Goal: Transaction & Acquisition: Subscribe to service/newsletter

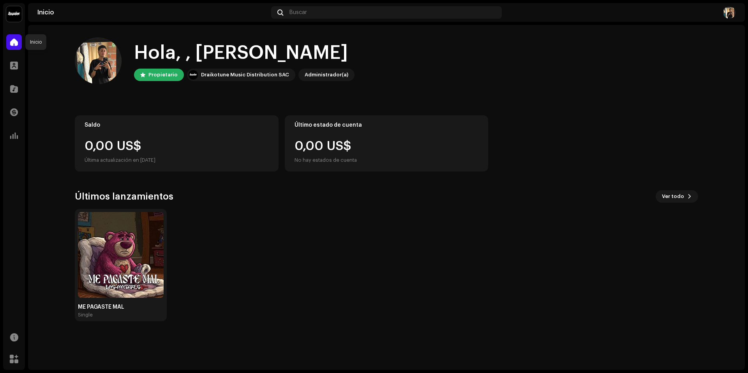
click at [11, 42] on span at bounding box center [14, 42] width 8 height 6
drag, startPoint x: 296, startPoint y: 2, endPoint x: 300, endPoint y: 11, distance: 9.8
click at [296, 2] on div "LAS_ANDRES Inicio Perfil Catálogo Transacciones Estadísticas Recursos Mercado I…" at bounding box center [374, 186] width 748 height 373
click at [300, 11] on span "Buscar" at bounding box center [298, 12] width 18 height 6
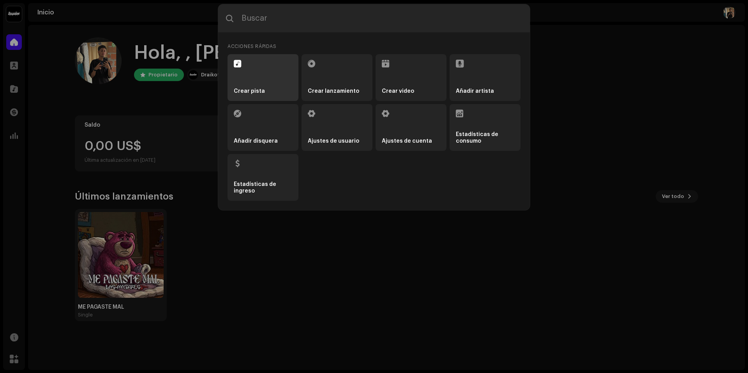
click at [259, 72] on li "Crear pista" at bounding box center [262, 77] width 71 height 47
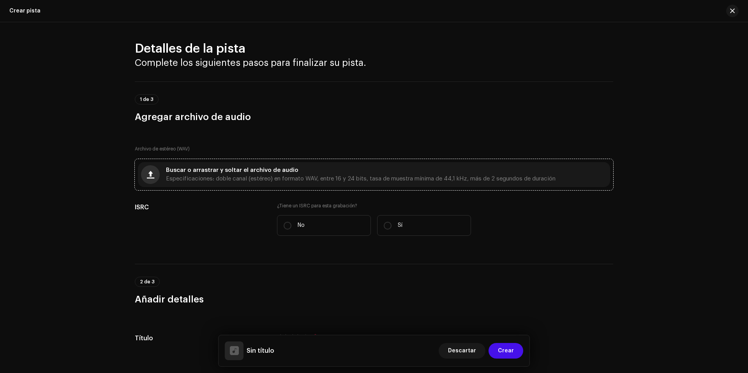
click at [153, 176] on button "button" at bounding box center [150, 174] width 19 height 19
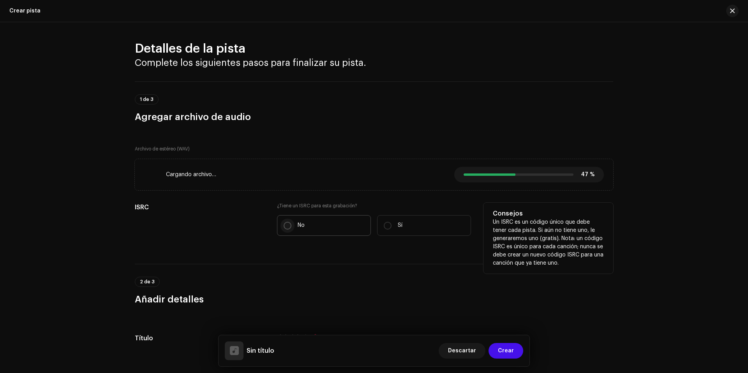
click at [288, 224] on input "No" at bounding box center [288, 226] width 8 height 8
radio input "true"
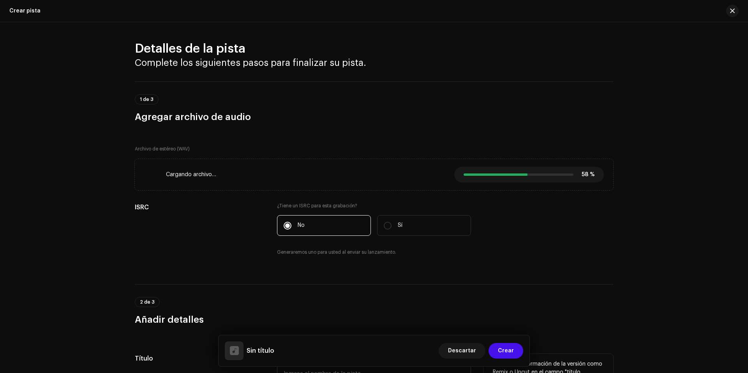
scroll to position [117, 0]
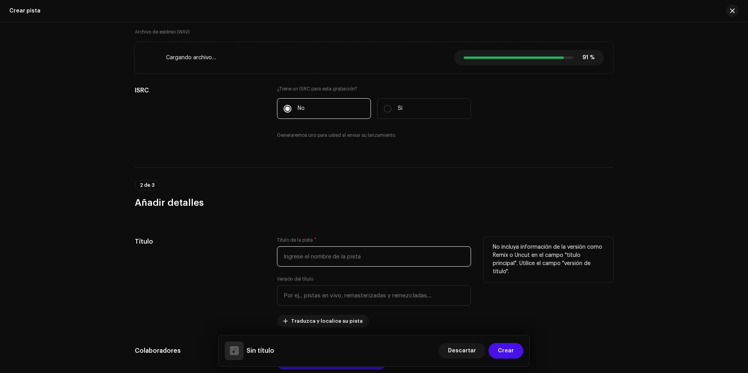
click at [304, 256] on input "text" at bounding box center [374, 256] width 194 height 20
paste input "LO NUESTRO"
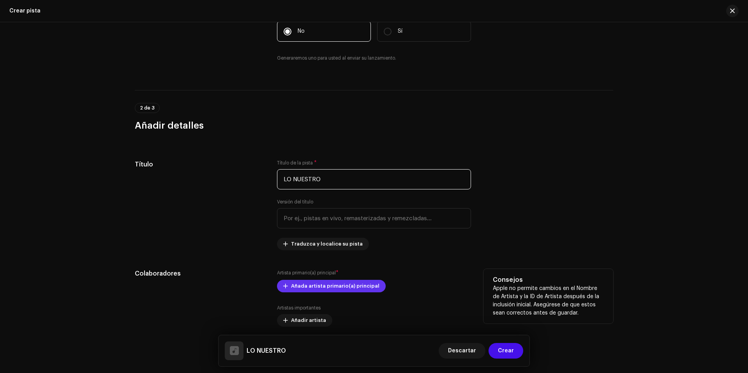
scroll to position [234, 0]
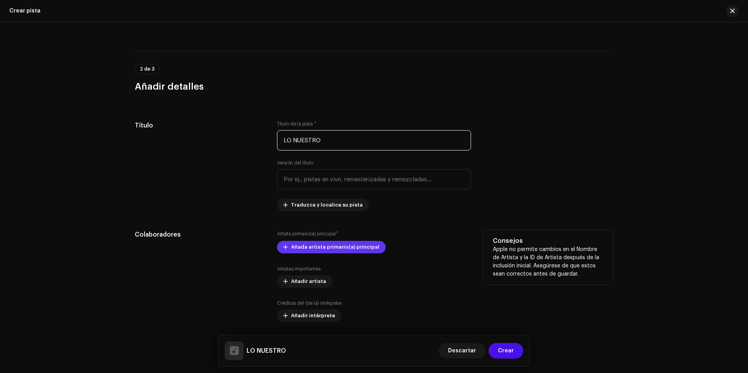
type input "LO NUESTRO"
click at [294, 248] on span "Añada artista primario(a) principal" at bounding box center [335, 247] width 88 height 16
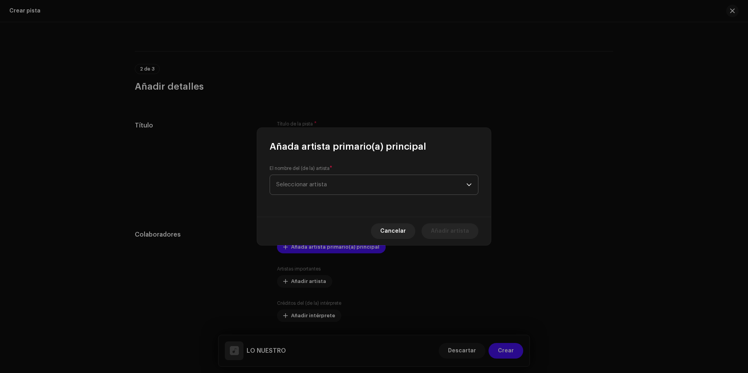
click at [317, 182] on span "Seleccionar artista" at bounding box center [301, 184] width 51 height 6
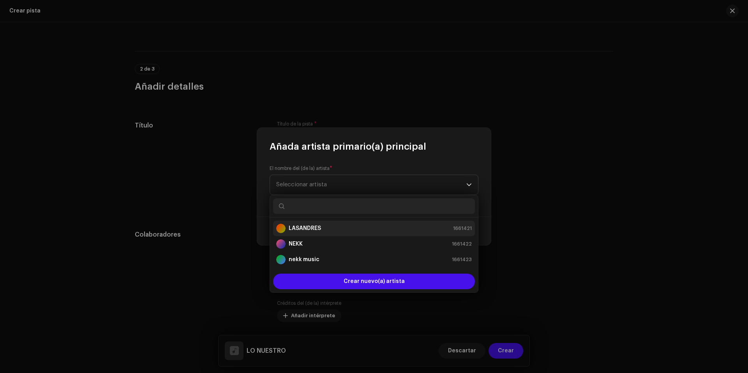
click at [311, 231] on strong "LASANDRES" at bounding box center [305, 228] width 32 height 8
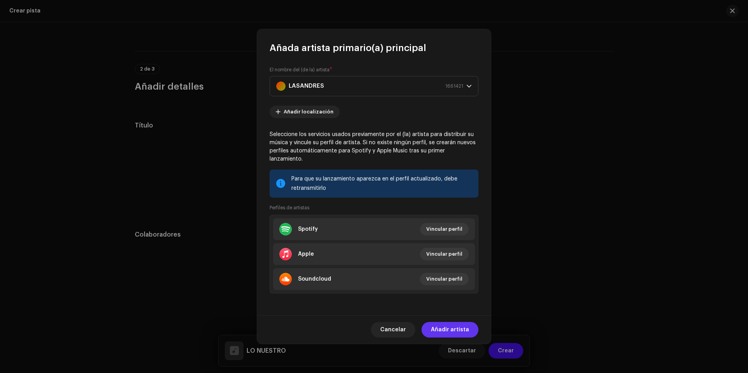
click at [436, 327] on span "Añadir artista" at bounding box center [450, 330] width 38 height 16
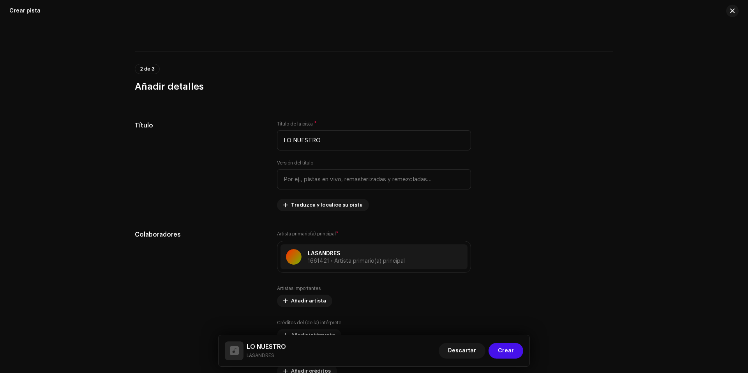
scroll to position [389, 0]
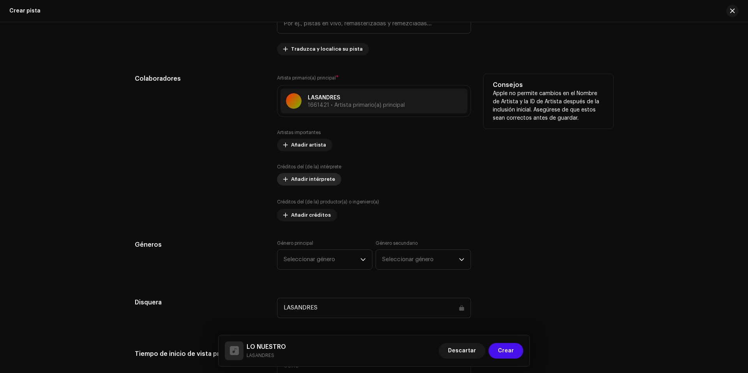
click at [307, 181] on span "Añadir intérprete" at bounding box center [313, 179] width 44 height 16
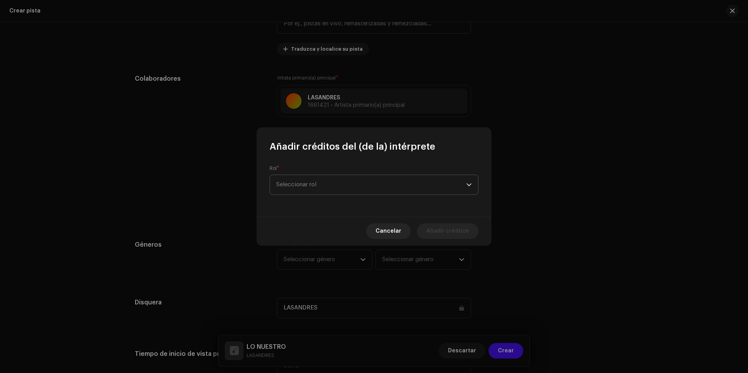
click at [317, 188] on span "Seleccionar rol" at bounding box center [371, 184] width 190 height 19
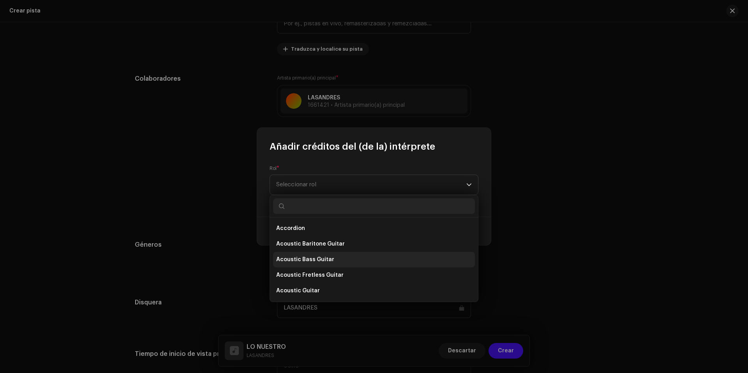
click at [338, 261] on li "Acoustic Bass Guitar" at bounding box center [374, 260] width 202 height 16
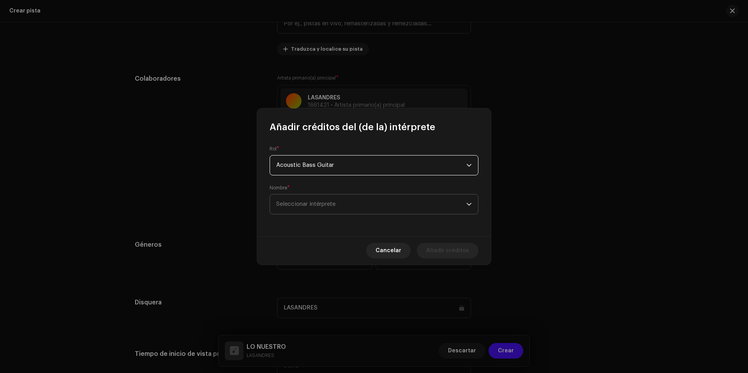
click at [318, 204] on span "Seleccionar intérprete" at bounding box center [305, 204] width 59 height 6
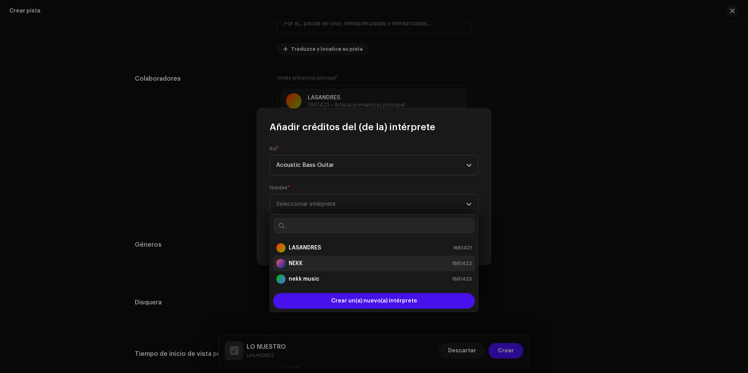
click at [319, 263] on div "NEKK 1661422" at bounding box center [374, 263] width 196 height 9
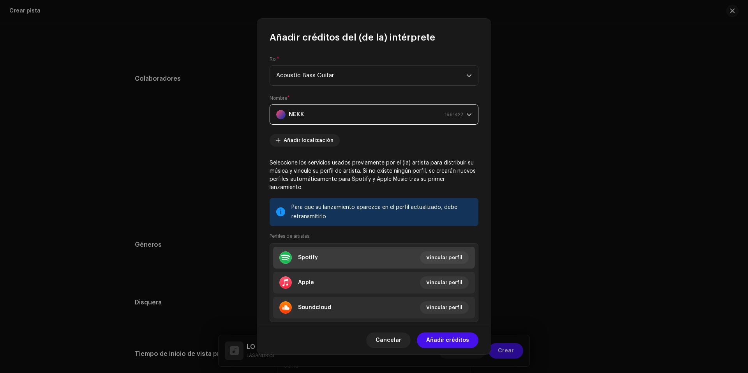
scroll to position [18, 0]
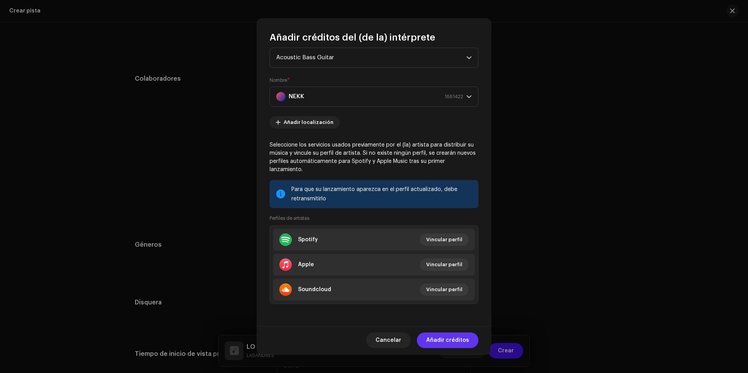
click at [463, 341] on span "Añadir créditos" at bounding box center [447, 340] width 43 height 16
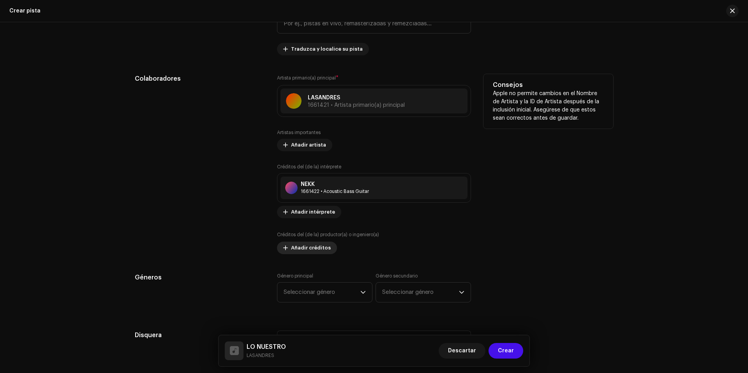
click at [317, 252] on span "Añadir créditos" at bounding box center [311, 248] width 40 height 16
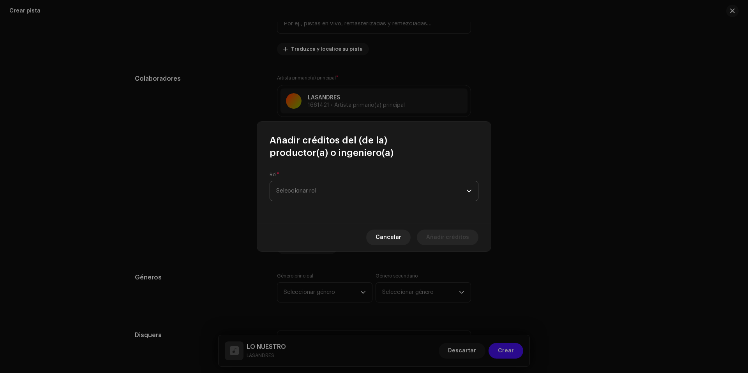
click at [313, 195] on span "Seleccionar rol" at bounding box center [371, 190] width 190 height 19
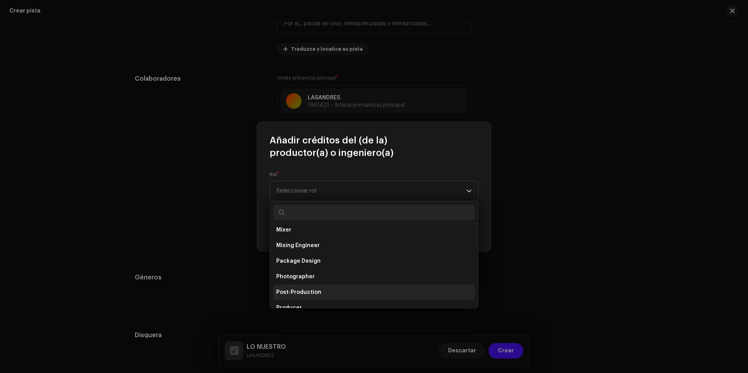
scroll to position [277, 0]
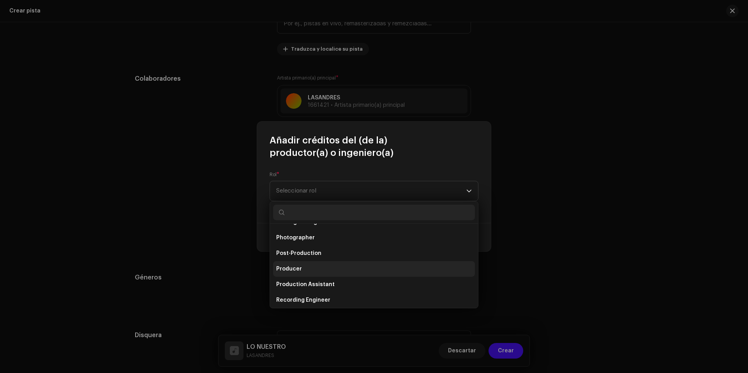
click at [320, 270] on li "Producer" at bounding box center [374, 269] width 202 height 16
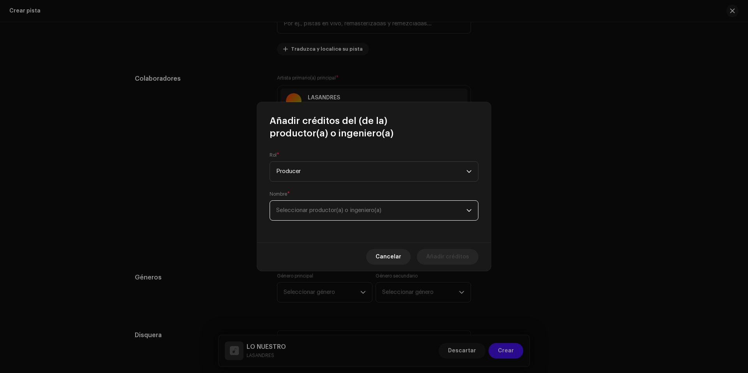
click at [307, 214] on span "Seleccionar productor(a) o ingeniero(a)" at bounding box center [371, 210] width 190 height 19
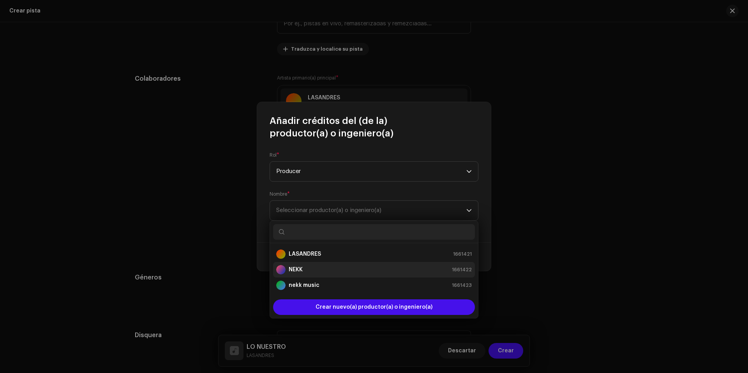
click at [314, 268] on div "NEKK 1661422" at bounding box center [374, 269] width 196 height 9
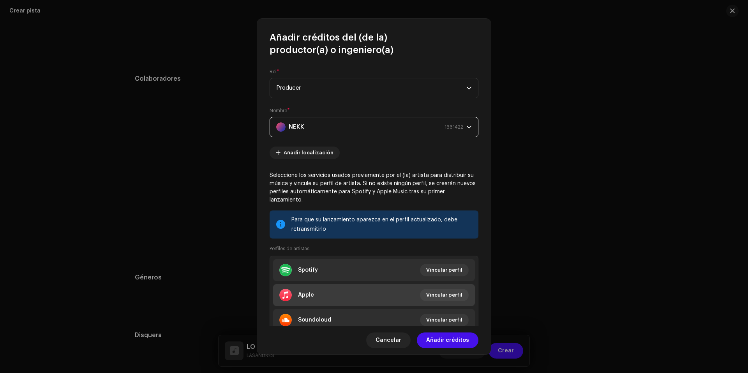
scroll to position [30, 0]
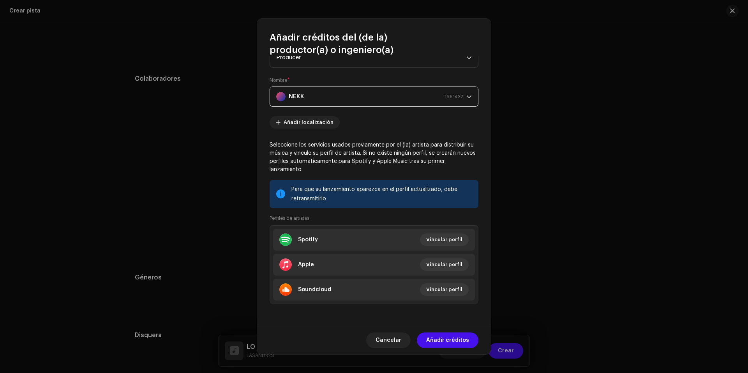
click at [435, 343] on span "Añadir créditos" at bounding box center [447, 340] width 43 height 16
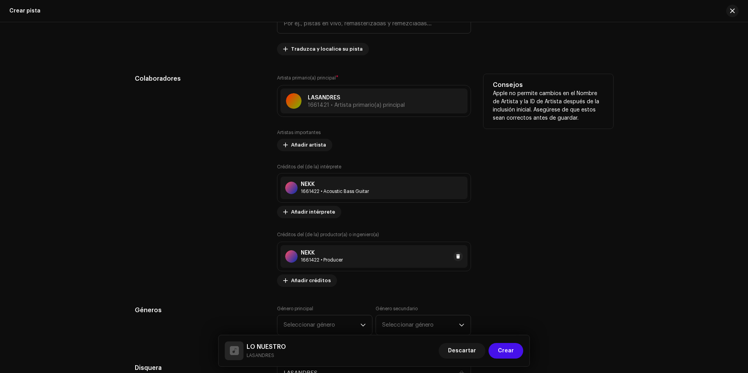
scroll to position [467, 0]
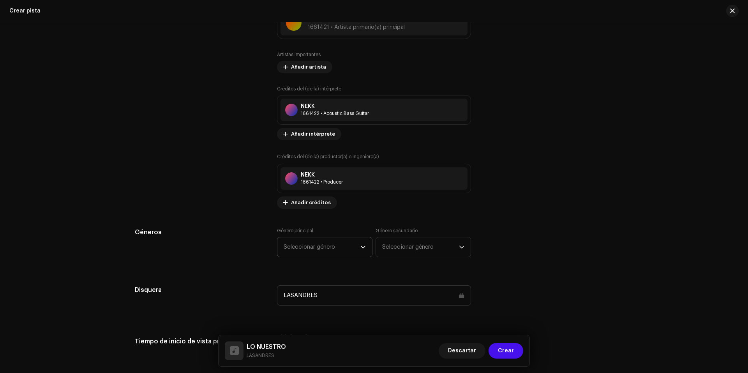
click at [305, 251] on span "Seleccionar género" at bounding box center [322, 246] width 77 height 19
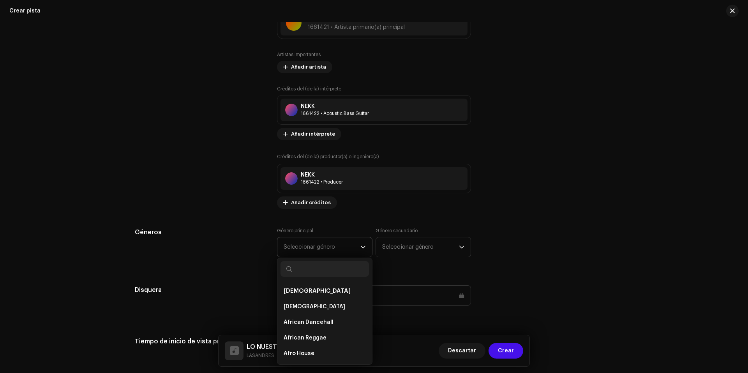
click at [313, 271] on input "text" at bounding box center [324, 269] width 88 height 16
type input "LATIN"
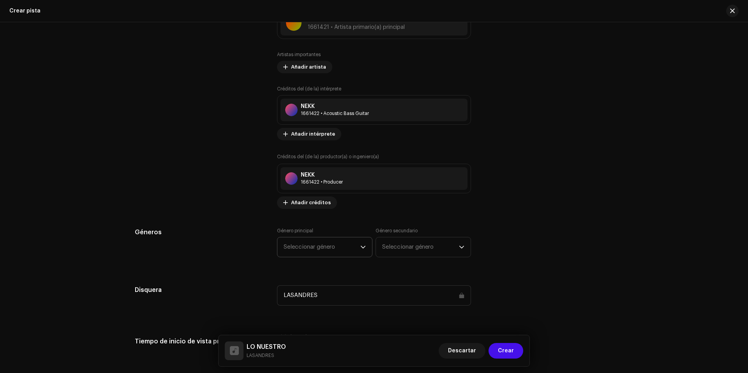
scroll to position [506, 0]
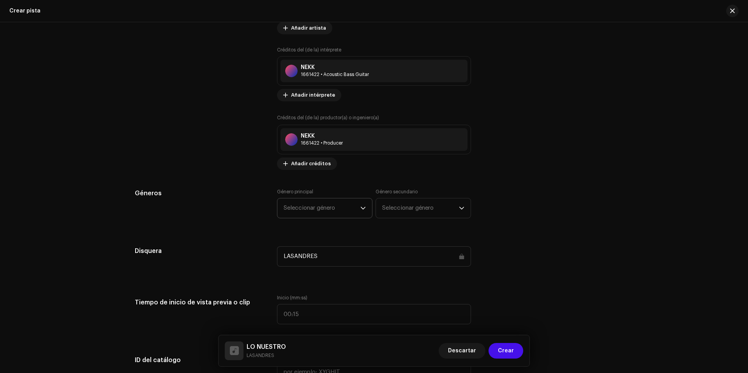
click at [319, 211] on span "Seleccionar género" at bounding box center [322, 207] width 77 height 19
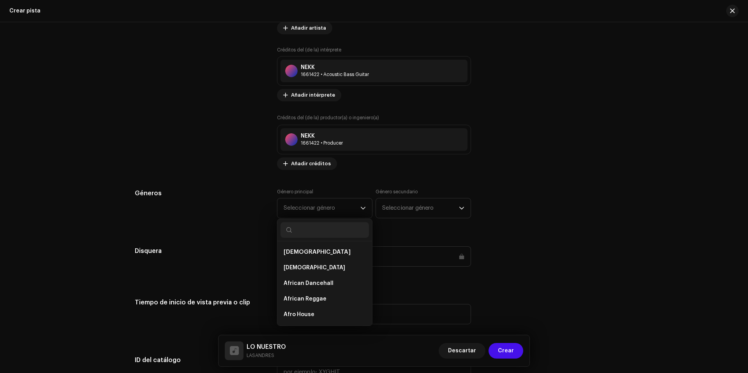
click at [315, 233] on input "text" at bounding box center [324, 230] width 88 height 16
type input "LATIN"
click at [329, 311] on span "Reggaeton / Latin Urban" at bounding box center [317, 314] width 67 height 8
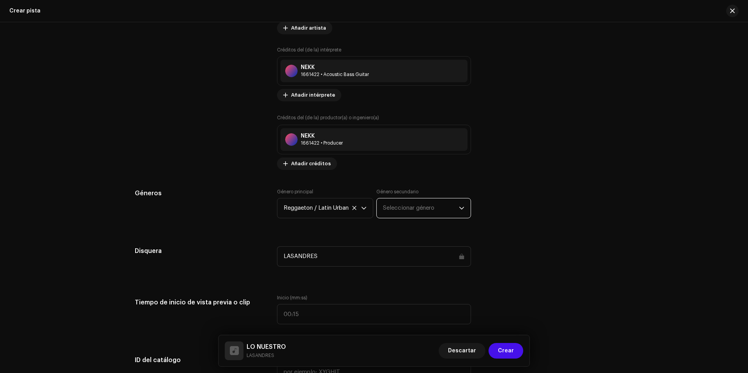
click at [422, 212] on span "Seleccionar género" at bounding box center [421, 207] width 76 height 19
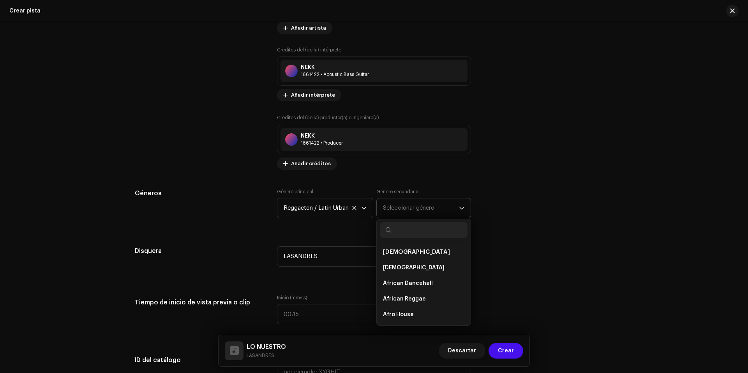
click at [409, 235] on input "text" at bounding box center [424, 230] width 88 height 16
type input "LATIN"
click at [388, 292] on span "Latin" at bounding box center [390, 292] width 14 height 8
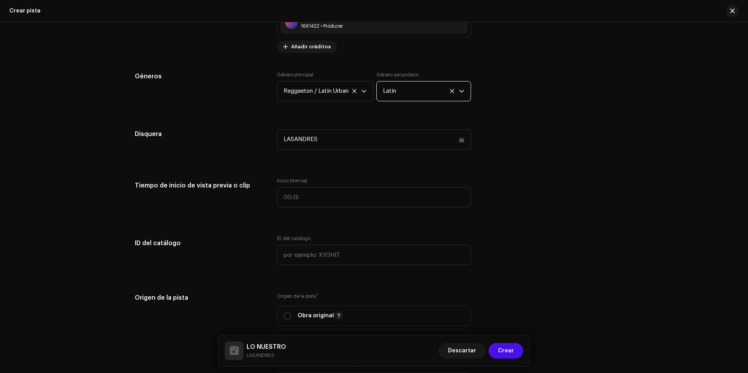
scroll to position [701, 0]
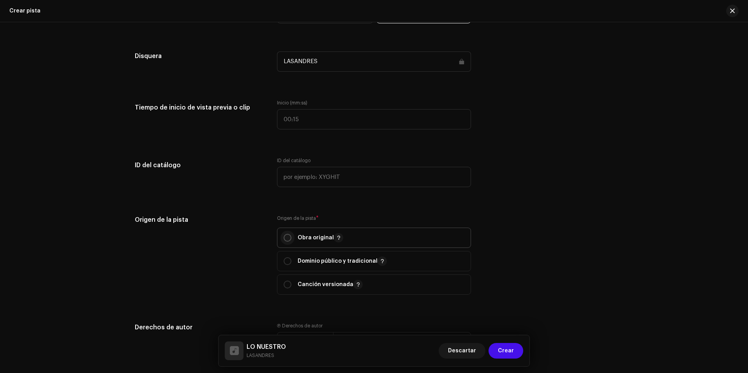
click at [284, 236] on input "radio" at bounding box center [288, 238] width 8 height 8
radio input "true"
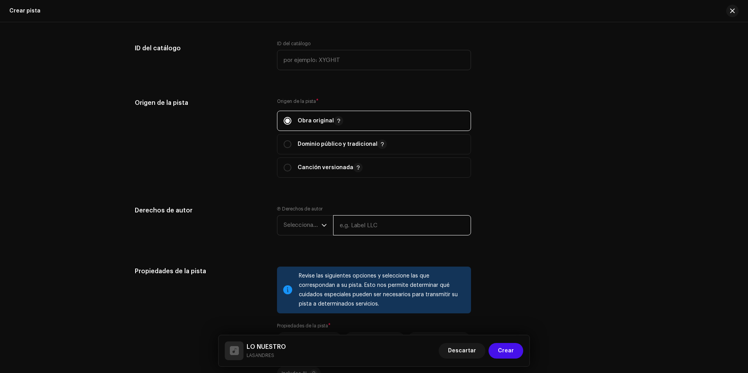
click at [389, 226] on input "text" at bounding box center [402, 225] width 138 height 20
type input "LASANDRES"
click at [294, 220] on span "Seleccionar año" at bounding box center [303, 224] width 38 height 19
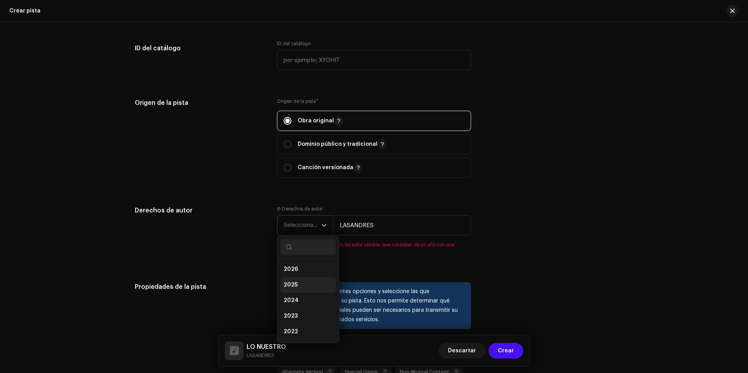
click at [297, 282] on li "2025" at bounding box center [307, 285] width 55 height 16
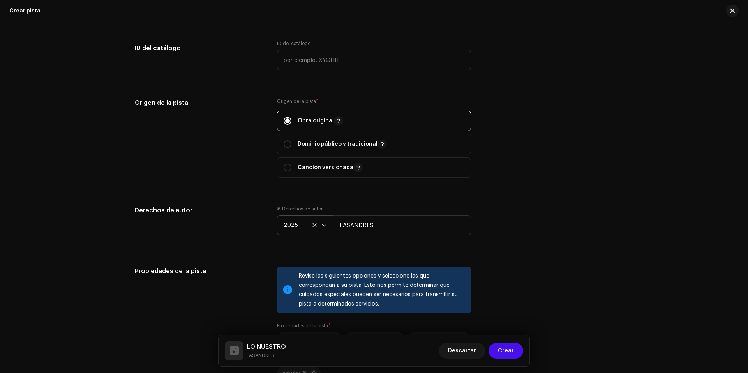
drag, startPoint x: 244, startPoint y: 227, endPoint x: 246, endPoint y: 236, distance: 9.5
click at [243, 227] on div "Derechos de autor" at bounding box center [200, 227] width 130 height 42
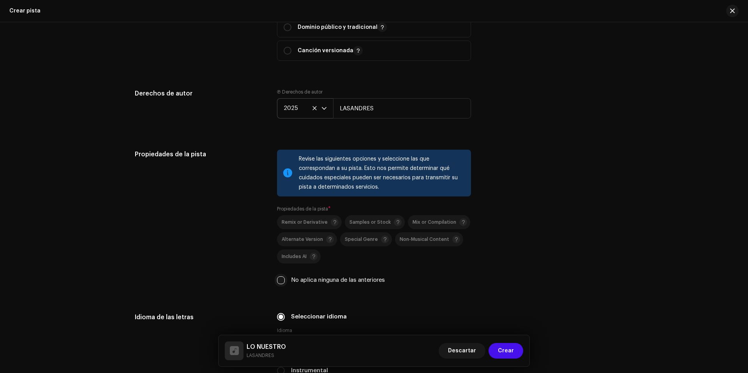
click at [277, 281] on input "No aplica ninguna de las anteriores" at bounding box center [281, 280] width 8 height 8
checkbox input "true"
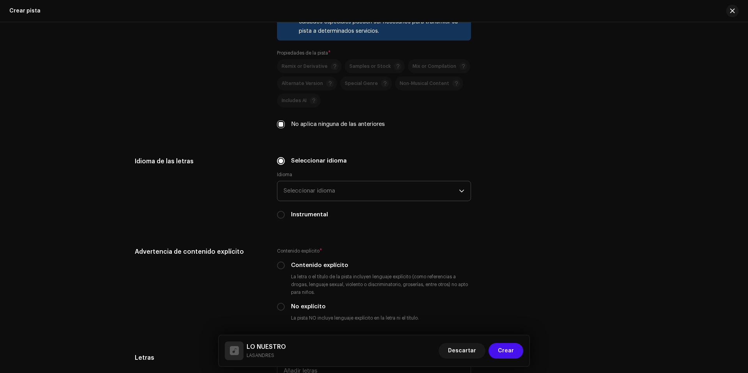
click at [307, 181] on span "Seleccionar idioma" at bounding box center [371, 190] width 175 height 19
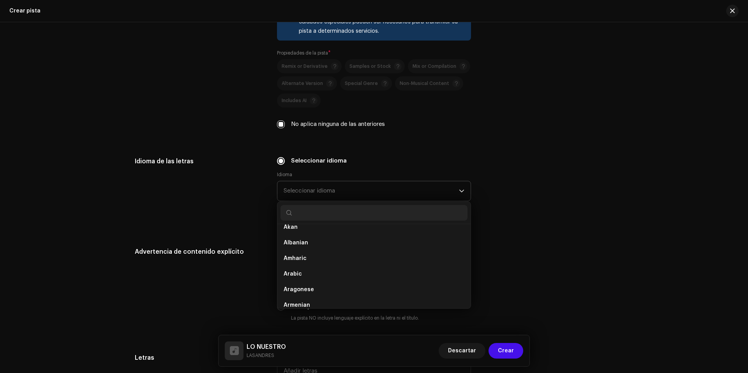
scroll to position [50, 0]
click at [339, 213] on input "text" at bounding box center [373, 213] width 187 height 16
type input "SPA"
click at [332, 248] on span "Spanish ([GEOGRAPHIC_DATA])" at bounding box center [326, 251] width 84 height 8
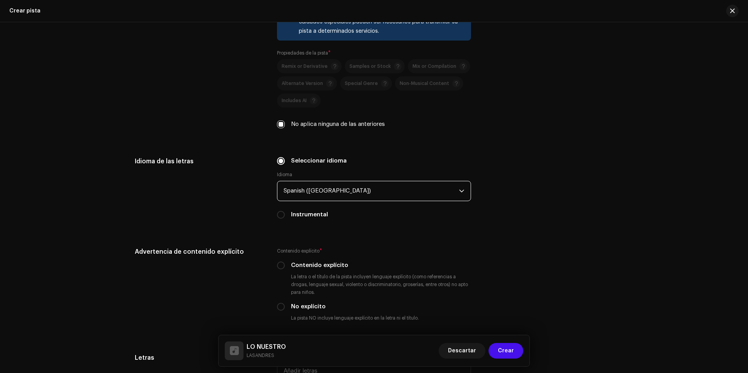
scroll to position [1129, 0]
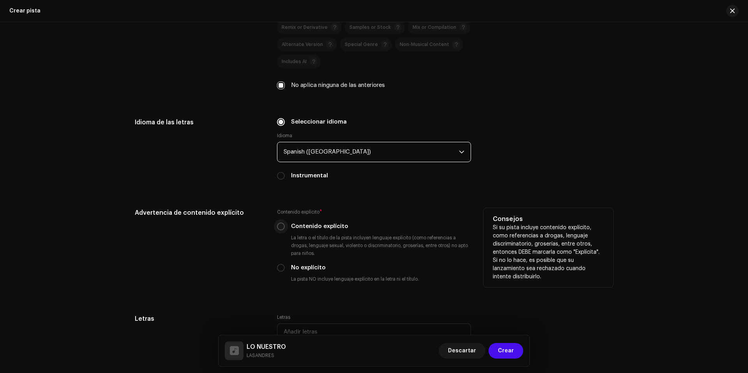
click at [282, 227] on input "Contenido explícito" at bounding box center [281, 226] width 8 height 8
radio input "true"
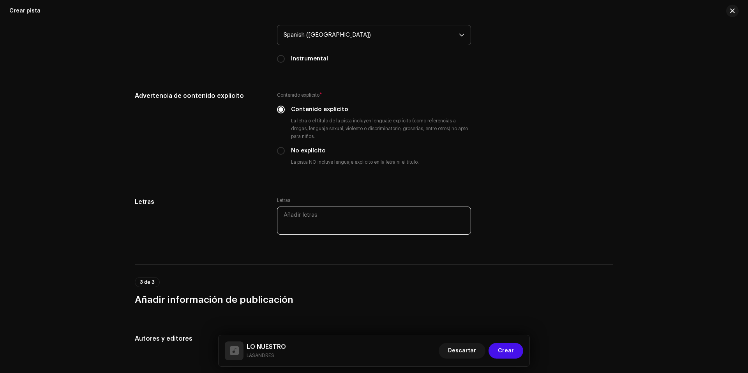
click at [337, 222] on textarea at bounding box center [374, 220] width 194 height 28
paste textarea "Lore ipsumdo si am cons Adipisc elitse doe tempo inc utl etdo Magn al enimadm v…"
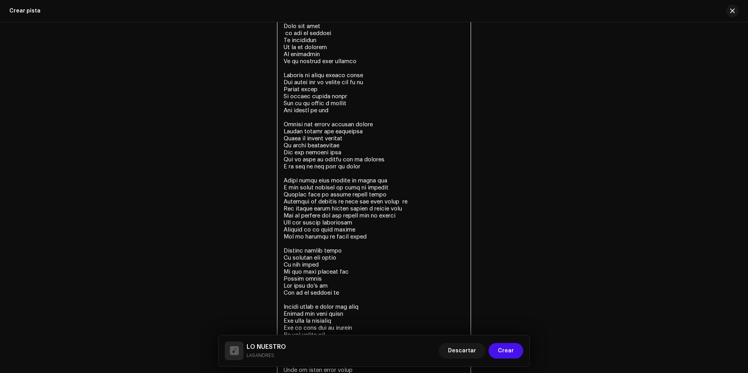
scroll to position [1908, 0]
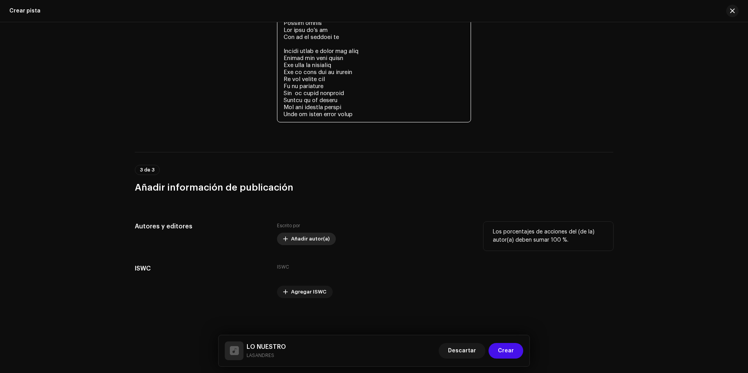
type textarea "Lore ipsumdo si am cons Adipisc elitse doe tempo inc utl etdo Magn al enimadm v…"
click at [301, 241] on span "Añadir autor(a)" at bounding box center [310, 239] width 39 height 16
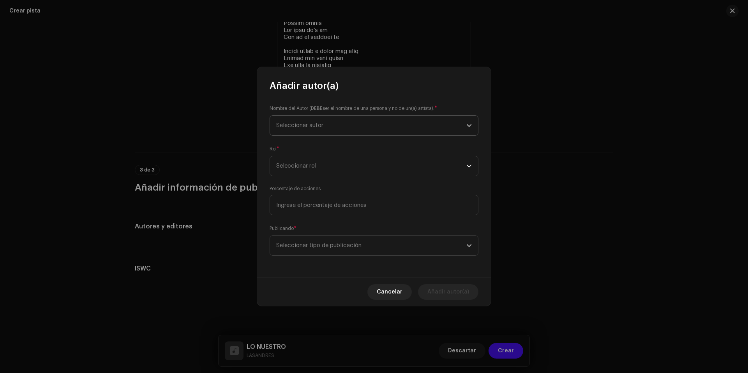
click at [324, 128] on span "Seleccionar autor" at bounding box center [371, 125] width 190 height 19
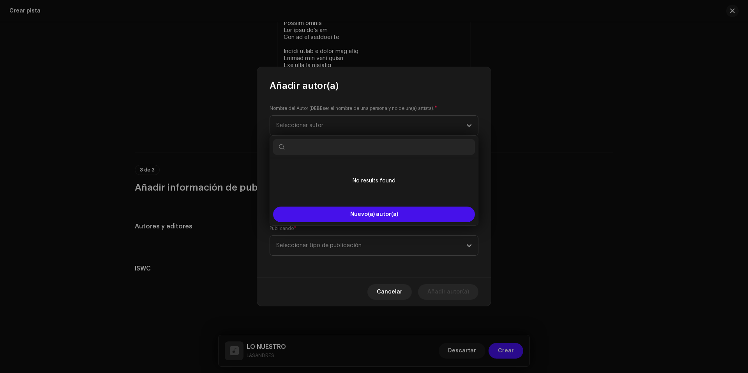
click at [333, 153] on input "text" at bounding box center [374, 147] width 202 height 16
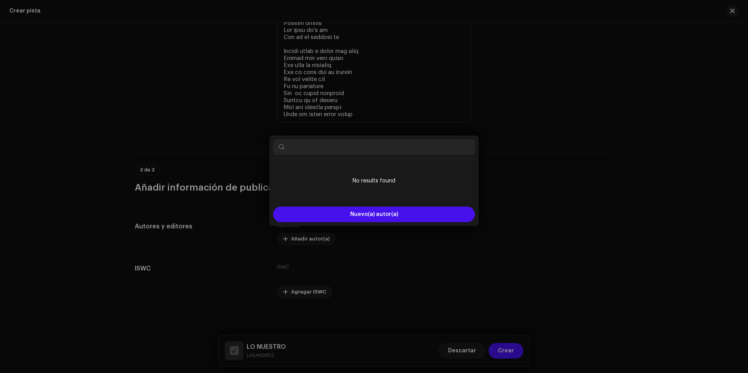
click at [159, 236] on div "Añadir autor(a) Nombre del Autor ( DEBE ser el nombre de una persona y no de un…" at bounding box center [374, 186] width 748 height 373
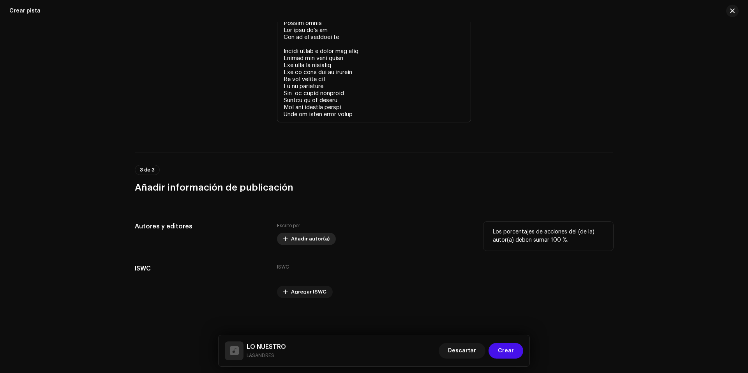
click at [280, 242] on button "Añadir autor(a)" at bounding box center [306, 239] width 59 height 12
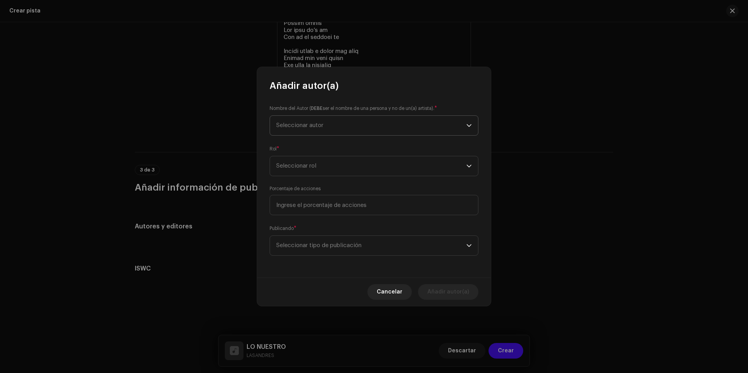
click at [317, 130] on span "Seleccionar autor" at bounding box center [371, 125] width 190 height 19
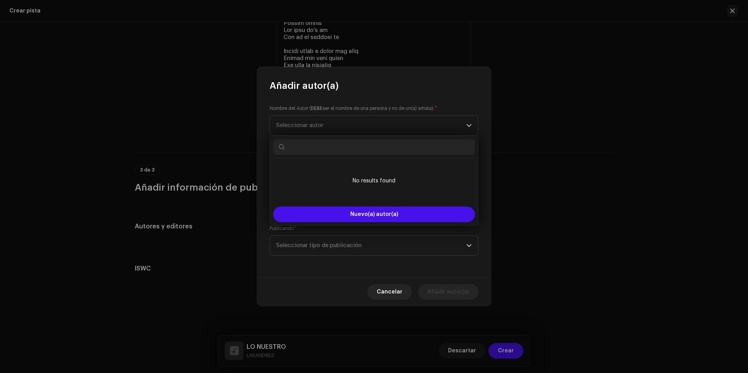
click at [326, 149] on input "text" at bounding box center [374, 147] width 202 height 16
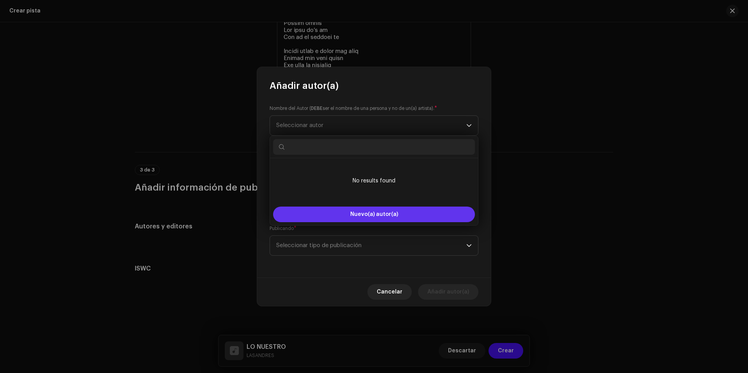
click at [366, 212] on span "Nuevo(a) autor(a)" at bounding box center [374, 213] width 48 height 5
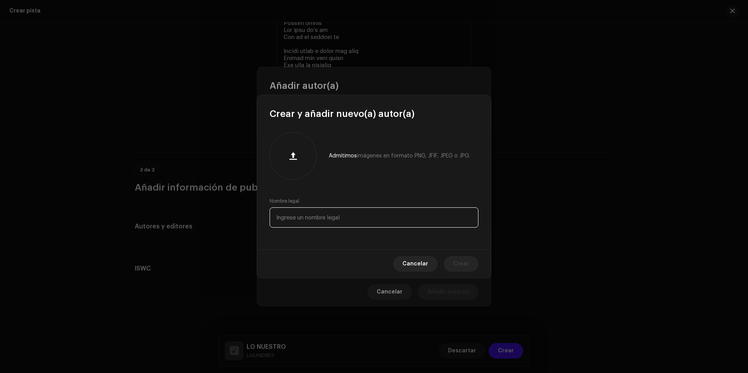
click at [330, 219] on input "text" at bounding box center [374, 217] width 209 height 20
paste input "[PERSON_NAME]"
type input "[PERSON_NAME]"
click at [286, 168] on div at bounding box center [293, 156] width 41 height 41
click at [459, 259] on span "Crear" at bounding box center [461, 264] width 16 height 16
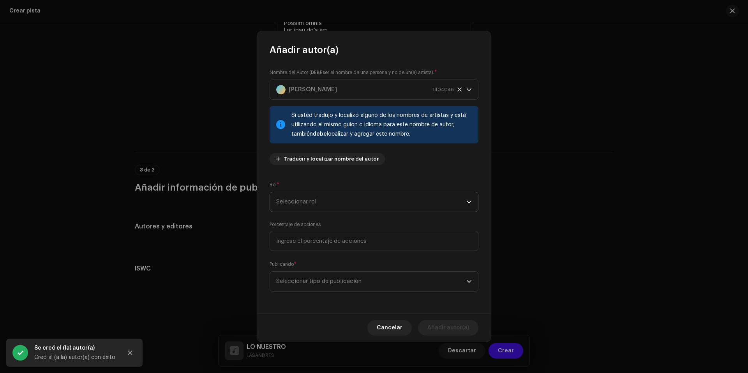
click at [336, 208] on span "Seleccionar rol" at bounding box center [371, 201] width 190 height 19
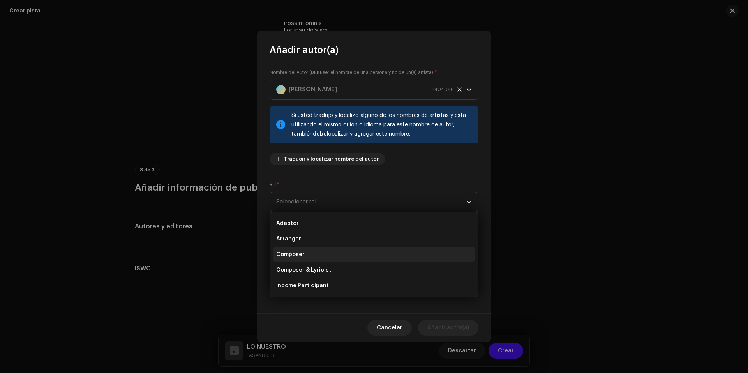
click at [316, 259] on li "Composer" at bounding box center [374, 255] width 202 height 16
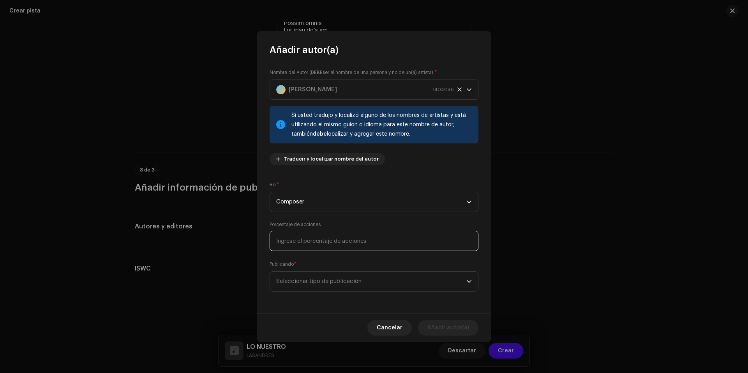
click at [309, 244] on input at bounding box center [374, 241] width 209 height 20
click at [327, 243] on input at bounding box center [374, 241] width 209 height 20
type input "90,00"
click at [337, 285] on span "Seleccionar tipo de publicación" at bounding box center [371, 280] width 190 height 19
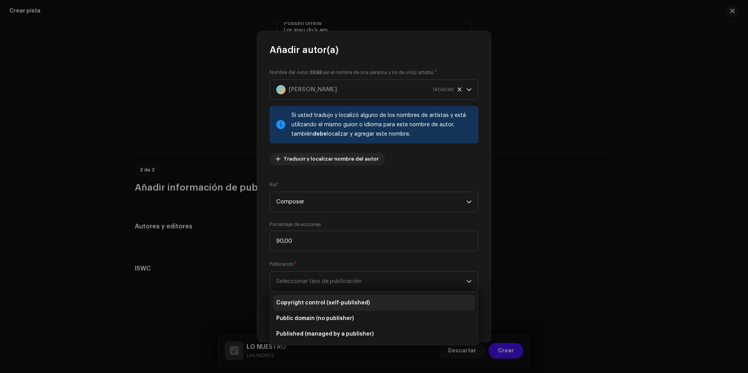
click at [335, 305] on span "Copyright control (self-published)" at bounding box center [322, 303] width 93 height 8
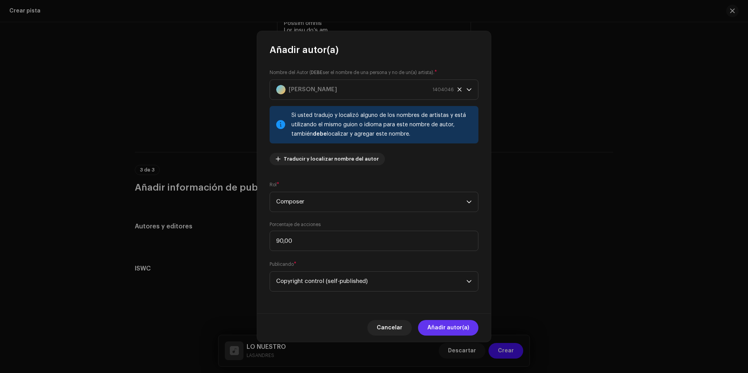
click at [451, 328] on span "Añadir autor(a)" at bounding box center [448, 328] width 42 height 16
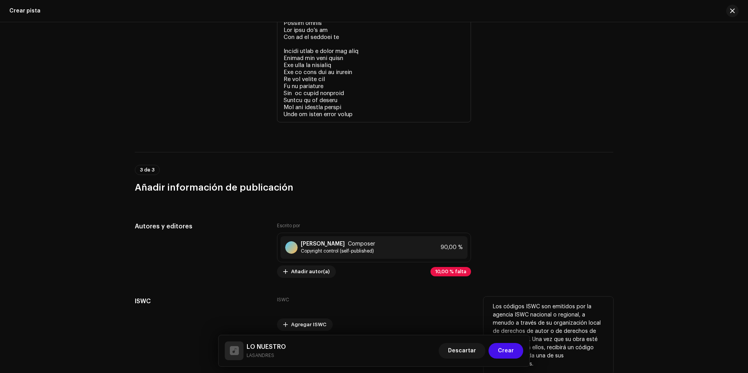
scroll to position [1940, 0]
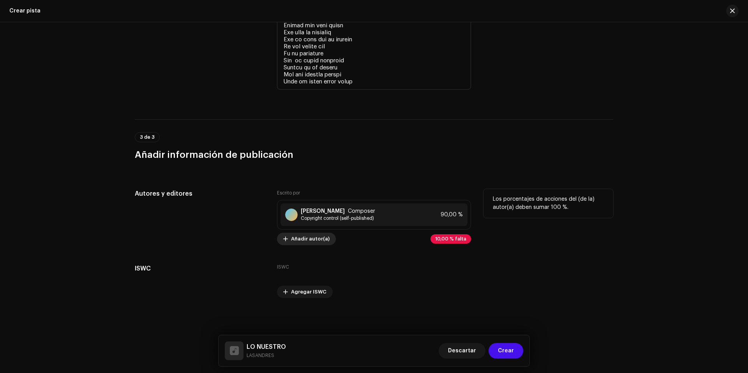
click at [312, 242] on span "Añadir autor(a)" at bounding box center [310, 239] width 39 height 16
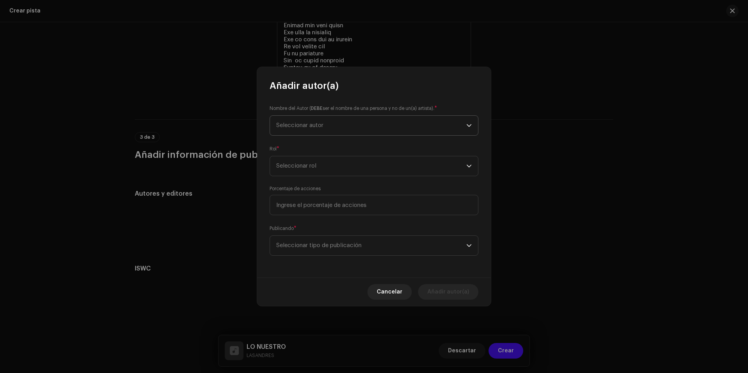
click at [328, 123] on span "Seleccionar autor" at bounding box center [371, 125] width 190 height 19
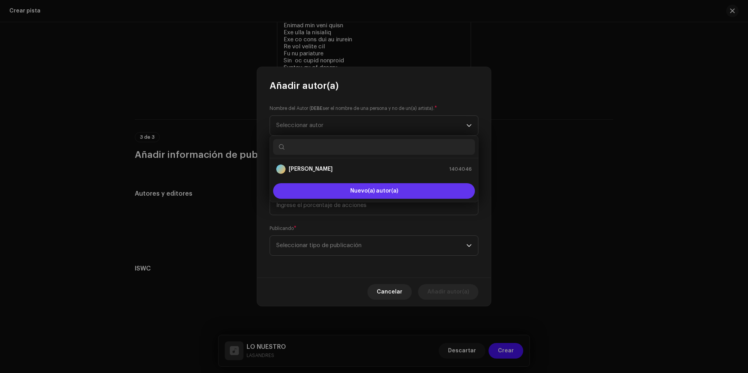
click at [335, 194] on button "Nuevo(a) autor(a)" at bounding box center [374, 191] width 202 height 16
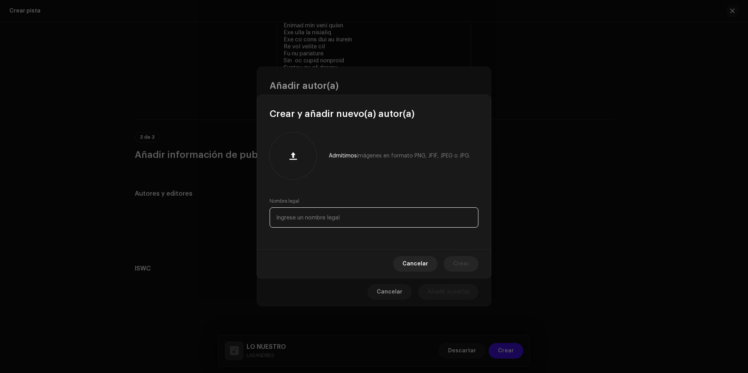
click at [320, 213] on input "text" at bounding box center [374, 217] width 209 height 20
type input "[PERSON_NAME]"
click at [465, 265] on span "Crear" at bounding box center [461, 264] width 16 height 16
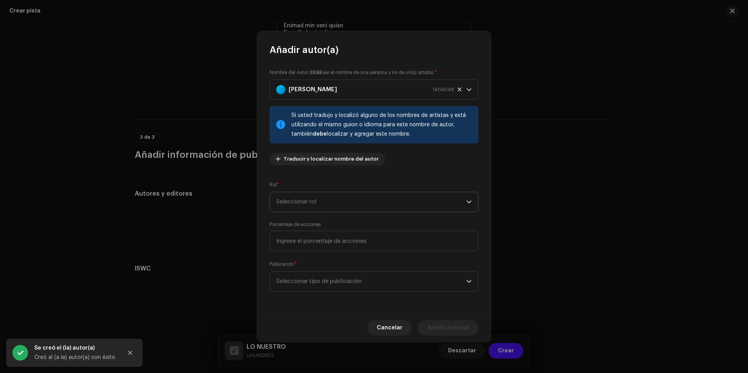
click at [344, 206] on span "Seleccionar rol" at bounding box center [371, 201] width 190 height 19
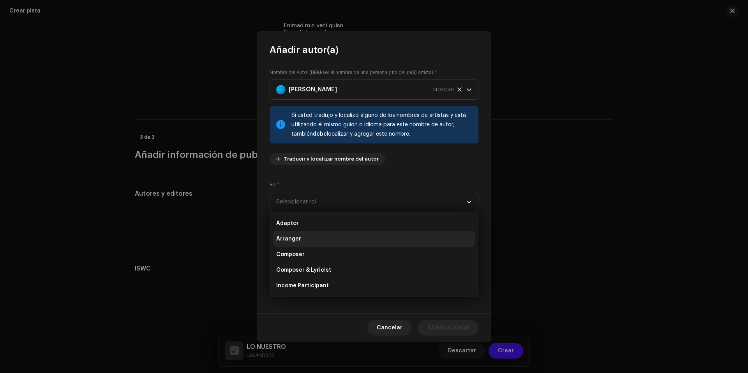
click at [299, 241] on span "Arranger" at bounding box center [288, 239] width 25 height 8
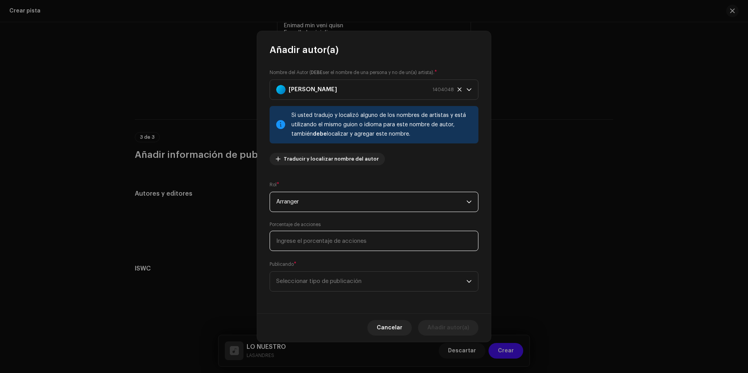
click at [299, 241] on input at bounding box center [374, 241] width 209 height 20
type input "10,00"
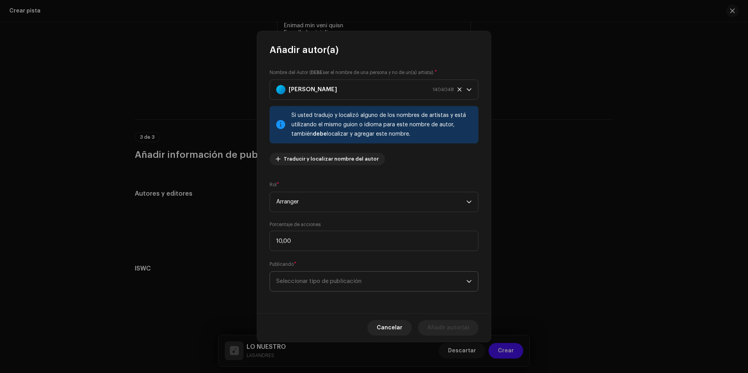
click at [326, 284] on span "Seleccionar tipo de publicación" at bounding box center [371, 280] width 190 height 19
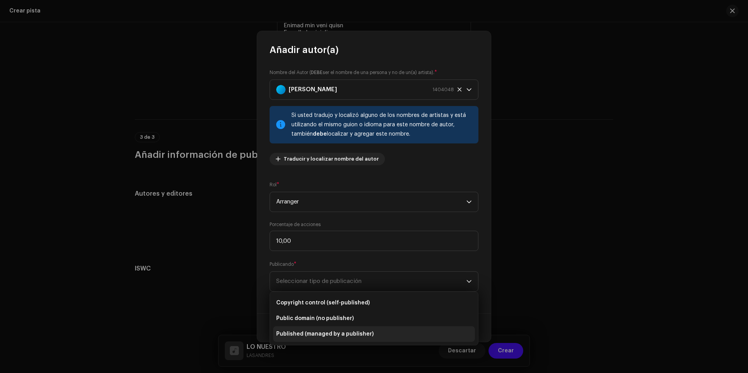
click at [331, 338] on li "Published (managed by a publisher)" at bounding box center [374, 334] width 202 height 16
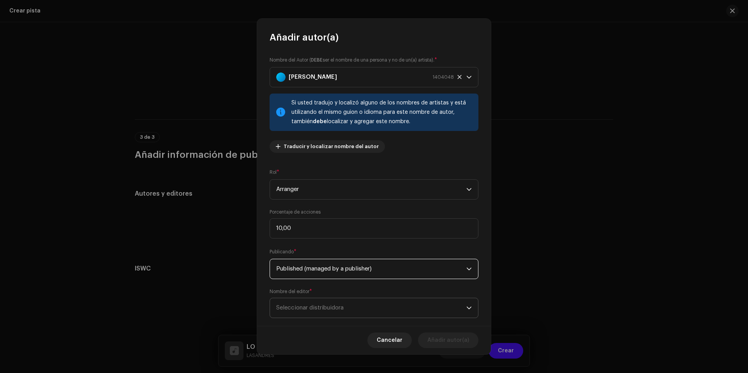
scroll to position [14, 0]
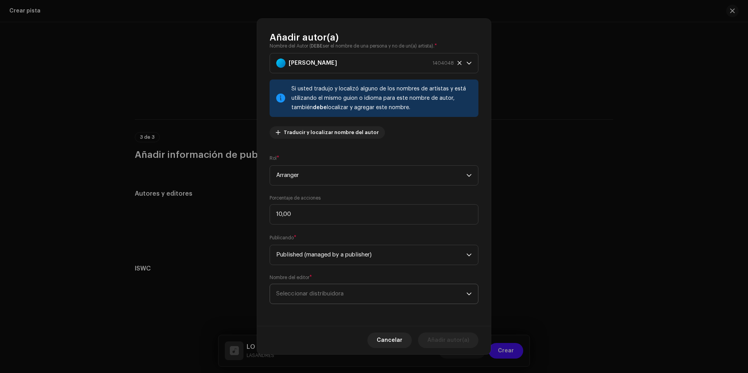
click at [326, 300] on span "Seleccionar distribuidora" at bounding box center [371, 293] width 190 height 19
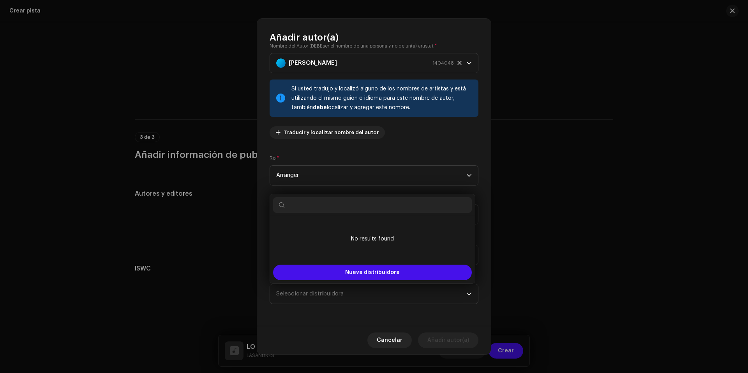
click at [294, 318] on div "Nombre del Autor ( DEBE ser el nombre de una persona y no de un(a) artista). * …" at bounding box center [374, 185] width 234 height 282
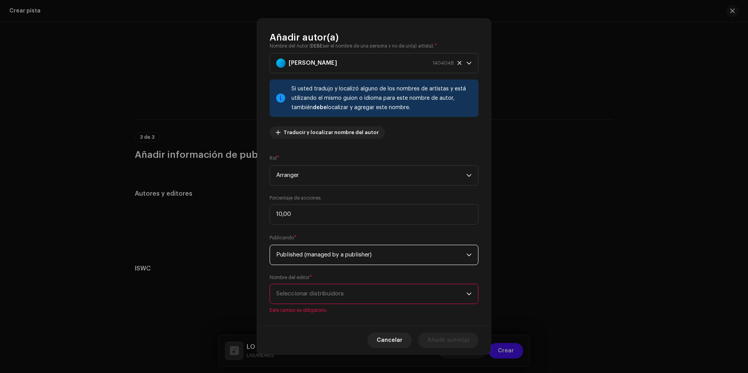
click at [351, 259] on span "Published (managed by a publisher)" at bounding box center [371, 254] width 190 height 19
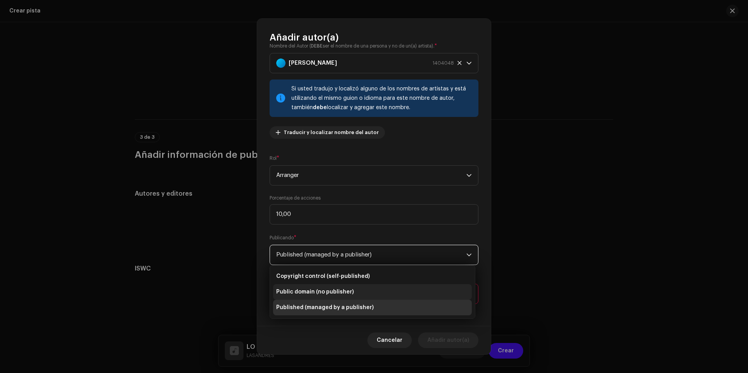
click at [342, 284] on li "Public domain (no publisher)" at bounding box center [372, 292] width 199 height 16
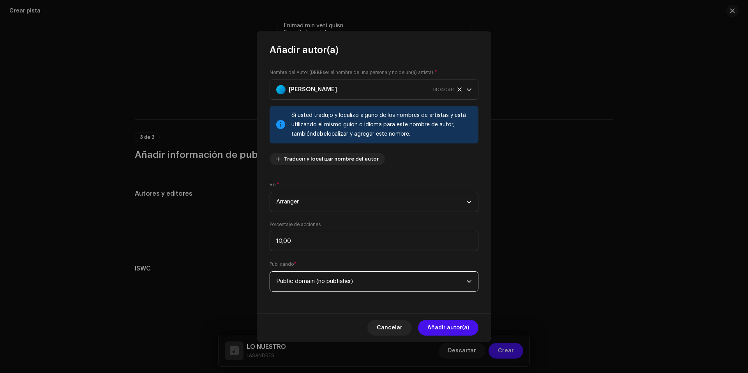
scroll to position [0, 0]
click at [344, 287] on span "Public domain (no publisher)" at bounding box center [371, 280] width 190 height 19
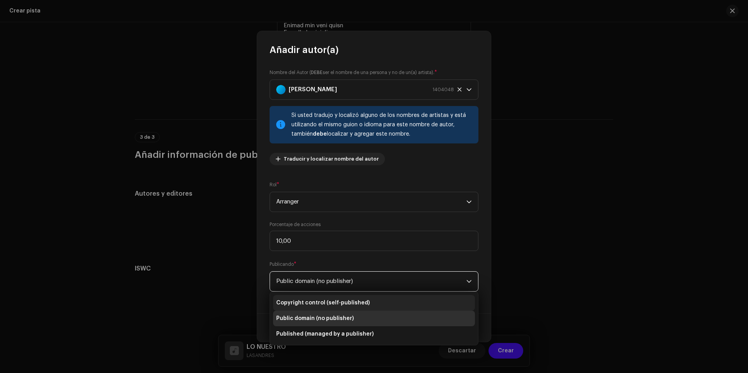
click at [329, 304] on span "Copyright control (self-published)" at bounding box center [322, 303] width 93 height 8
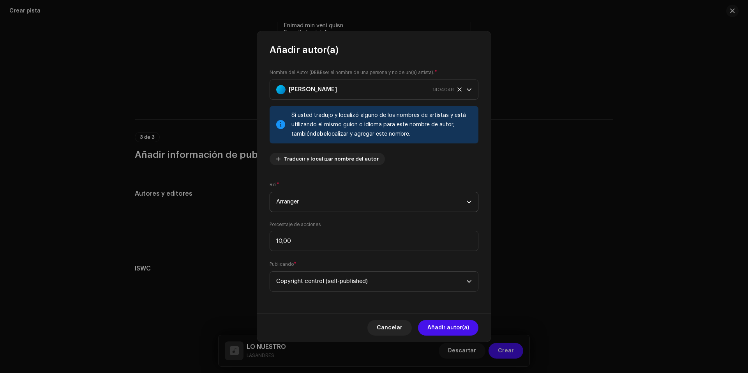
click at [388, 200] on span "Arranger" at bounding box center [371, 201] width 190 height 19
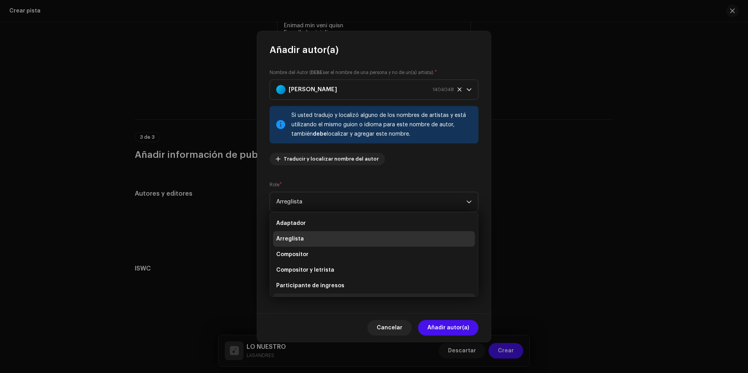
scroll to position [39, 0]
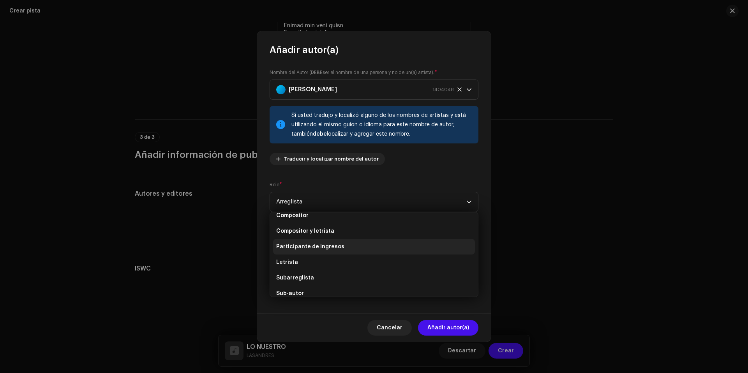
click at [349, 245] on li "Participante de ingresos" at bounding box center [374, 247] width 202 height 16
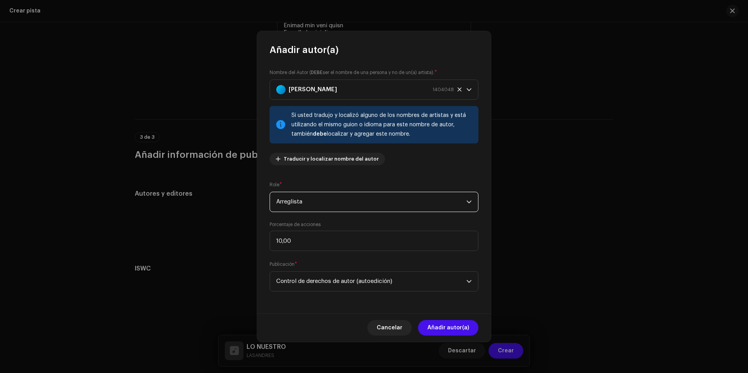
scroll to position [19, 0]
click at [419, 281] on span "Control de derechos de autor (autoedición)" at bounding box center [371, 280] width 190 height 19
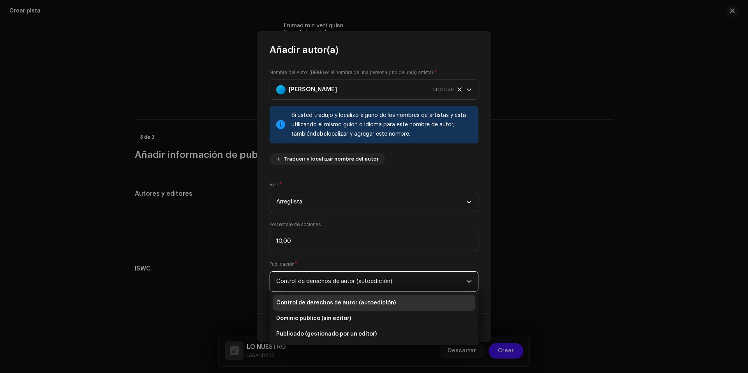
click at [369, 292] on ul "Control de derechos de autor (autoedición) Dominio público (sin editor) Publica…" at bounding box center [374, 318] width 208 height 53
click at [370, 298] on li "Control de derechos de autor (autoedición)" at bounding box center [374, 303] width 202 height 16
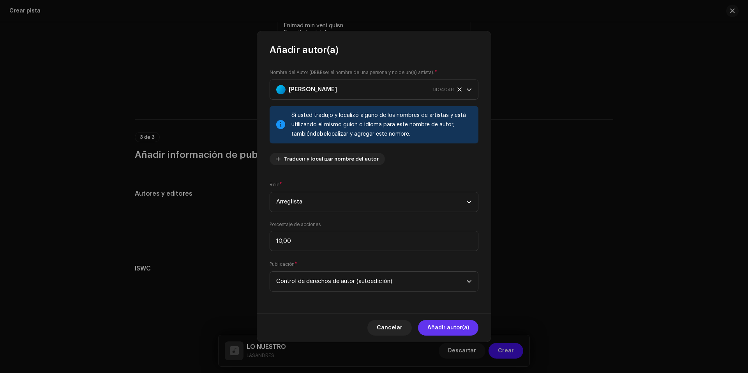
click at [449, 327] on font "Añadir autor(a)" at bounding box center [448, 327] width 42 height 5
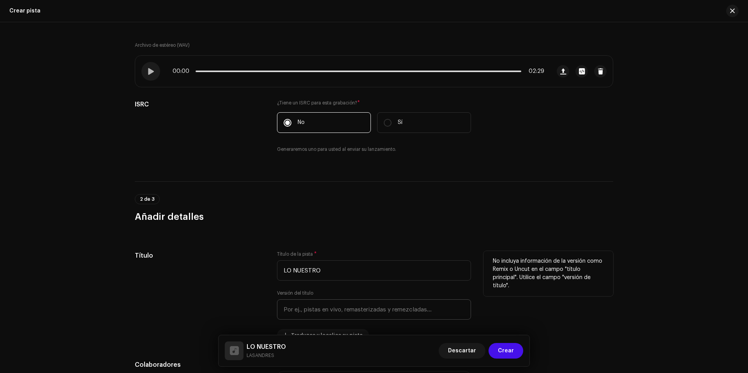
scroll to position [0, 0]
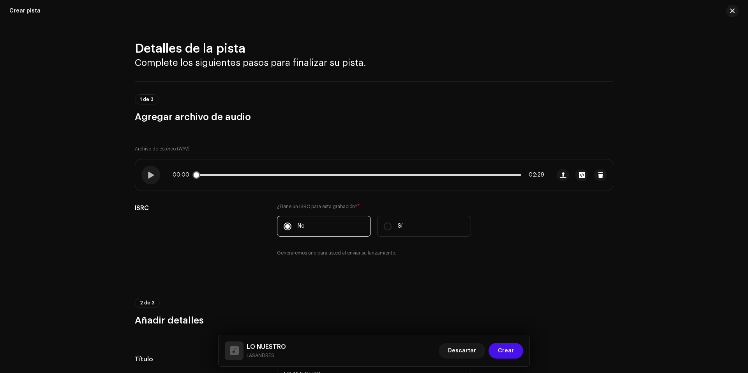
click at [508, 174] on div "00:00 02:29" at bounding box center [359, 175] width 372 height 6
click at [513, 175] on p-slider at bounding box center [359, 175] width 326 height 2
click at [513, 350] on span "Crear" at bounding box center [506, 351] width 16 height 16
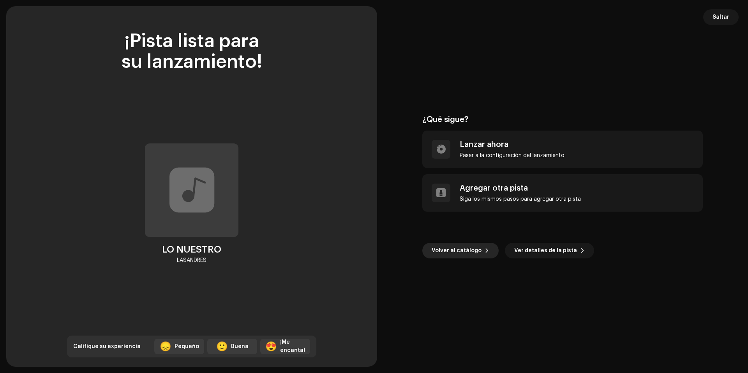
click at [462, 251] on span "Volver al catálogo" at bounding box center [457, 251] width 50 height 16
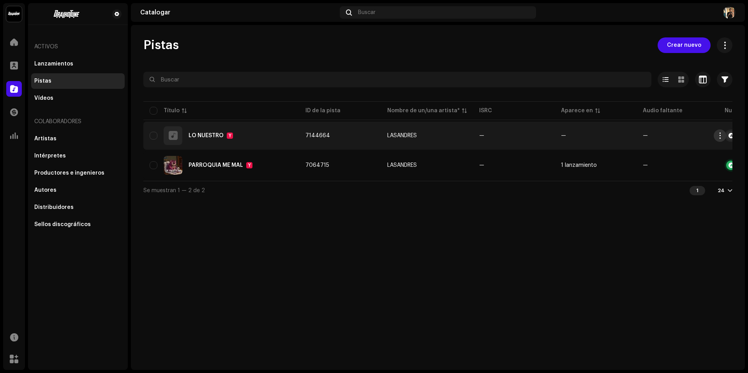
click at [719, 134] on span "button" at bounding box center [720, 135] width 6 height 6
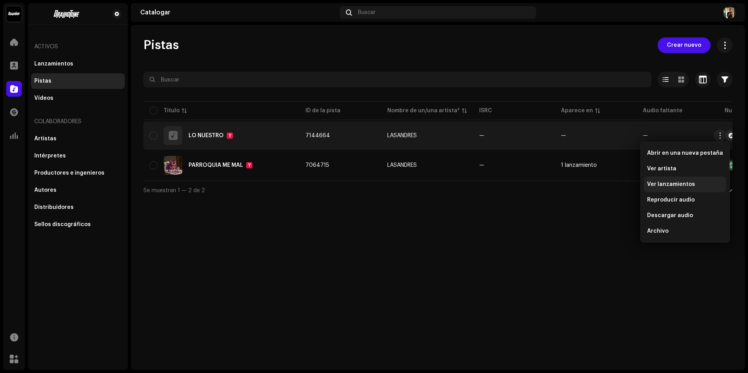
click at [676, 184] on span "Ver lanzamientos" at bounding box center [671, 184] width 48 height 6
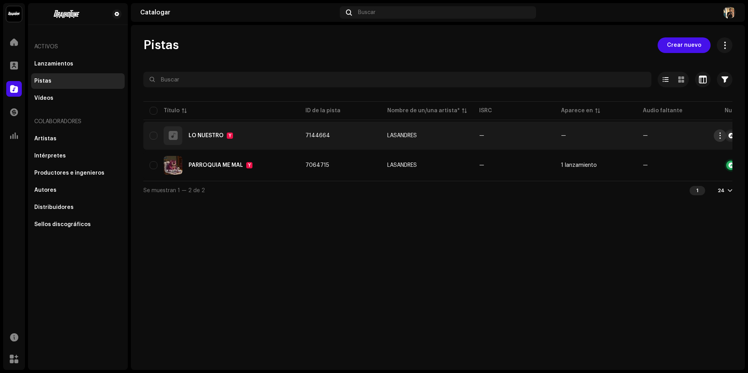
click at [720, 139] on button "button" at bounding box center [719, 135] width 12 height 12
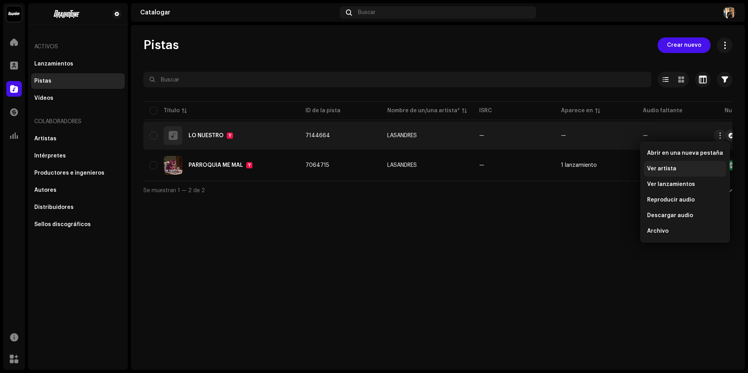
click at [663, 173] on div "Ver artista" at bounding box center [685, 169] width 82 height 16
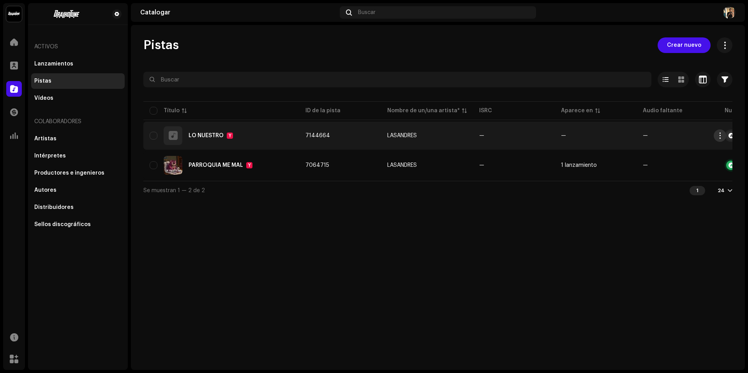
click at [719, 138] on span "button" at bounding box center [720, 135] width 6 height 6
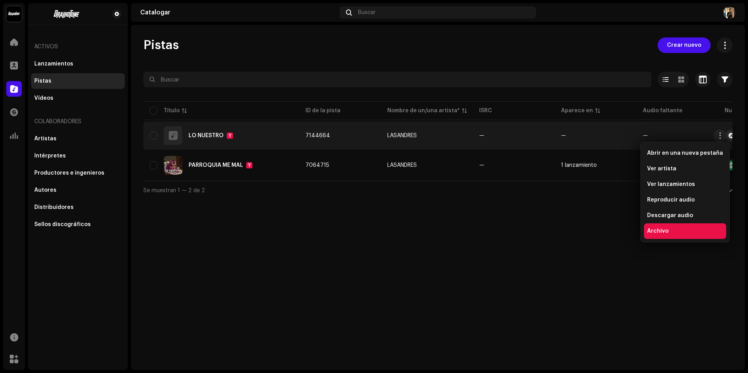
click at [655, 225] on div "Archivo" at bounding box center [685, 231] width 82 height 16
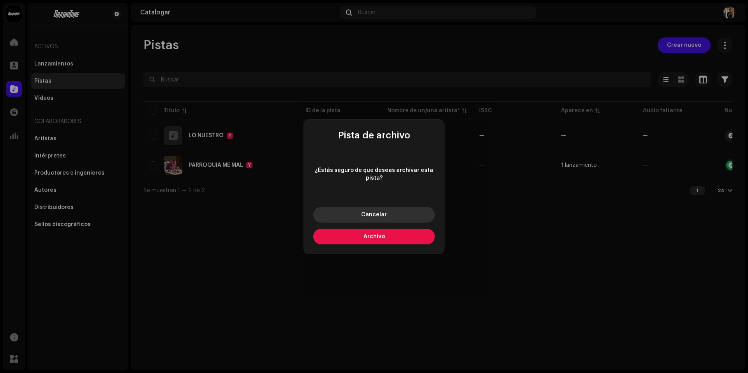
click at [394, 213] on button "Cancelar" at bounding box center [374, 215] width 122 height 16
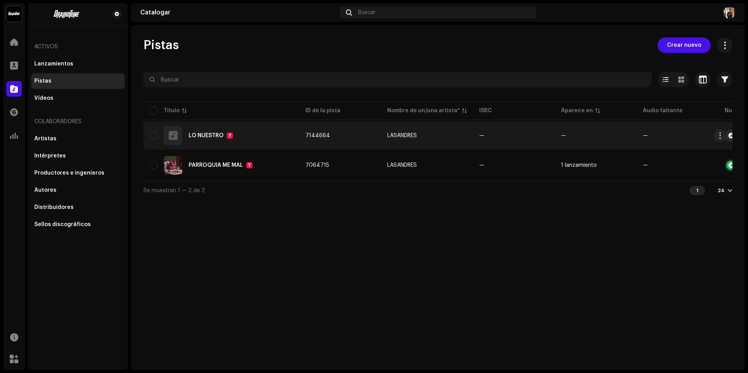
click at [233, 132] on div "LO NUESTRO Y" at bounding box center [221, 135] width 143 height 19
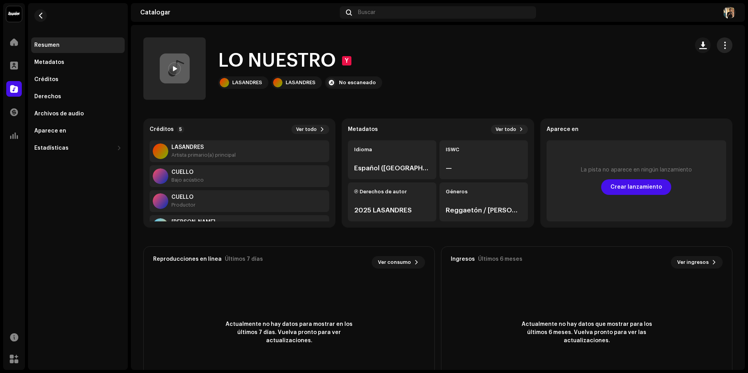
click at [723, 48] on span "button" at bounding box center [724, 45] width 7 height 6
click at [689, 78] on div "Editar" at bounding box center [684, 80] width 72 height 6
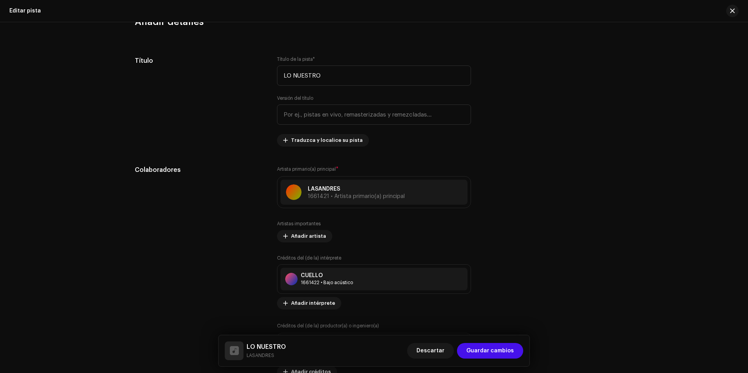
scroll to position [65, 0]
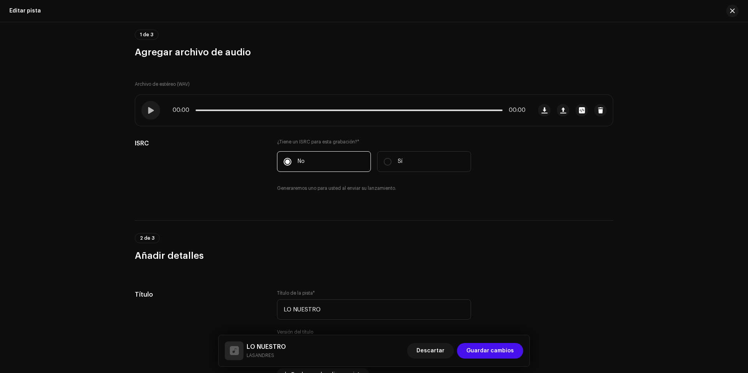
click at [28, 14] on div "Editar pista" at bounding box center [25, 11] width 32 height 6
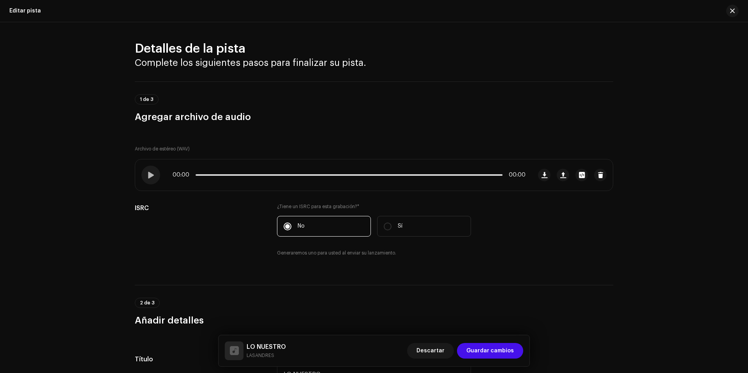
click at [16, 5] on div "Editar pista" at bounding box center [374, 11] width 748 height 22
click at [140, 98] on font "1 de 3" at bounding box center [147, 99] width 14 height 5
click at [485, 352] on span "Guardar cambios" at bounding box center [490, 351] width 48 height 16
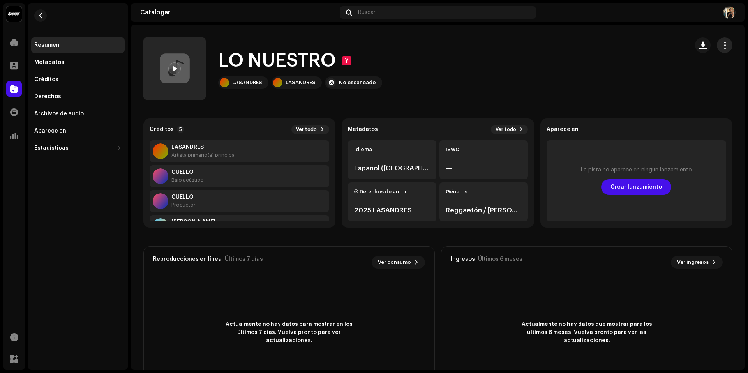
click at [721, 48] on span "button" at bounding box center [724, 45] width 7 height 6
click at [667, 79] on div "Editar" at bounding box center [684, 80] width 72 height 6
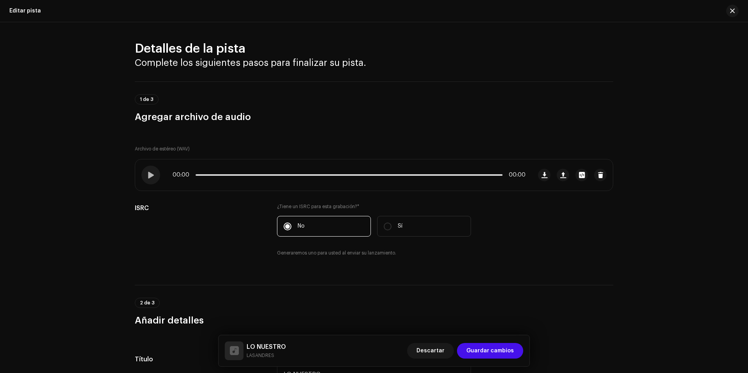
click at [236, 351] on div at bounding box center [234, 351] width 9 height 0
click at [146, 98] on font "1 de 3" at bounding box center [147, 99] width 14 height 5
click at [144, 97] on font "1 de 3" at bounding box center [147, 99] width 14 height 5
click at [576, 178] on button "button" at bounding box center [581, 175] width 12 height 12
click at [622, 240] on div "LO NUESTRO.wav Nombre del archivo LO NUESTRO.wav 25,03 MB Duración 02:29 Frecue…" at bounding box center [374, 186] width 748 height 373
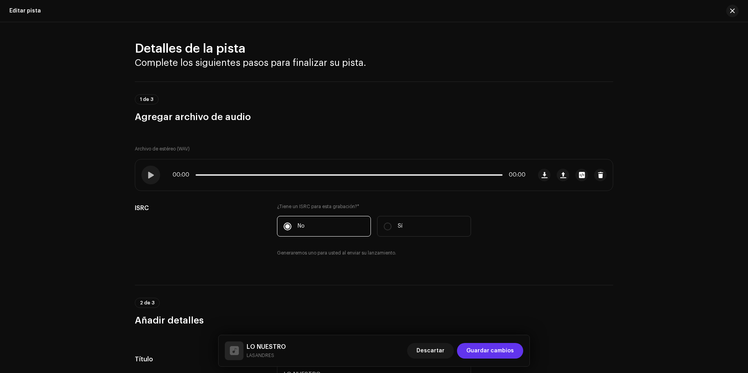
click at [500, 351] on font "Guardar cambios" at bounding box center [490, 350] width 48 height 5
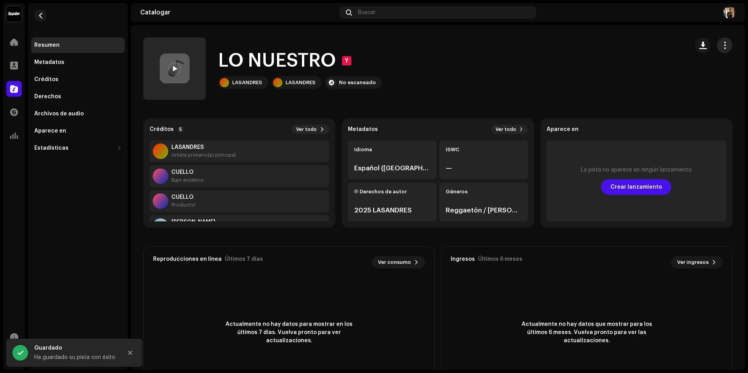
click at [722, 44] on span "button" at bounding box center [724, 45] width 7 height 6
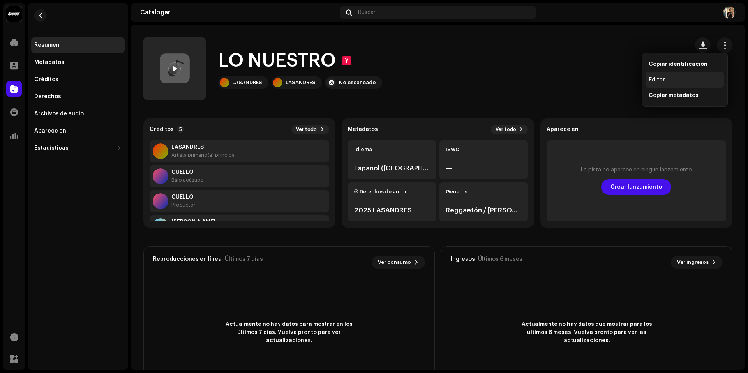
click at [677, 81] on div "Editar" at bounding box center [684, 80] width 72 height 6
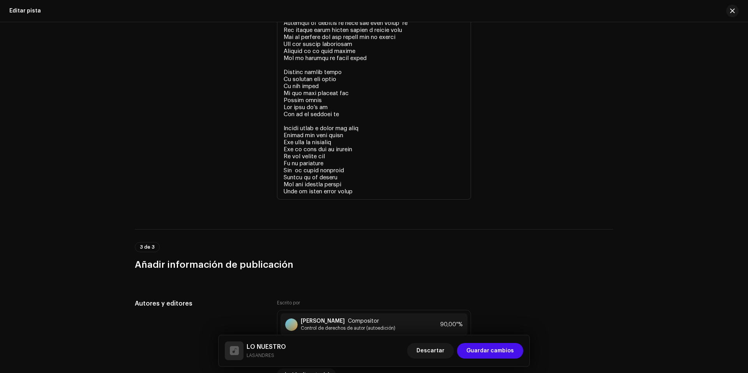
scroll to position [1973, 0]
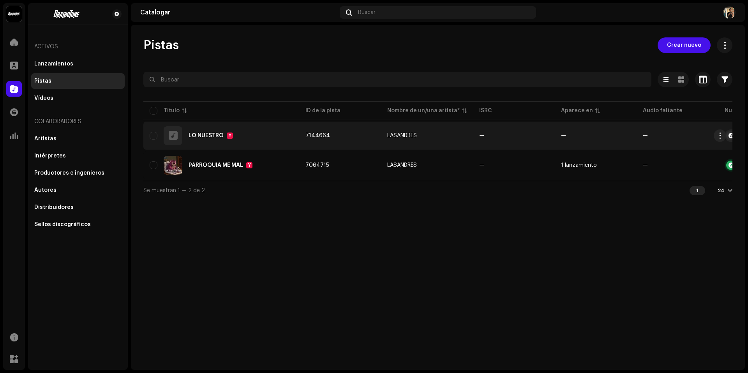
click at [209, 140] on div "LO NUESTRO Y" at bounding box center [221, 135] width 143 height 19
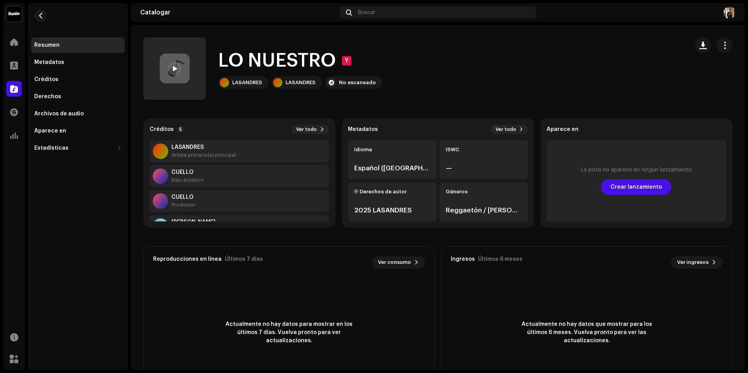
click at [171, 68] on div at bounding box center [174, 68] width 12 height 12
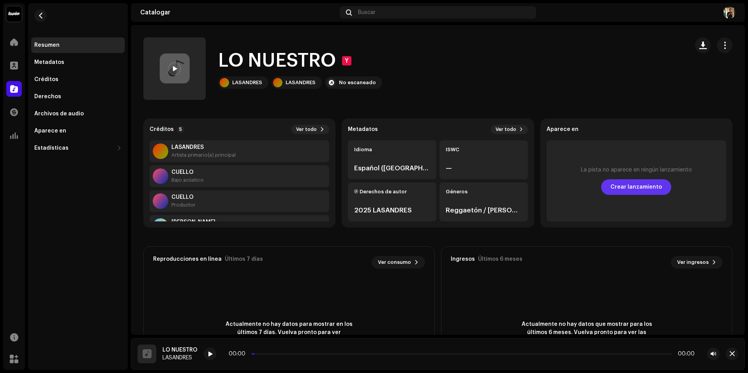
click at [641, 188] on font "Crear lanzamiento" at bounding box center [635, 186] width 51 height 5
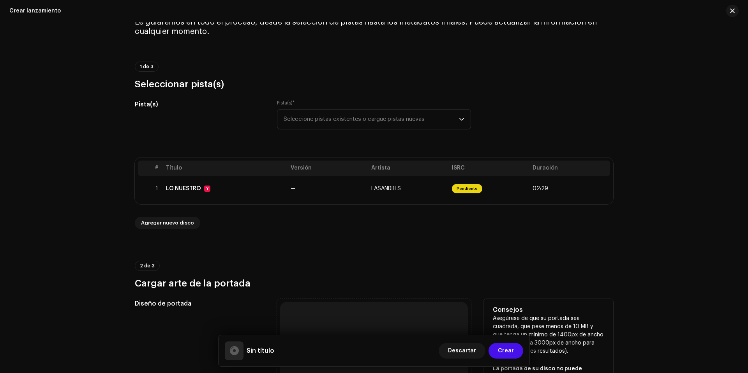
scroll to position [273, 0]
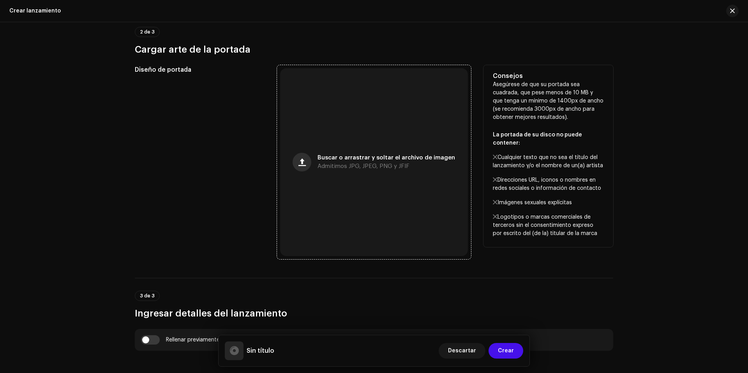
click at [307, 156] on button "button" at bounding box center [301, 162] width 19 height 19
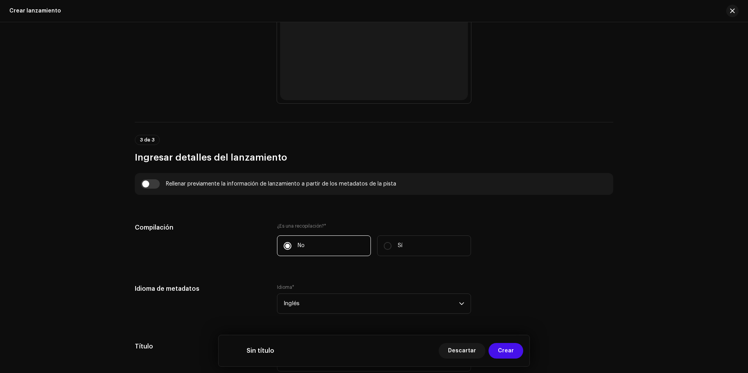
scroll to position [467, 0]
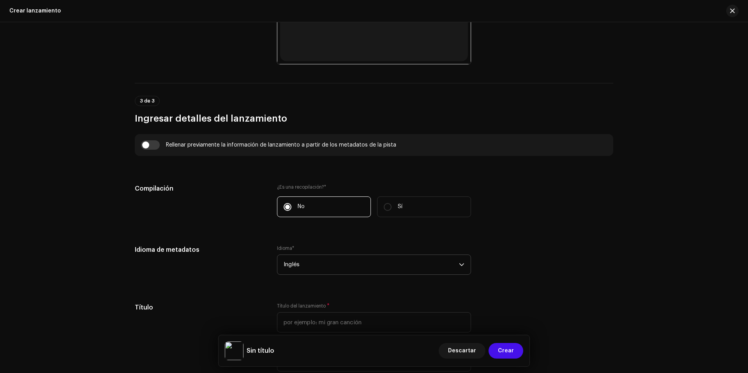
click at [307, 267] on span "Inglés" at bounding box center [371, 264] width 175 height 19
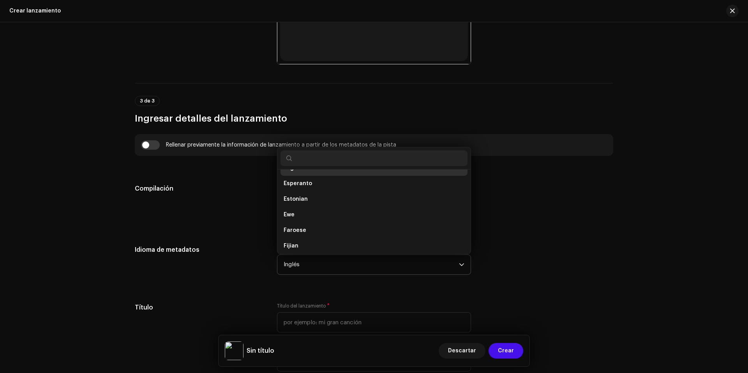
scroll to position [720, 0]
click at [310, 162] on input "text" at bounding box center [373, 158] width 187 height 16
type input "SPA"
click at [333, 201] on li "Spanish ([GEOGRAPHIC_DATA])" at bounding box center [373, 196] width 187 height 16
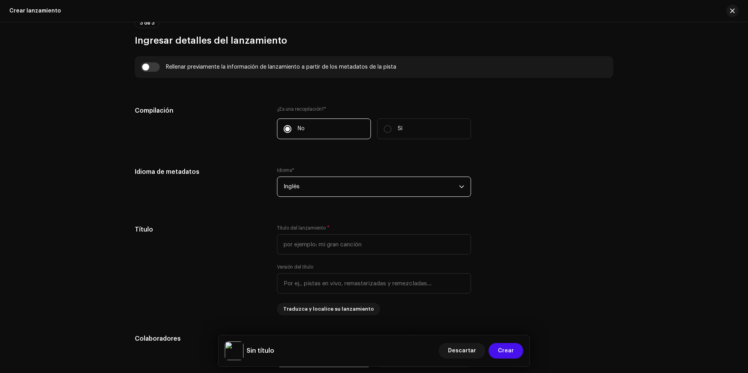
scroll to position [584, 0]
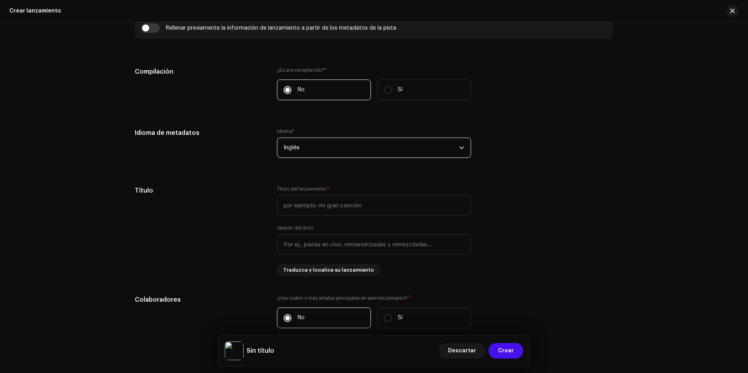
click at [317, 149] on span "Inglés" at bounding box center [371, 147] width 175 height 19
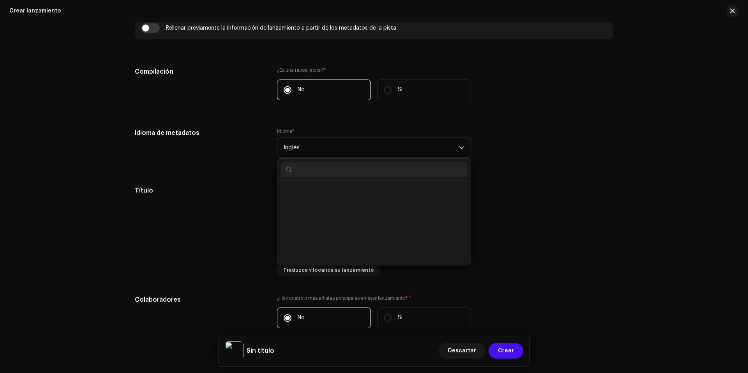
scroll to position [2496, 0]
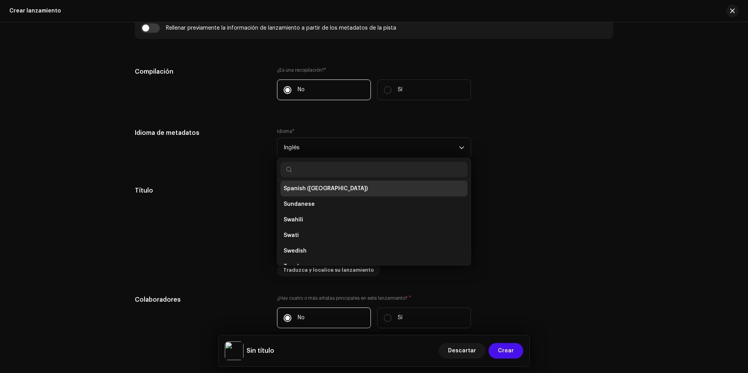
click at [328, 185] on span "Spanish ([GEOGRAPHIC_DATA])" at bounding box center [326, 189] width 84 height 8
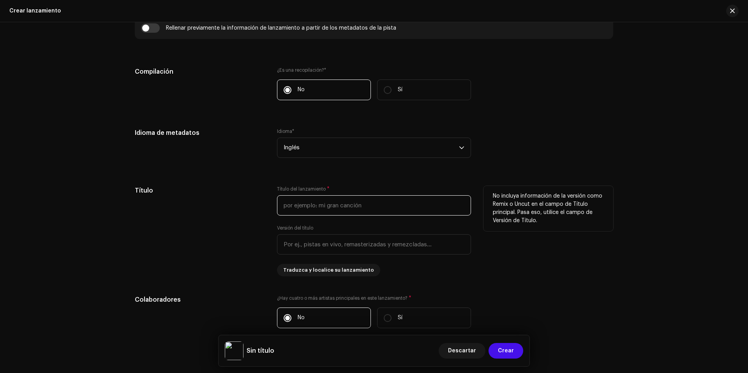
click at [315, 206] on input "text" at bounding box center [374, 205] width 194 height 20
paste input "[PERSON_NAME]"
type input "[PERSON_NAME]"
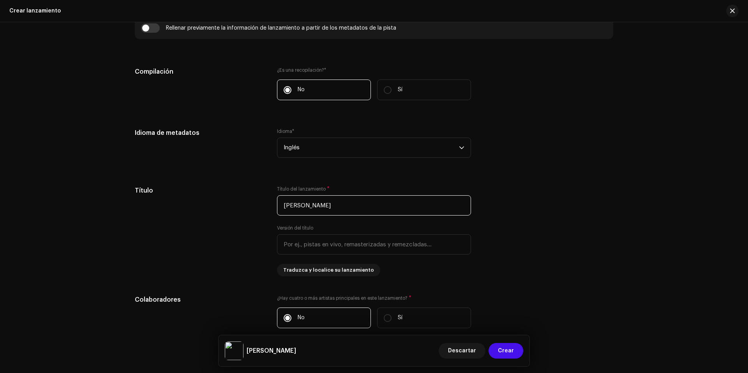
drag, startPoint x: 373, startPoint y: 207, endPoint x: 203, endPoint y: 180, distance: 172.7
paste input "LO NUESTRO"
type input "LO NUESTRO"
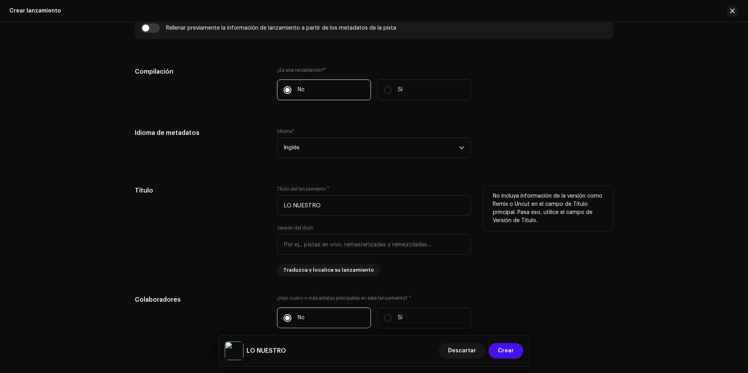
click at [576, 273] on div "No incluya información de la versión como Remix o Uncut en el campo de Título p…" at bounding box center [548, 231] width 130 height 90
click at [377, 146] on span "Inglés" at bounding box center [371, 147] width 175 height 19
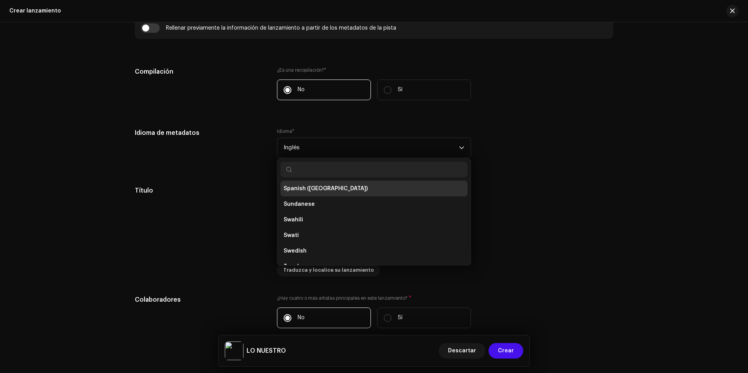
click at [314, 186] on span "Spanish ([GEOGRAPHIC_DATA])" at bounding box center [326, 189] width 84 height 8
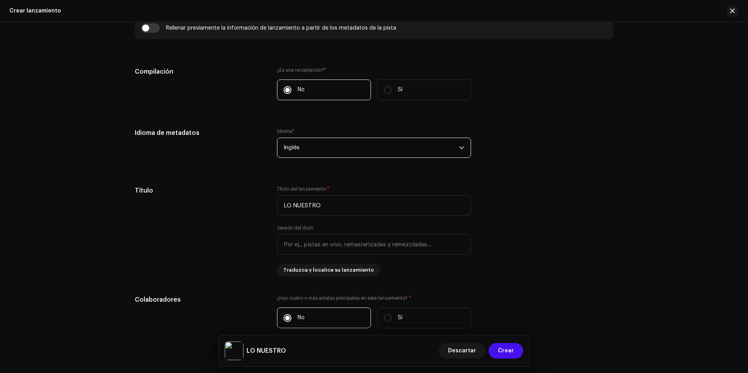
click at [326, 151] on span "Inglés" at bounding box center [371, 147] width 175 height 19
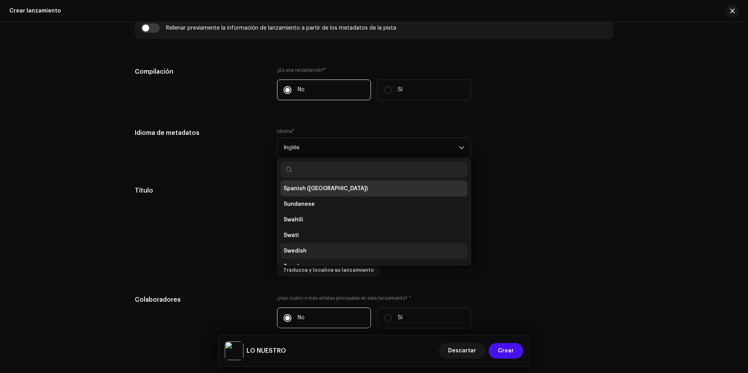
click at [317, 249] on li "Swedish" at bounding box center [373, 251] width 187 height 16
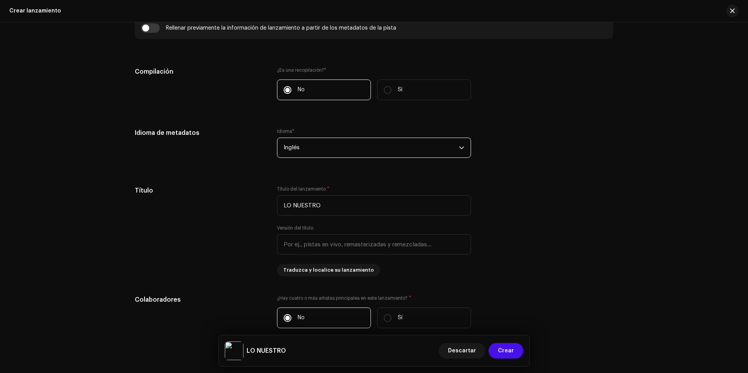
click at [319, 151] on span "Inglés" at bounding box center [371, 147] width 175 height 19
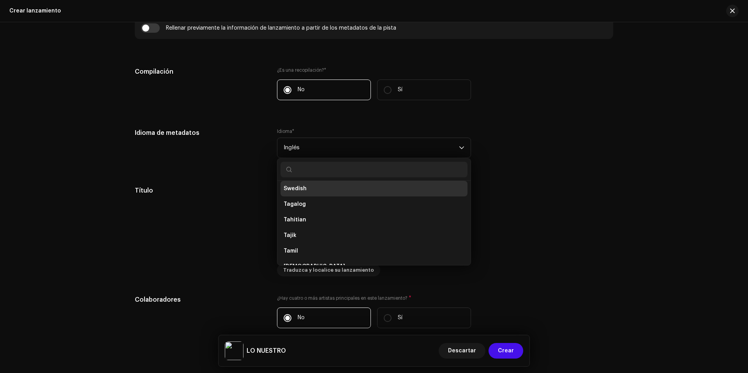
click at [322, 172] on input "text" at bounding box center [373, 170] width 187 height 16
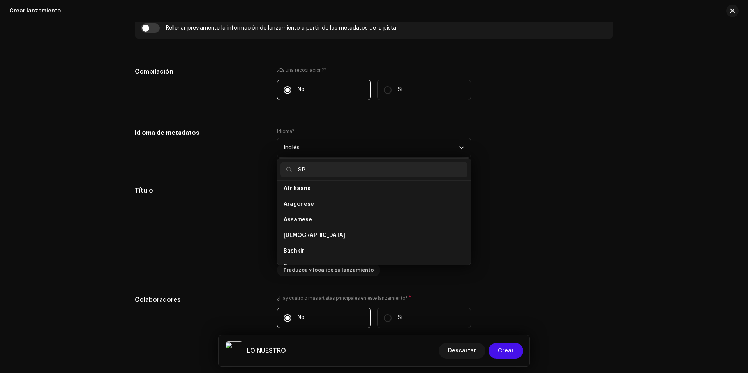
scroll to position [0, 0]
type input "SPA"
click at [346, 208] on li "Spanish ([GEOGRAPHIC_DATA])" at bounding box center [373, 207] width 187 height 16
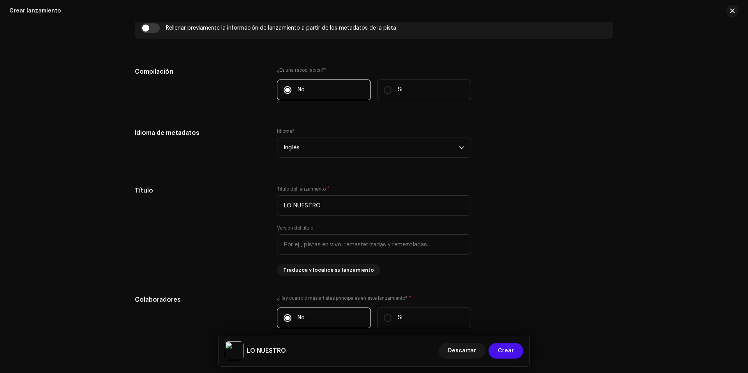
click at [649, 287] on div "Crear un nuevo lanzamiento Le guiaremos en todo el proceso, desde la selección …" at bounding box center [374, 197] width 748 height 351
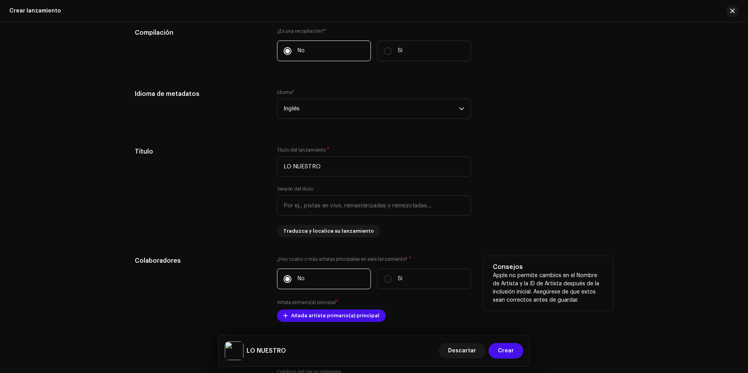
scroll to position [701, 0]
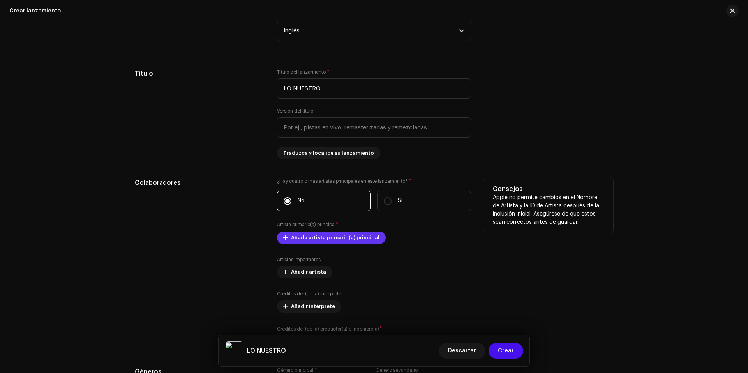
click at [303, 241] on span "Añada artista primario(a) principal" at bounding box center [335, 238] width 88 height 16
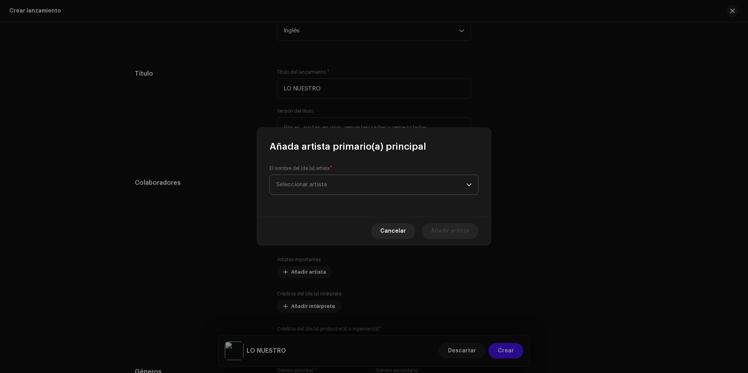
click at [317, 186] on span "Seleccionar artista" at bounding box center [301, 184] width 51 height 6
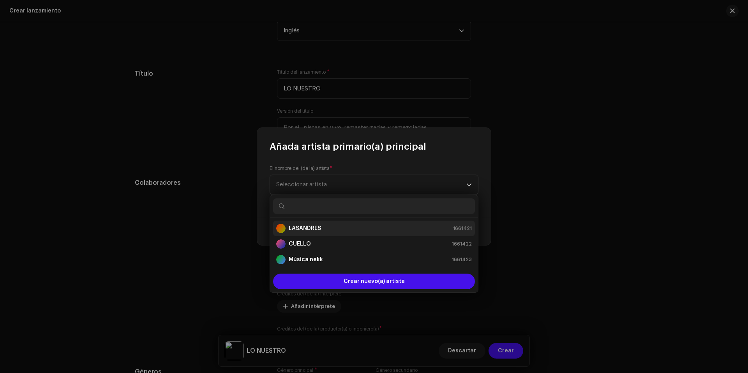
click at [322, 229] on div "[PERSON_NAME] 1661421" at bounding box center [374, 228] width 196 height 9
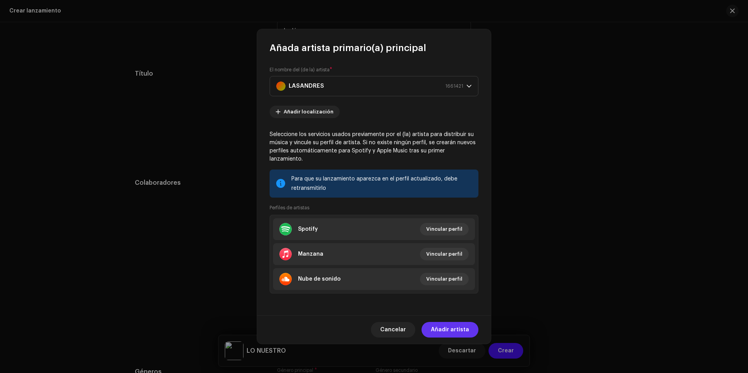
click at [452, 328] on font "Añadir artista" at bounding box center [450, 329] width 38 height 5
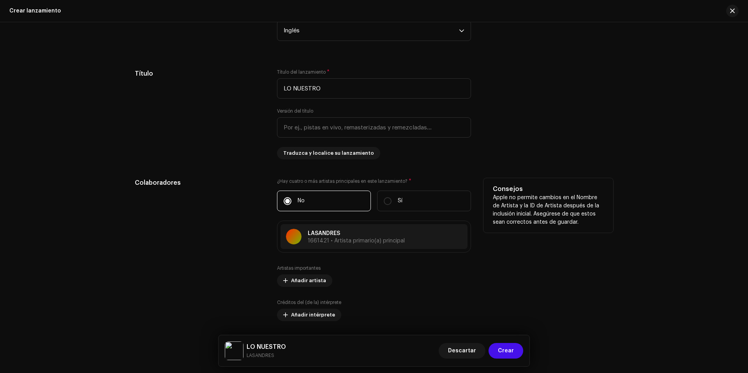
scroll to position [818, 0]
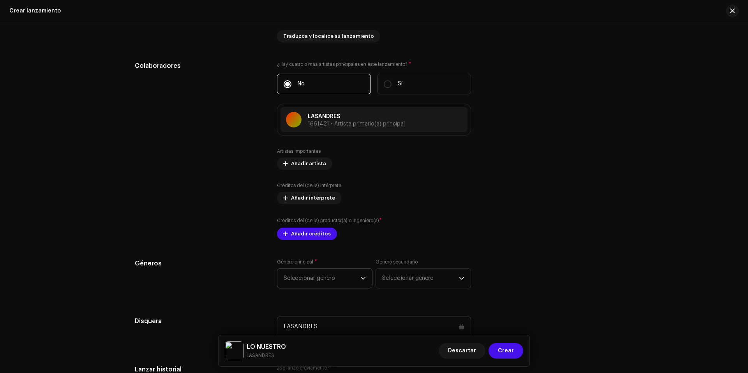
click at [311, 283] on span "Seleccionar género" at bounding box center [322, 277] width 77 height 19
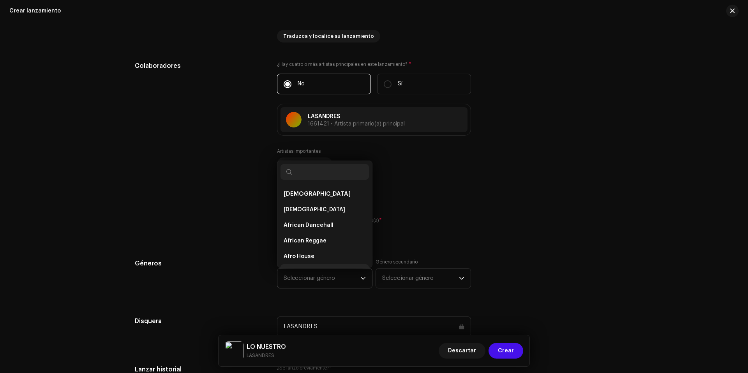
scroll to position [12, 0]
click at [303, 174] on input "text" at bounding box center [324, 172] width 88 height 16
type input "LATI"
click at [304, 254] on span "Reggaeton / Latin Urban" at bounding box center [317, 256] width 67 height 8
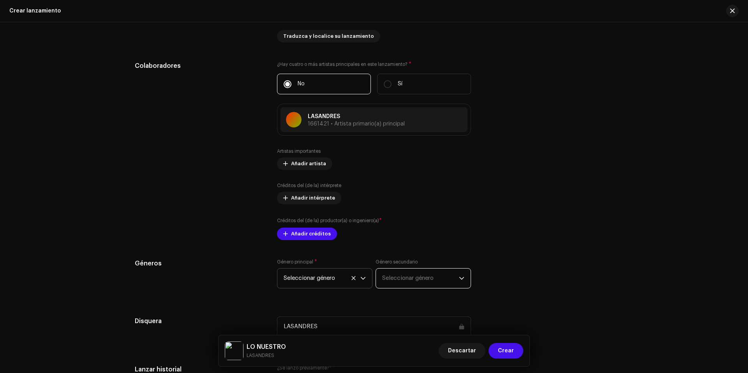
click at [395, 278] on font "Seleccionar género" at bounding box center [407, 278] width 51 height 6
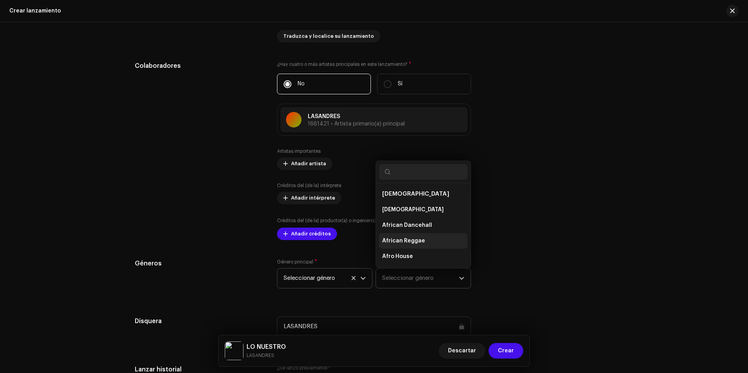
scroll to position [12, 0]
click at [407, 168] on input "text" at bounding box center [423, 172] width 88 height 16
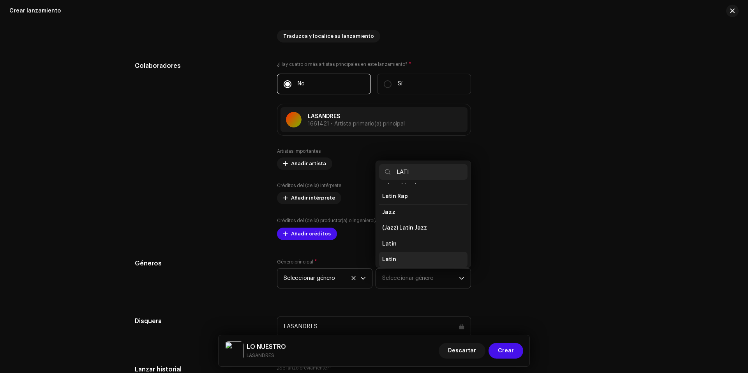
type input "LATI"
click at [391, 261] on span "Latin" at bounding box center [389, 259] width 14 height 8
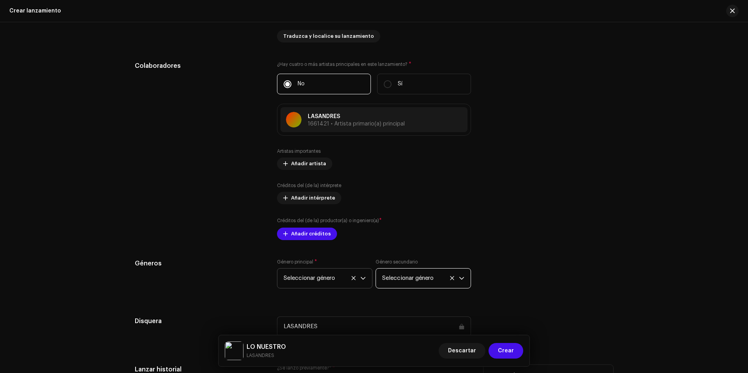
scroll to position [974, 0]
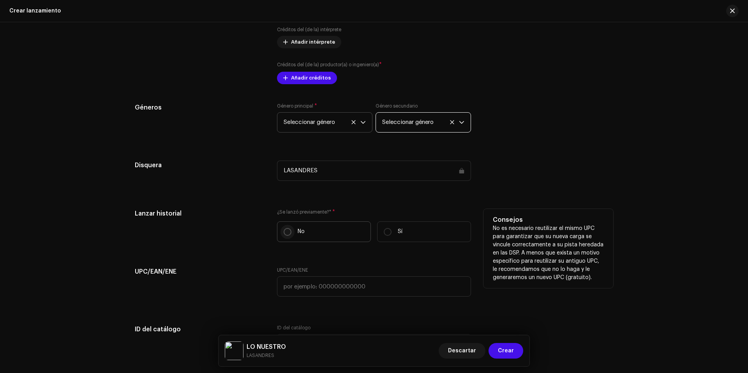
click at [284, 230] on input "No" at bounding box center [288, 232] width 8 height 8
radio input "true"
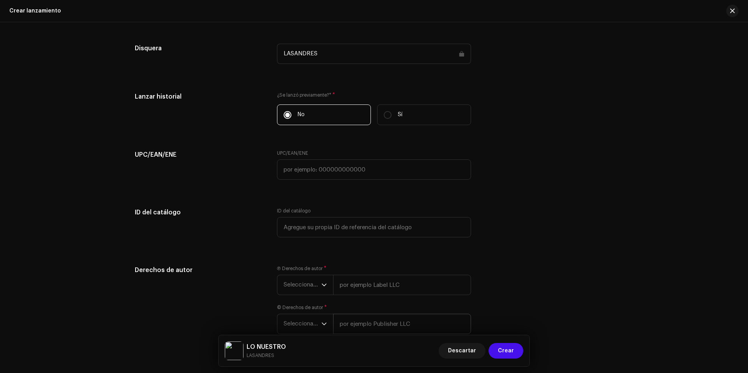
scroll to position [1136, 0]
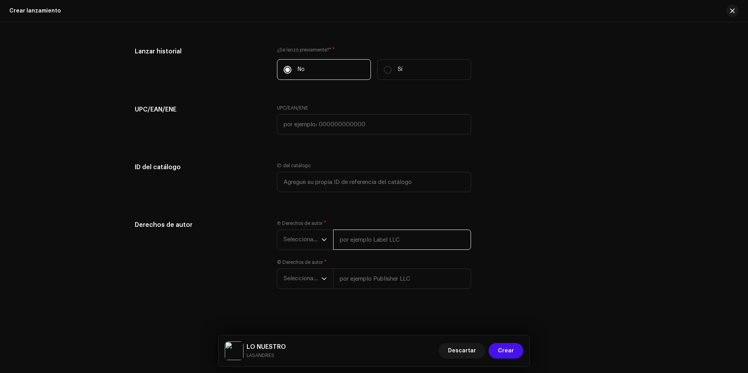
click at [365, 244] on input "text" at bounding box center [402, 239] width 138 height 20
type input "LASANDRES"
click at [372, 279] on div "© Derechos de autor * Seleccionar año" at bounding box center [374, 274] width 194 height 30
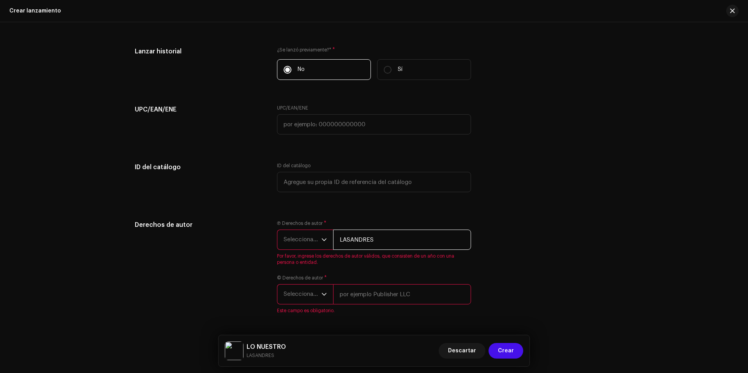
click at [379, 237] on input "LASANDRES" at bounding box center [402, 239] width 138 height 20
click at [315, 241] on font "Seleccionar año" at bounding box center [305, 239] width 43 height 6
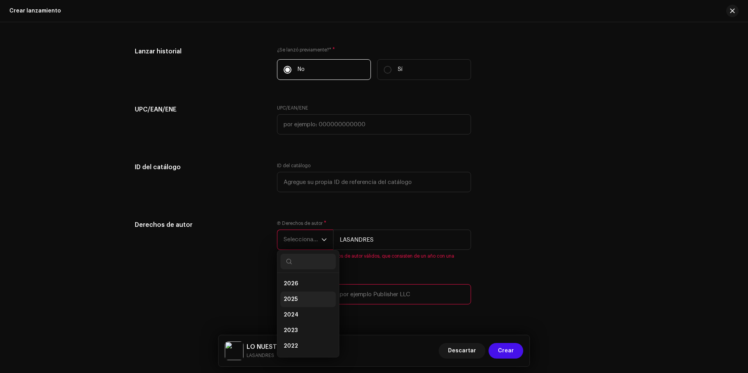
drag, startPoint x: 305, startPoint y: 299, endPoint x: 329, endPoint y: 294, distance: 24.5
click at [305, 299] on li "2025" at bounding box center [307, 299] width 55 height 16
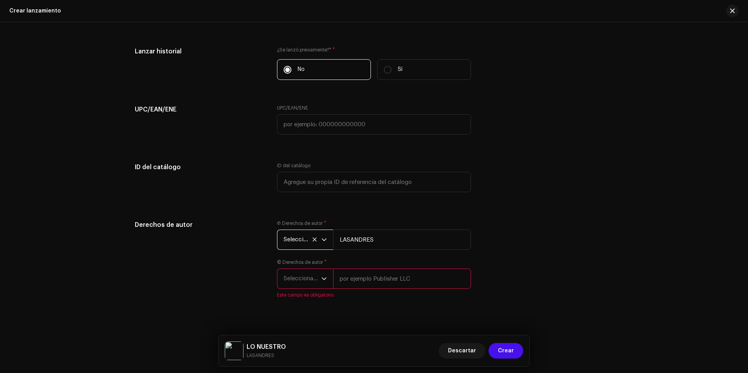
click at [366, 290] on div "© Derechos de autor * Seleccionar año Este campo es obligatorio." at bounding box center [374, 278] width 194 height 39
click at [370, 281] on input "text" at bounding box center [402, 278] width 138 height 20
drag, startPoint x: 381, startPoint y: 262, endPoint x: 386, endPoint y: 266, distance: 6.6
click at [384, 263] on div "© Derechos de autor * Seleccionar año Este campo es obligatorio." at bounding box center [374, 278] width 194 height 39
click at [389, 275] on input "text" at bounding box center [402, 278] width 138 height 20
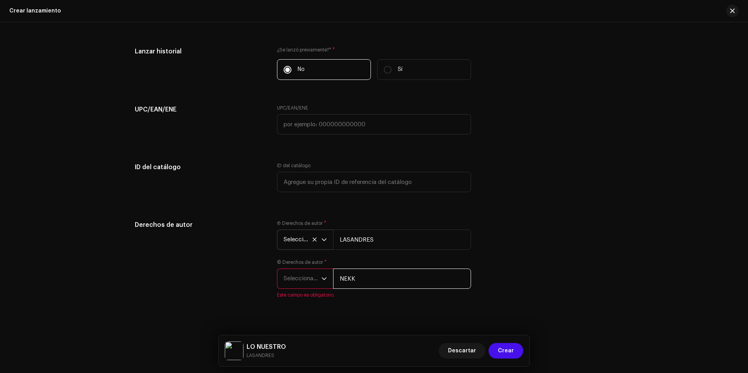
type input "NEKK"
click at [305, 278] on font "Seleccionar año" at bounding box center [305, 278] width 43 height 6
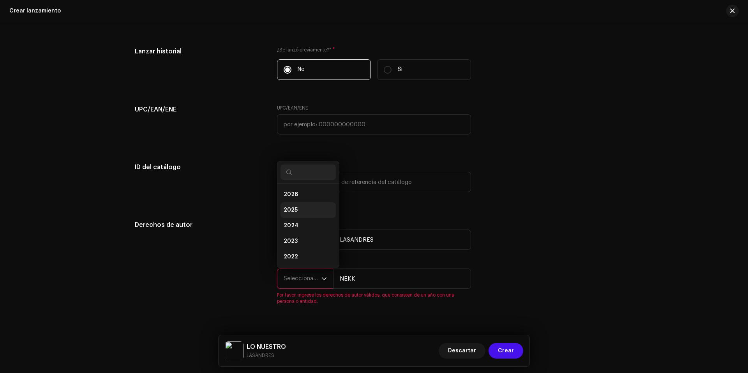
click at [315, 205] on li "2025" at bounding box center [307, 210] width 55 height 16
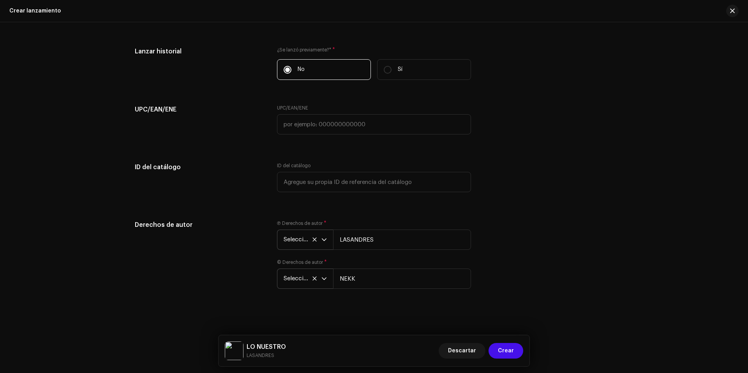
click at [508, 252] on div "Derechos de autor Ⓟ Derechos de autor * Seleccionar año [PERSON_NAME] © Derecho…" at bounding box center [374, 259] width 478 height 78
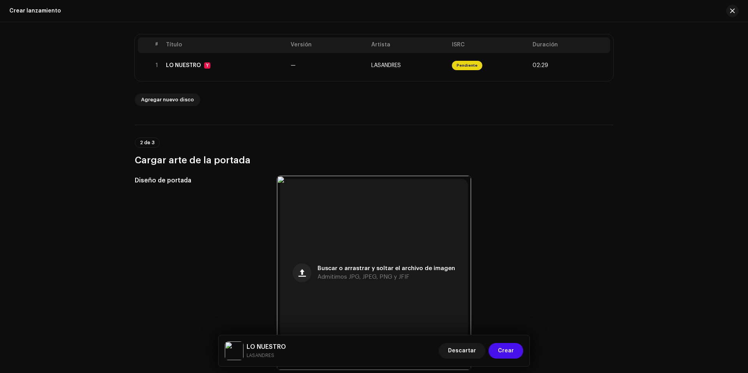
scroll to position [0, 0]
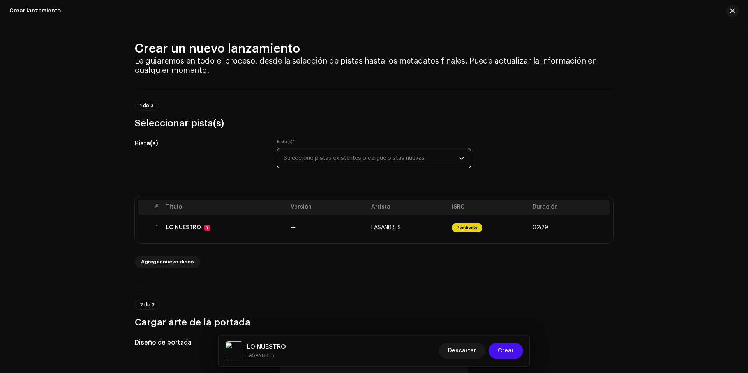
click at [378, 160] on span "Seleccione pistas existentes o cargue pistas nuevas" at bounding box center [371, 157] width 175 height 19
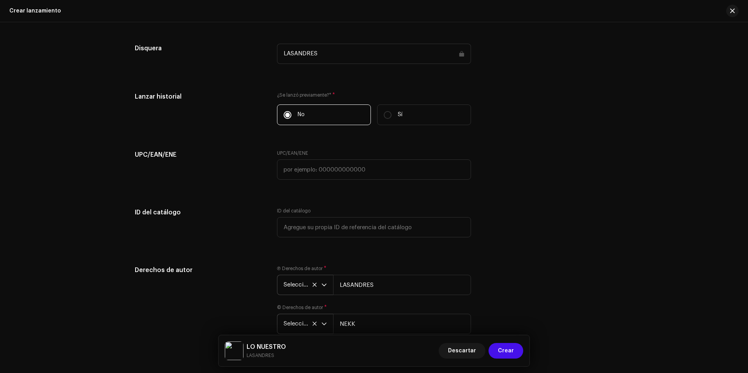
scroll to position [1136, 0]
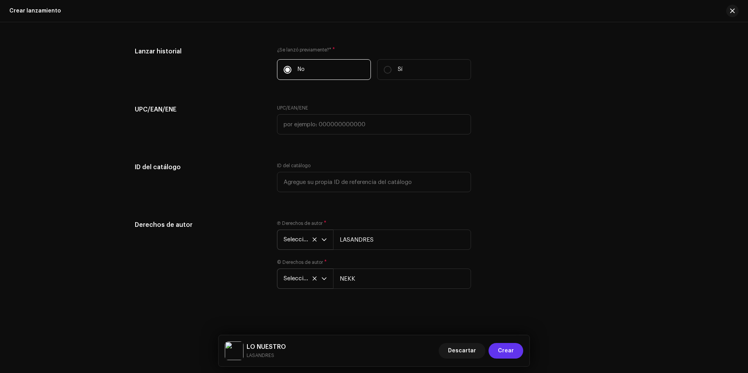
click at [510, 347] on span "Crear" at bounding box center [506, 351] width 16 height 16
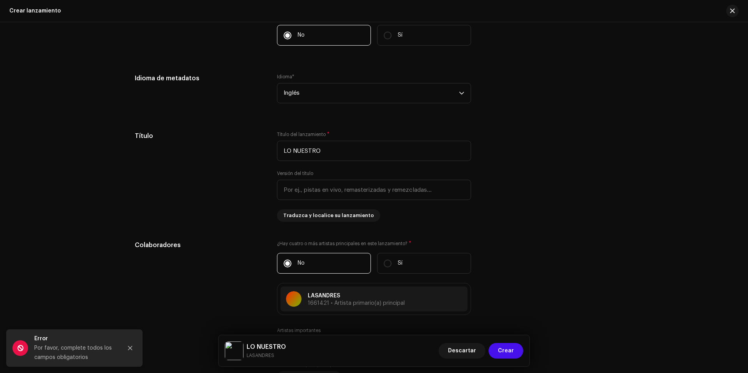
scroll to position [833, 0]
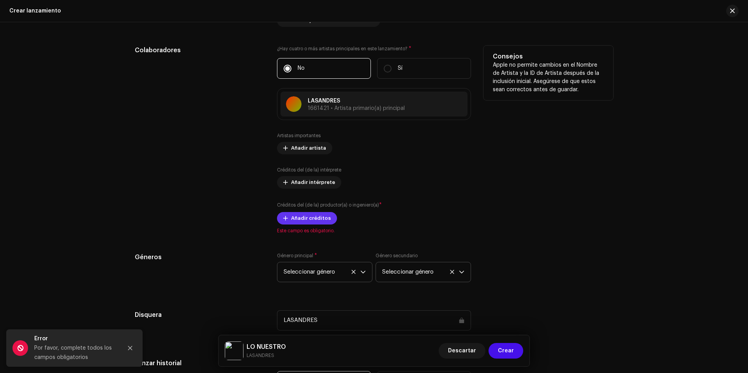
click at [314, 219] on font "Añadir créditos" at bounding box center [311, 217] width 40 height 5
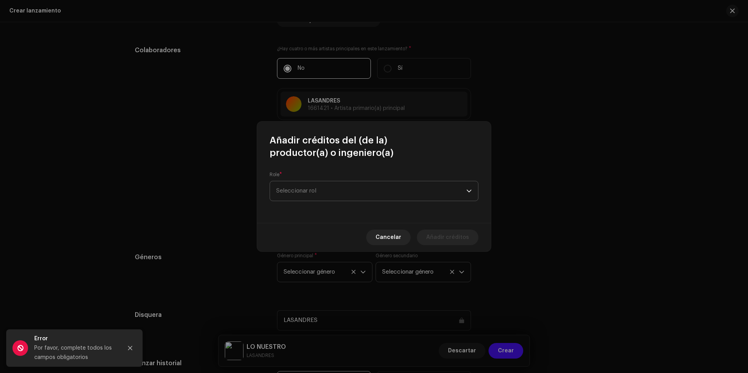
click at [314, 197] on span "Seleccionar rol" at bounding box center [371, 190] width 190 height 19
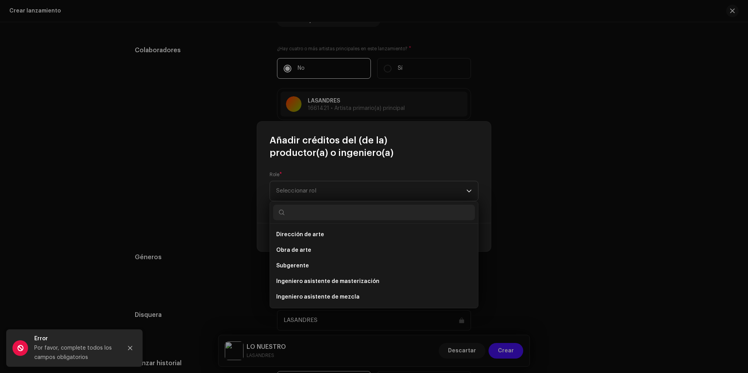
click at [321, 213] on input "text" at bounding box center [374, 212] width 202 height 16
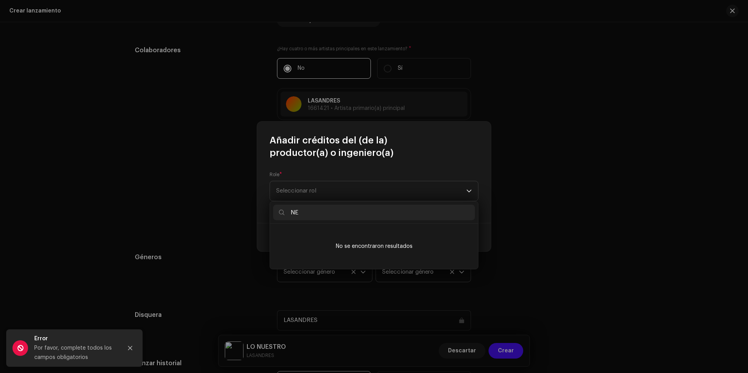
type input "N"
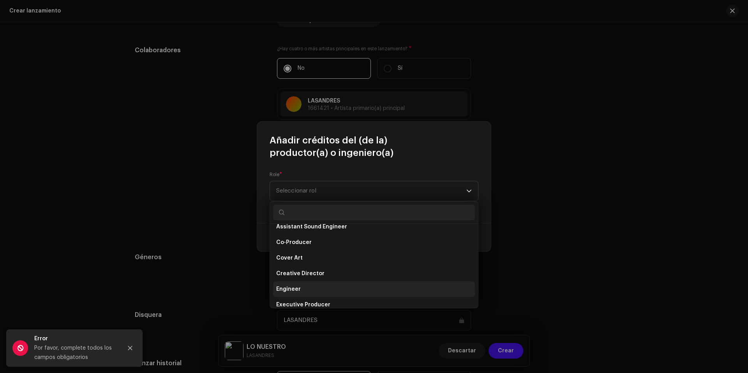
scroll to position [156, 0]
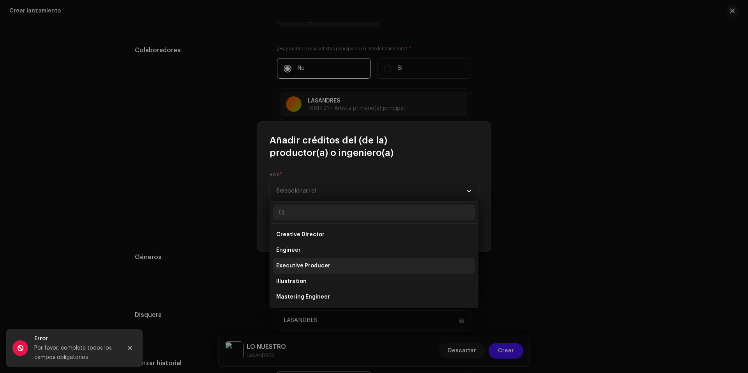
click at [312, 267] on span "Executive Producer" at bounding box center [303, 266] width 54 height 8
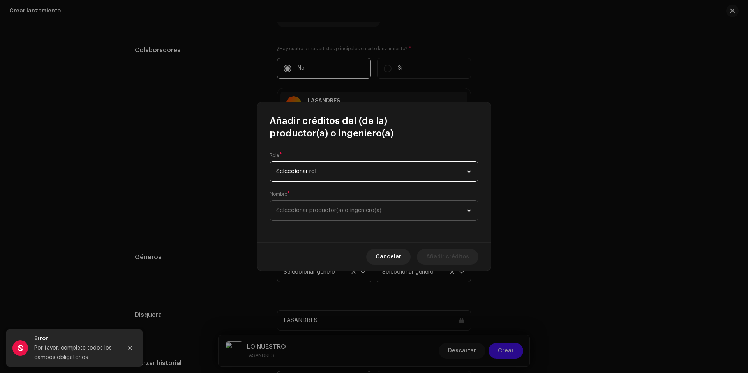
click at [315, 212] on span "Seleccionar productor(a) o ingeniero(a)" at bounding box center [328, 210] width 105 height 6
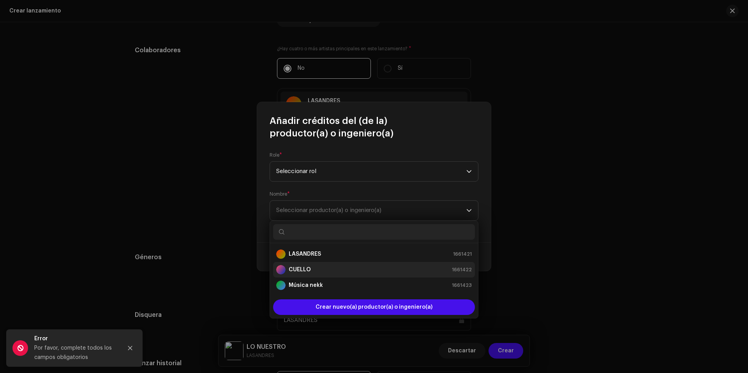
click at [320, 272] on div "CUELLO 1661422" at bounding box center [374, 269] width 196 height 9
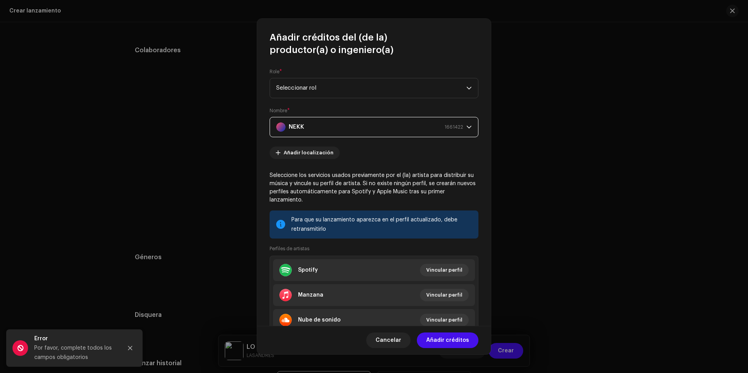
scroll to position [30, 0]
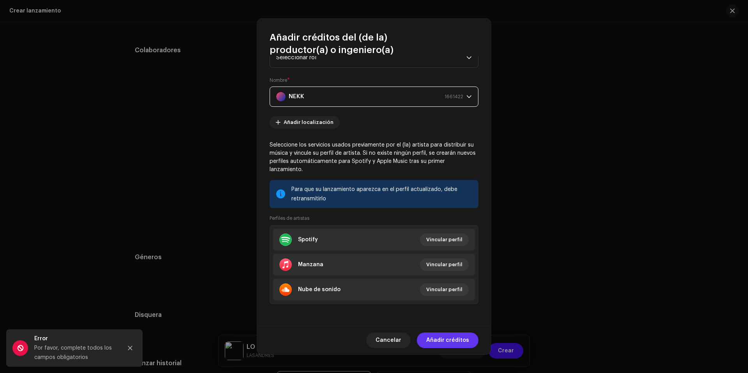
click at [435, 340] on font "Añadir créditos" at bounding box center [447, 339] width 43 height 5
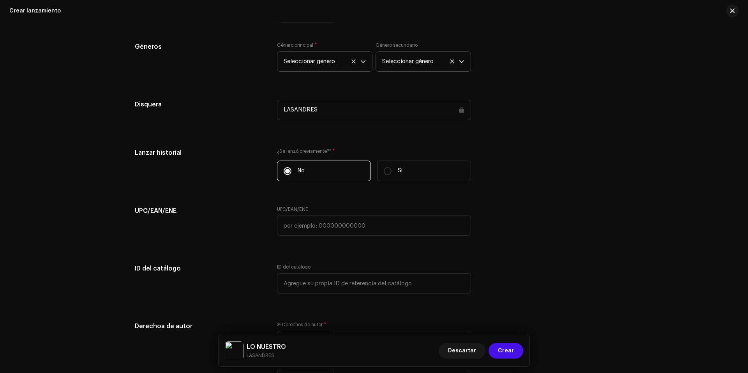
scroll to position [1168, 0]
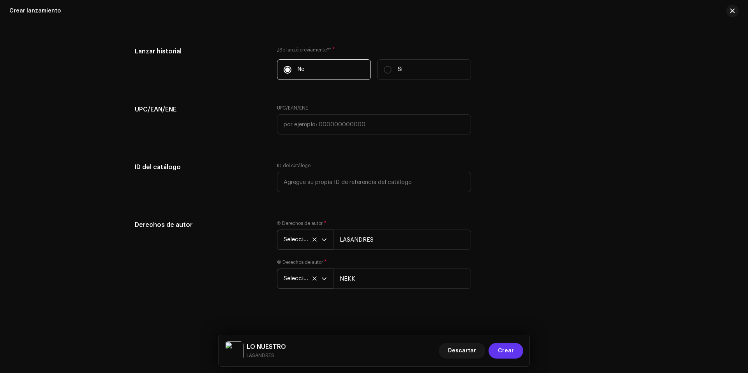
click at [507, 349] on span "Crear" at bounding box center [506, 351] width 16 height 16
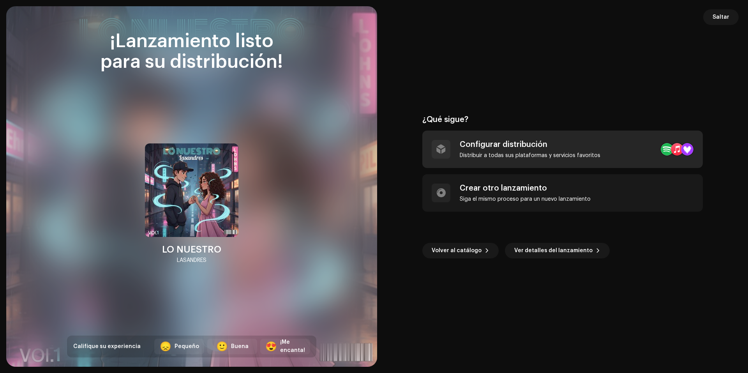
click at [502, 143] on div "Configurar distribución" at bounding box center [530, 144] width 141 height 9
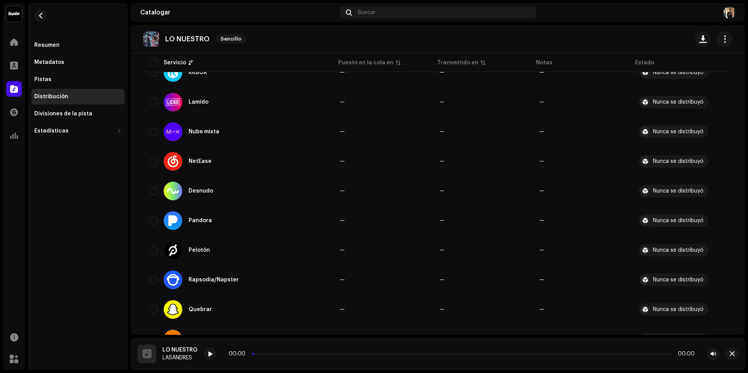
scroll to position [722, 0]
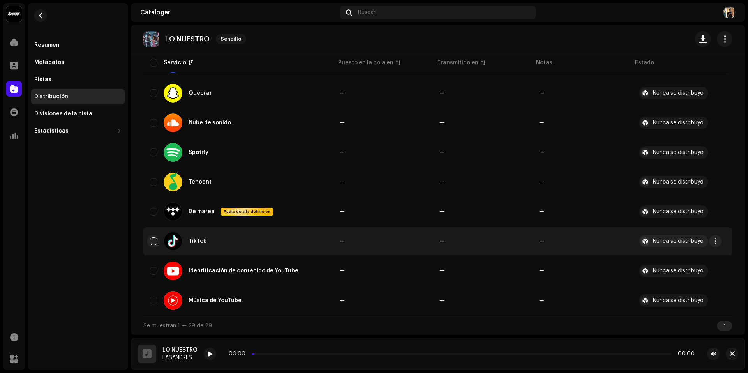
click at [152, 239] on input "checkbox" at bounding box center [154, 241] width 8 height 8
checkbox input "true"
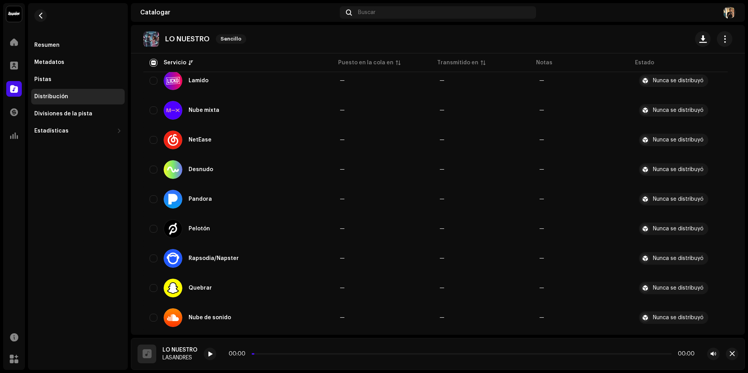
scroll to position [683, 0]
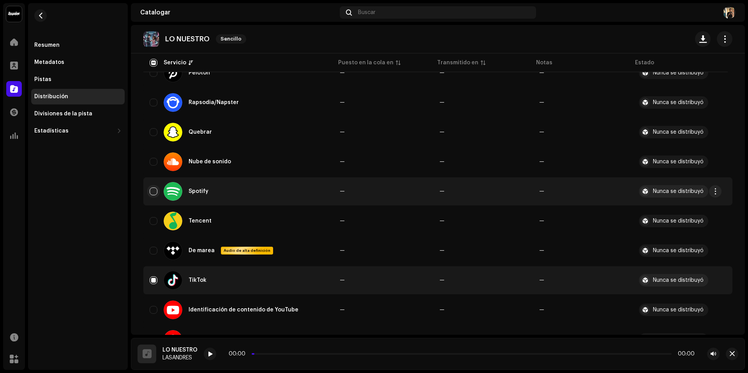
click at [154, 189] on input "Row Unselected" at bounding box center [154, 191] width 8 height 8
checkbox input "true"
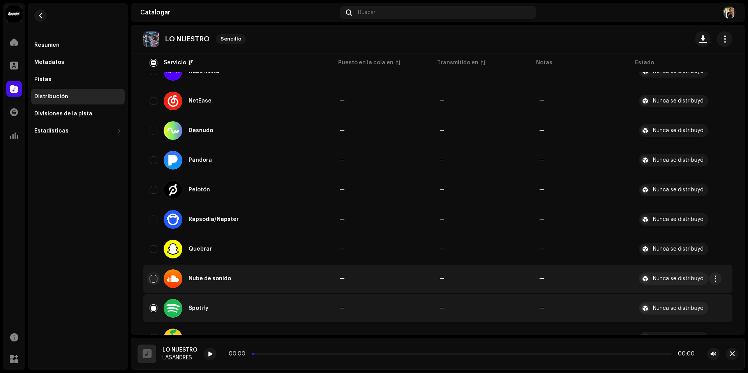
click at [153, 280] on input "Row Unselected" at bounding box center [154, 279] width 8 height 8
checkbox input "true"
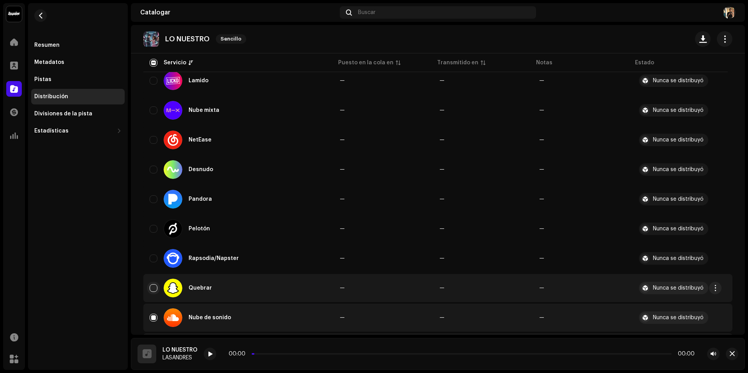
click at [151, 290] on input "Row Unselected" at bounding box center [154, 288] width 8 height 8
checkbox input "true"
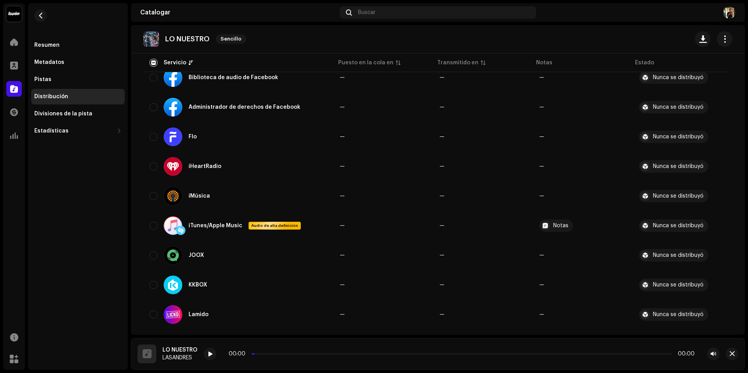
scroll to position [255, 0]
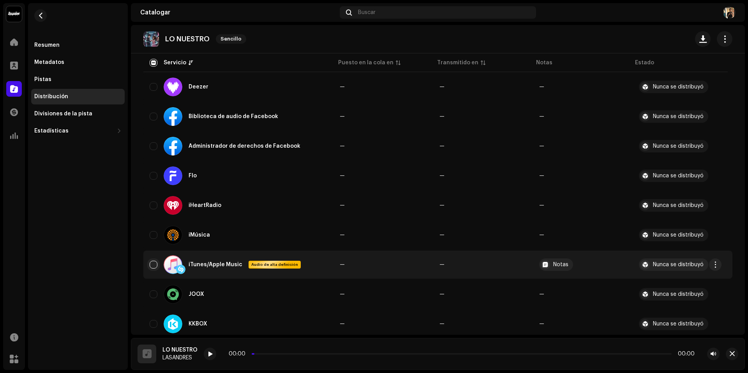
click at [151, 263] on input "Row Unselected" at bounding box center [154, 265] width 8 height 8
checkbox input "true"
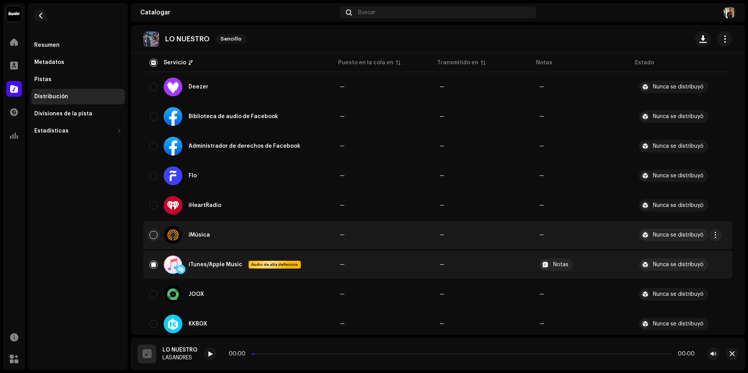
scroll to position [216, 0]
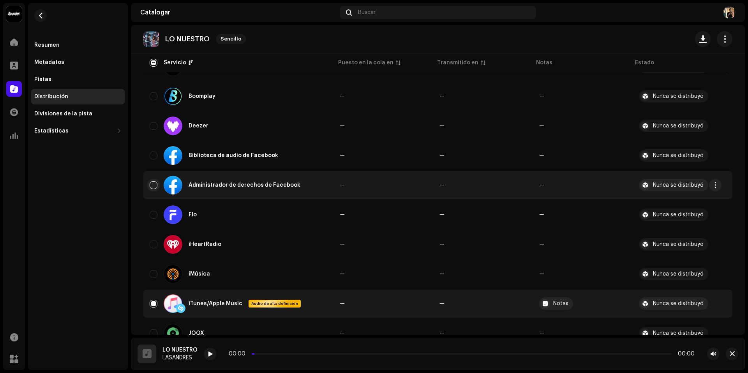
click at [151, 186] on input "Row Unselected" at bounding box center [154, 185] width 8 height 8
checkbox input "true"
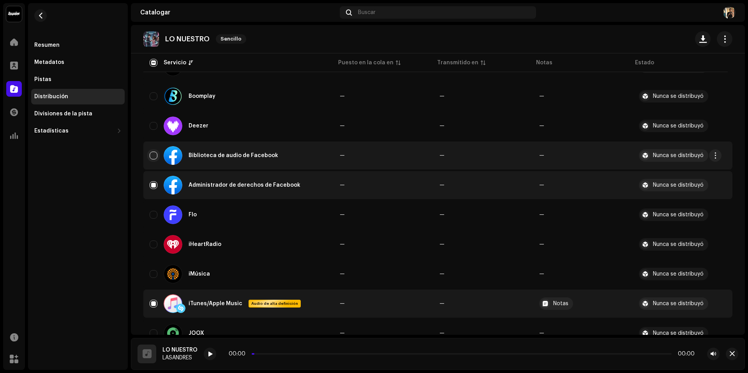
click at [153, 157] on input "Row Unselected" at bounding box center [154, 155] width 8 height 8
checkbox input "true"
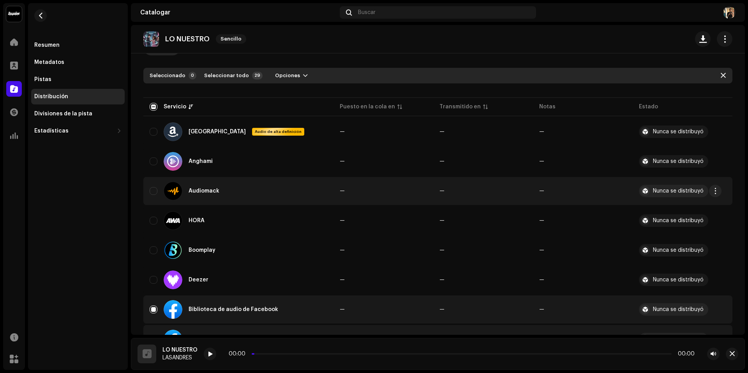
scroll to position [21, 0]
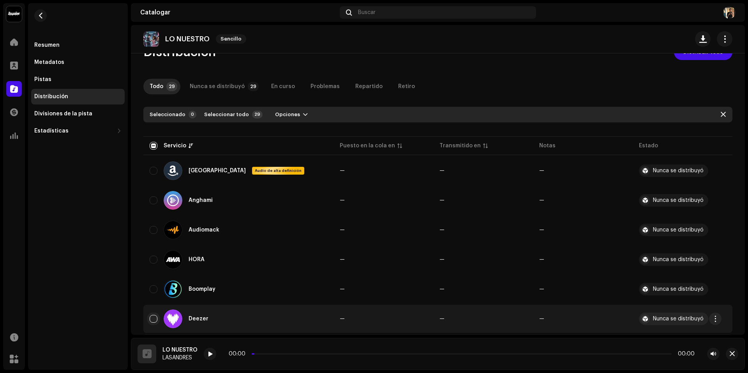
click at [151, 315] on input "Row Unselected" at bounding box center [154, 319] width 8 height 8
checkbox input "true"
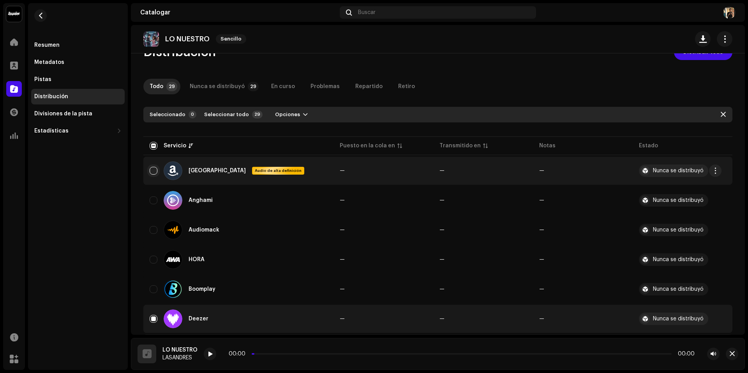
click at [155, 171] on input "Row Unselected" at bounding box center [154, 171] width 8 height 8
checkbox input "true"
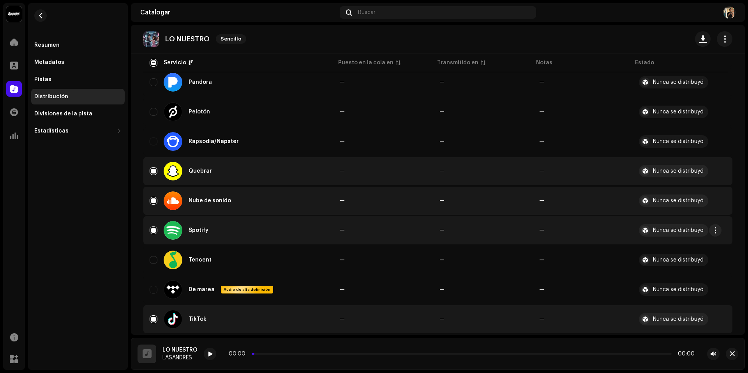
scroll to position [722, 0]
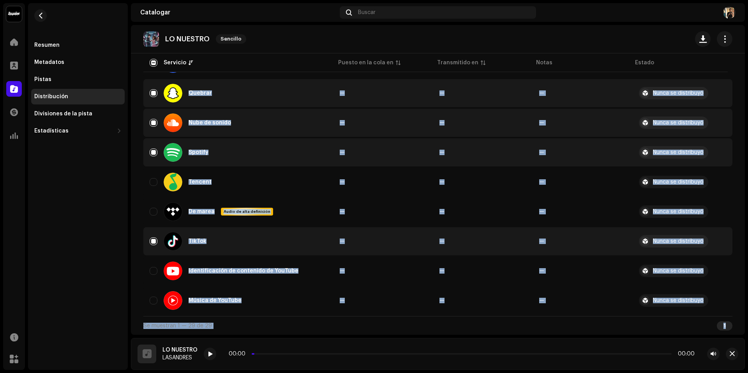
drag, startPoint x: 747, startPoint y: 296, endPoint x: 747, endPoint y: 319, distance: 23.4
click at [747, 319] on div "LAS_ANDRES Inicio Perfil Catalogar Transacciones Estadísticas Recursos Mercado …" at bounding box center [374, 186] width 748 height 373
click at [731, 355] on span "button" at bounding box center [731, 354] width 5 height 6
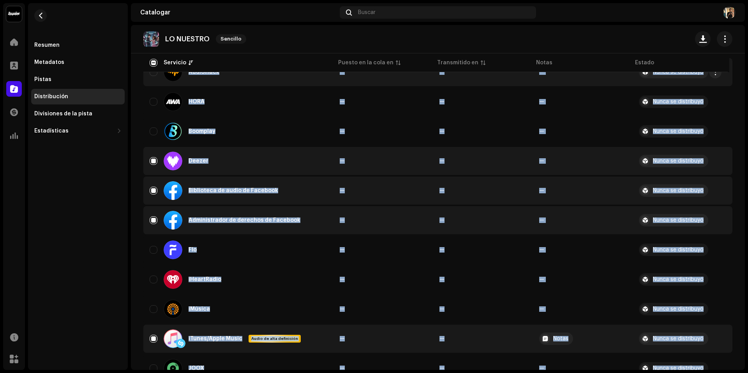
scroll to position [0, 0]
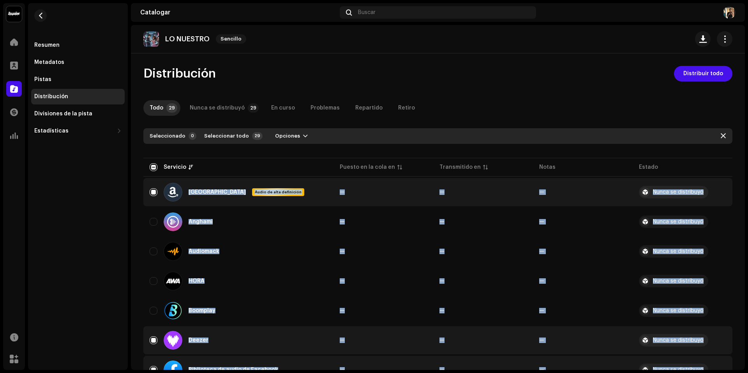
drag, startPoint x: 689, startPoint y: 76, endPoint x: 454, endPoint y: 61, distance: 235.3
click at [454, 61] on div "LO NUESTRO Sencillo Distribución Distribuir todo Todo 29 Nunca se distribuyó 29…" at bounding box center [438, 197] width 614 height 345
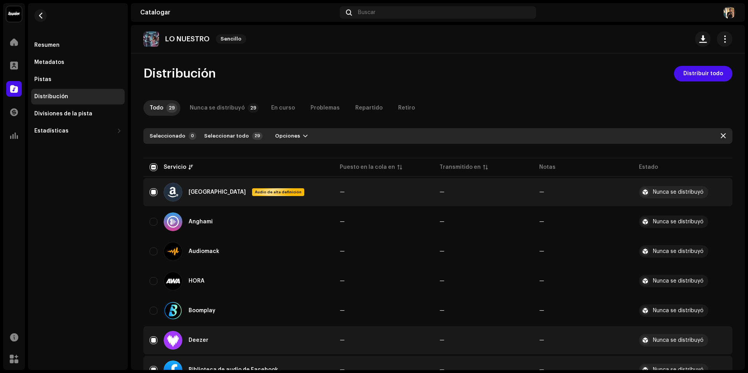
click at [207, 111] on div "Nunca se distribuyó" at bounding box center [217, 108] width 55 height 16
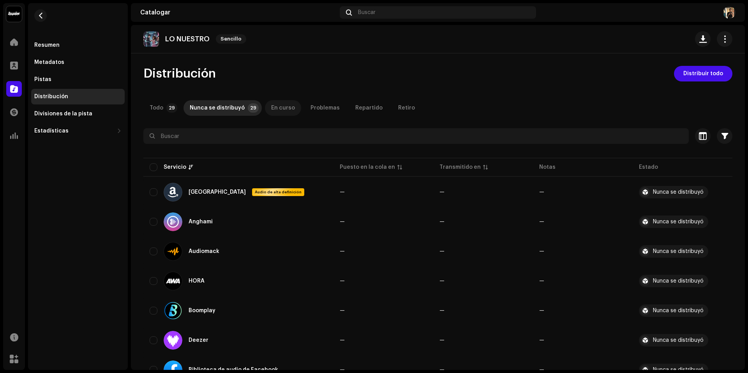
click at [271, 104] on div "En curso" at bounding box center [283, 108] width 24 height 16
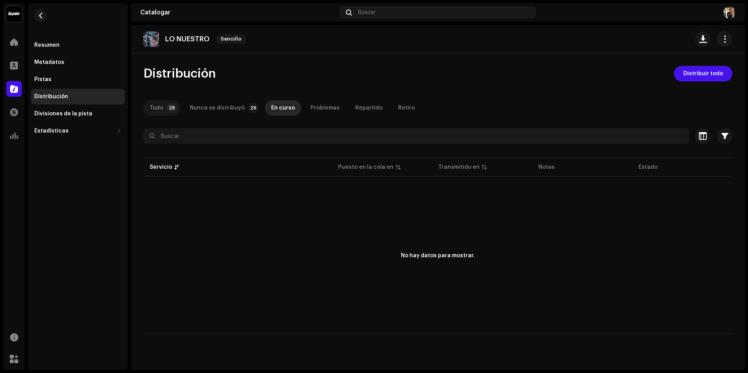
click at [166, 108] on p-badge "29" at bounding box center [171, 107] width 11 height 9
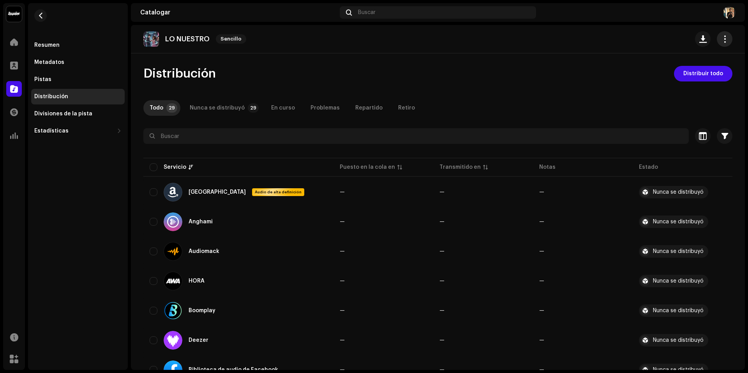
click at [723, 36] on span "button" at bounding box center [724, 39] width 7 height 6
click at [617, 29] on div "LO NUESTRO Sencillo" at bounding box center [438, 39] width 614 height 28
click at [82, 107] on div "Divisiones de la pista" at bounding box center [77, 114] width 93 height 16
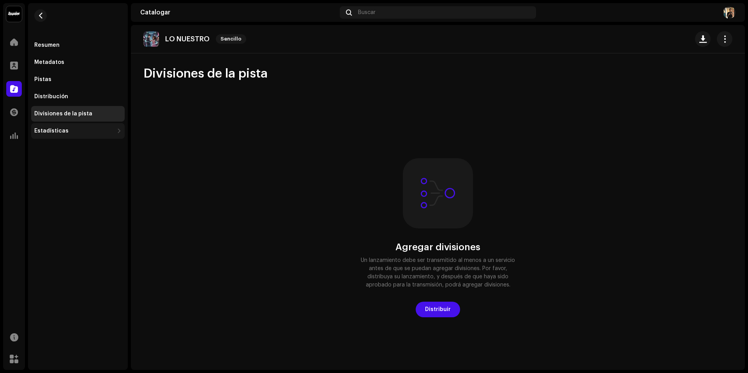
click at [87, 126] on div "Estadísticas" at bounding box center [77, 131] width 93 height 16
click at [81, 93] on div "Distribución" at bounding box center [77, 97] width 93 height 16
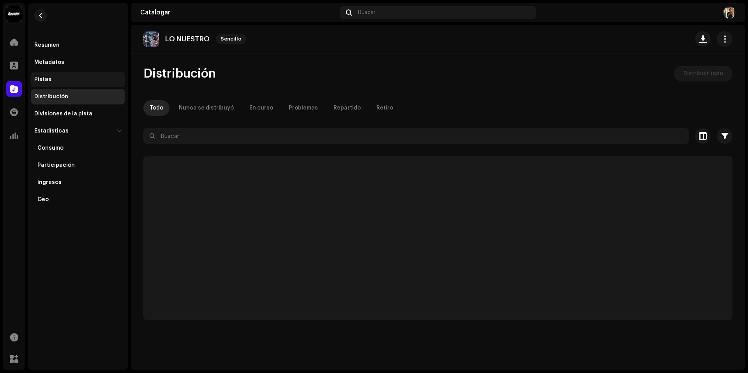
click at [81, 78] on div "Pistas" at bounding box center [77, 79] width 87 height 6
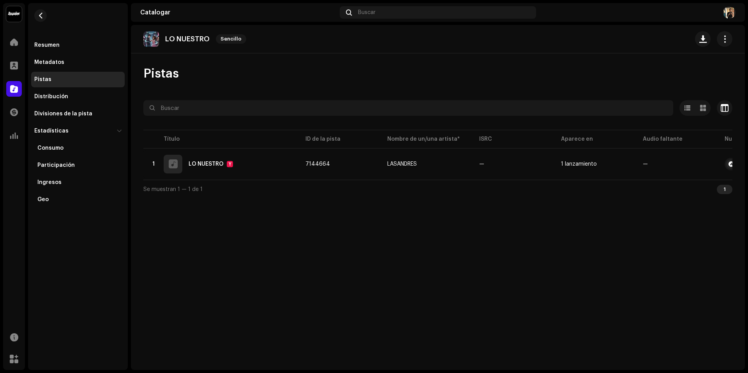
click at [84, 88] on div "Resumen Metadatos Pistas Distribución Divisiones de la pista Estadísticas Consu…" at bounding box center [77, 122] width 93 height 170
click at [85, 92] on div "Distribución" at bounding box center [77, 97] width 93 height 16
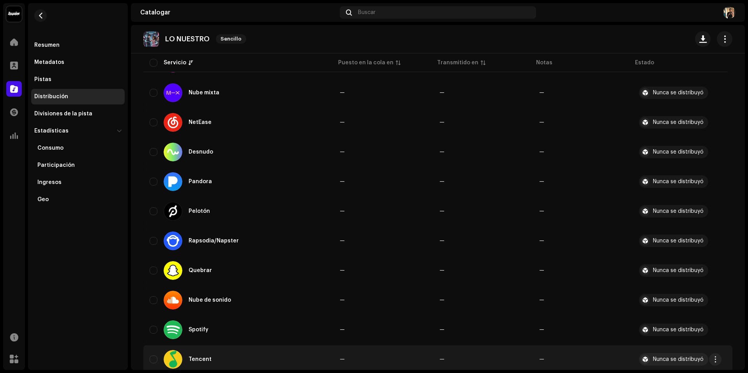
scroll to position [687, 0]
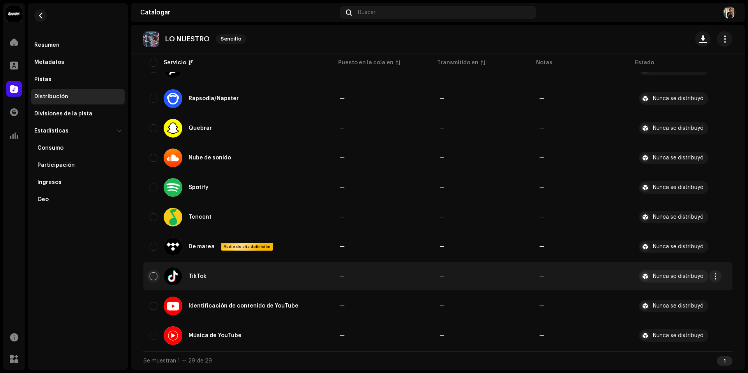
click at [157, 275] on input "checkbox" at bounding box center [154, 276] width 8 height 8
checkbox input "true"
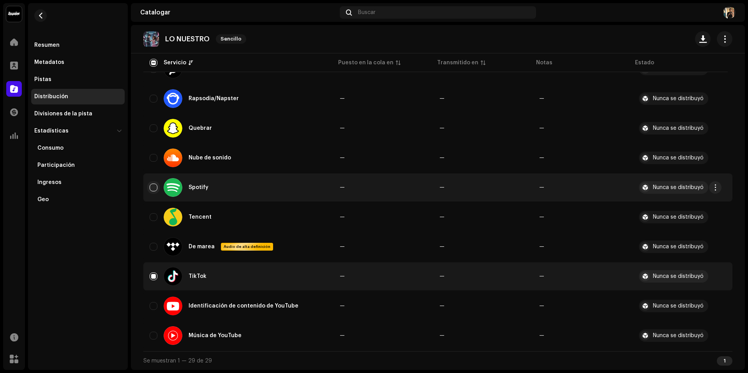
click at [153, 190] on input "Row Unselected" at bounding box center [154, 187] width 8 height 8
checkbox input "true"
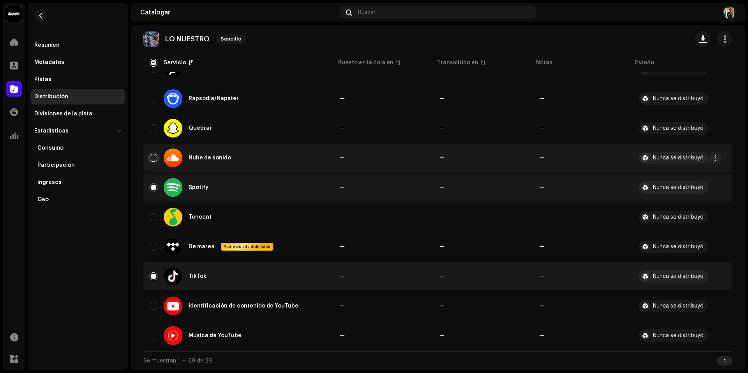
click at [152, 156] on input "Row Unselected" at bounding box center [154, 158] width 8 height 8
checkbox input "true"
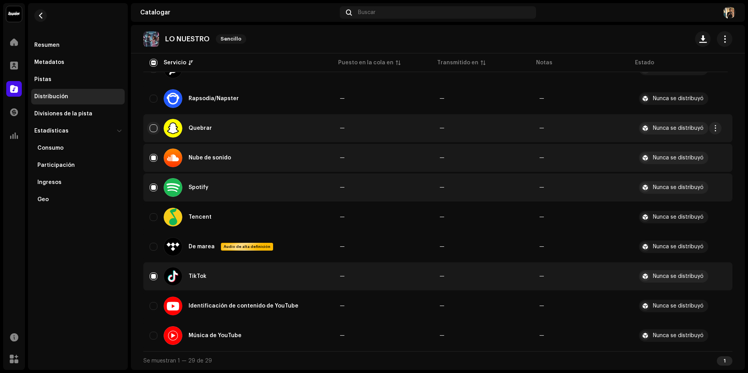
click at [155, 128] on input "Row Unselected" at bounding box center [154, 128] width 8 height 8
checkbox input "true"
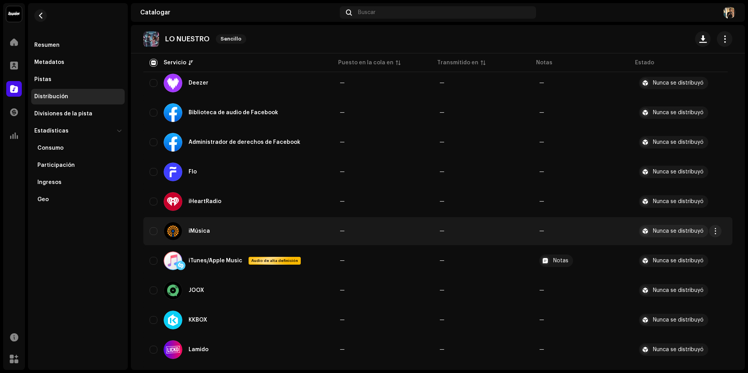
scroll to position [181, 0]
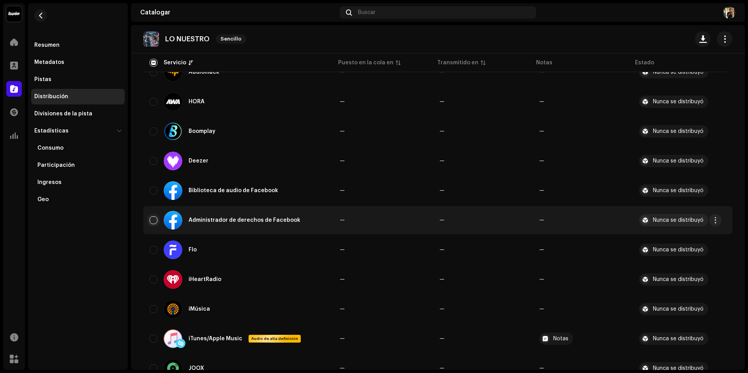
click at [151, 221] on input "Row Unselected" at bounding box center [154, 220] width 8 height 8
checkbox input "true"
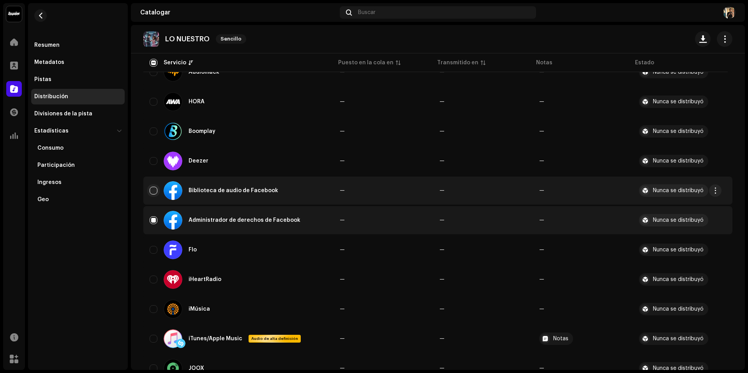
click at [155, 190] on input "Row Unselected" at bounding box center [154, 191] width 8 height 8
checkbox input "true"
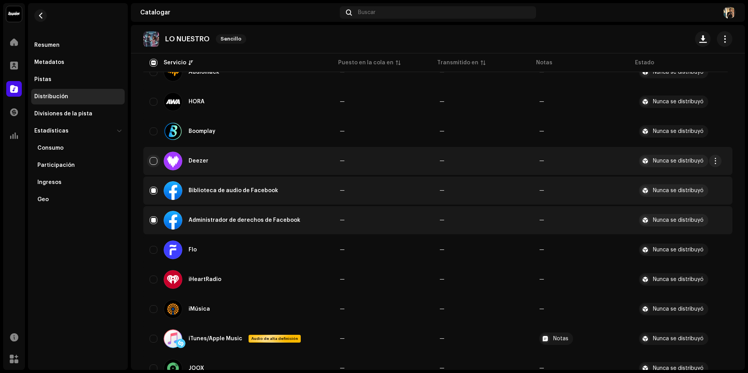
click at [155, 160] on input "Row Unselected" at bounding box center [154, 161] width 8 height 8
checkbox input "true"
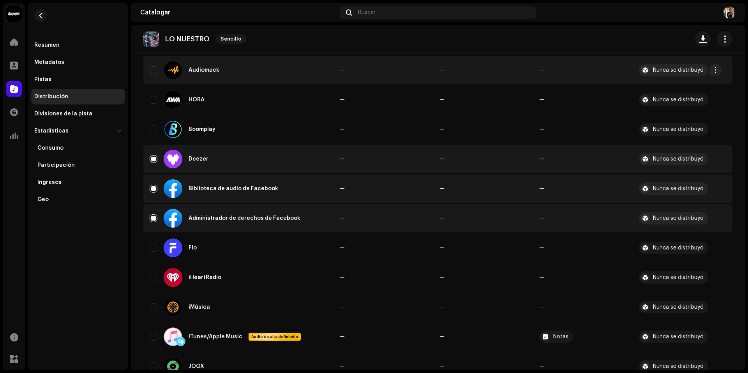
scroll to position [103, 0]
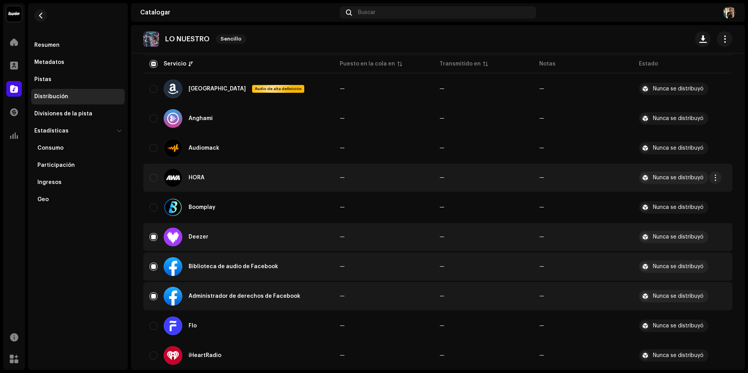
click at [148, 177] on td "HORA" at bounding box center [238, 178] width 190 height 28
click at [151, 177] on input "Row Unselected" at bounding box center [154, 178] width 8 height 8
checkbox input "true"
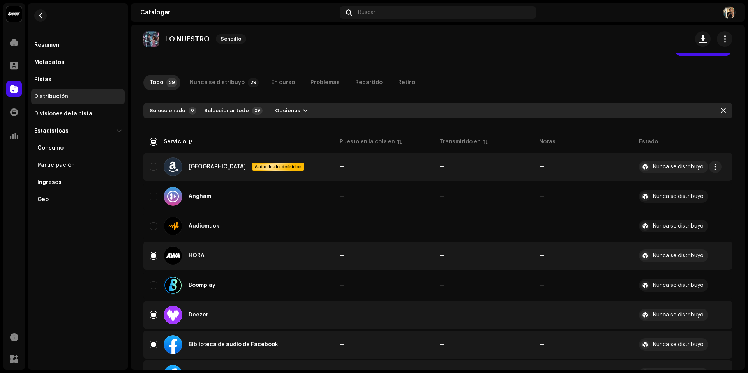
click at [153, 174] on div "Amazonas Audio de alta definición" at bounding box center [239, 166] width 178 height 19
click at [152, 167] on input "Row Unselected" at bounding box center [154, 167] width 8 height 8
checkbox input "true"
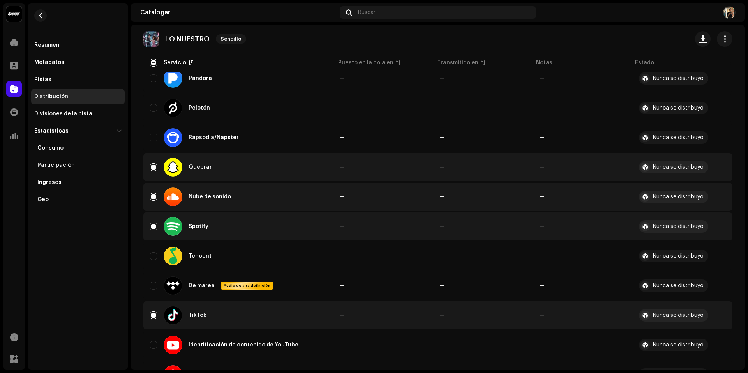
scroll to position [687, 0]
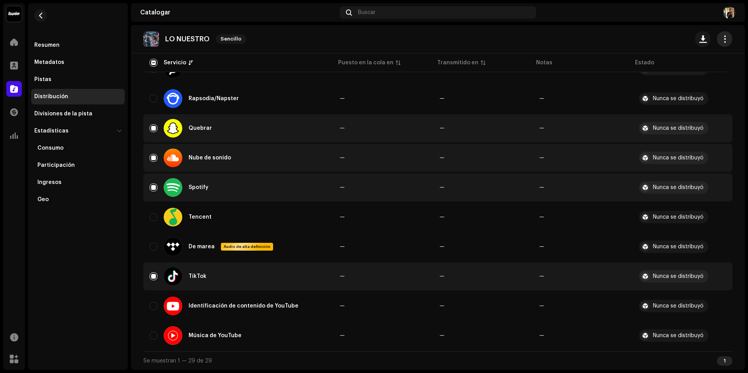
click at [721, 33] on button "button" at bounding box center [725, 39] width 16 height 16
click at [747, 130] on div "LAS_ANDRES Inicio Perfil Catalogar Transacciones Estadísticas Recursos Mercado …" at bounding box center [374, 186] width 748 height 373
click at [724, 361] on div "1" at bounding box center [725, 360] width 16 height 9
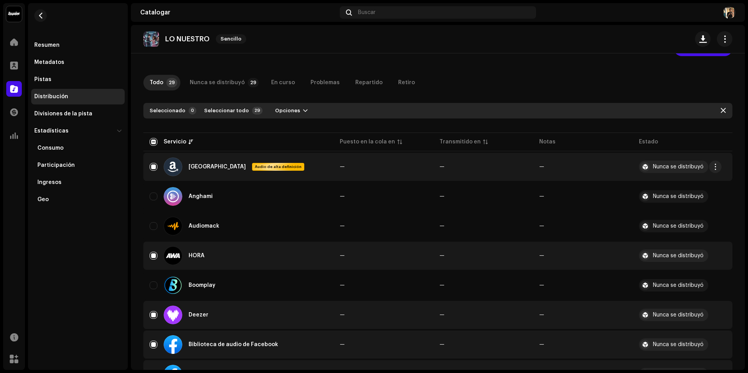
scroll to position [0, 0]
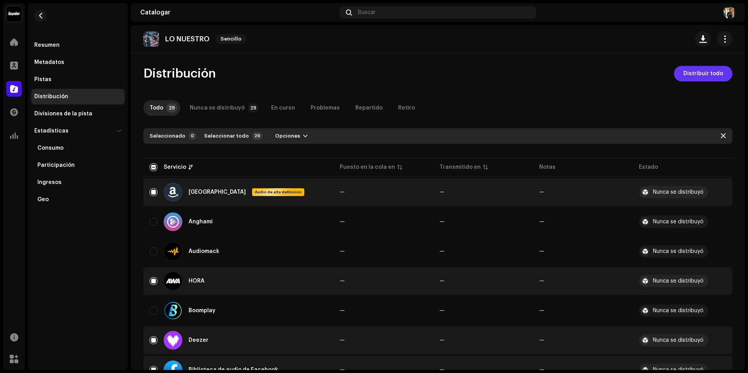
click at [701, 75] on font "Distribuir todo" at bounding box center [703, 73] width 40 height 5
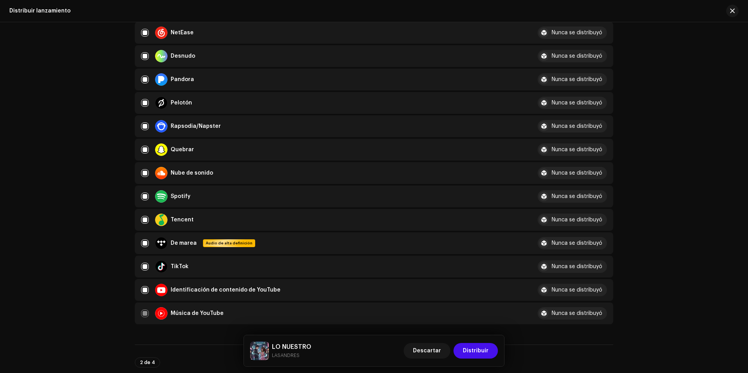
scroll to position [584, 0]
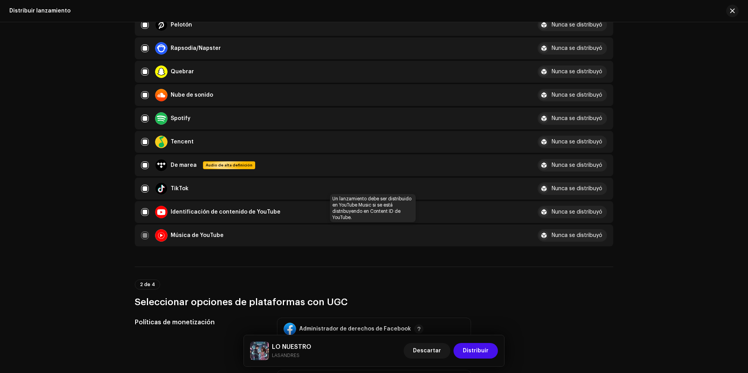
click at [141, 236] on div "Música de YouTube" at bounding box center [333, 235] width 384 height 12
click at [144, 213] on input "checkbox" at bounding box center [145, 212] width 8 height 8
checkbox input "false"
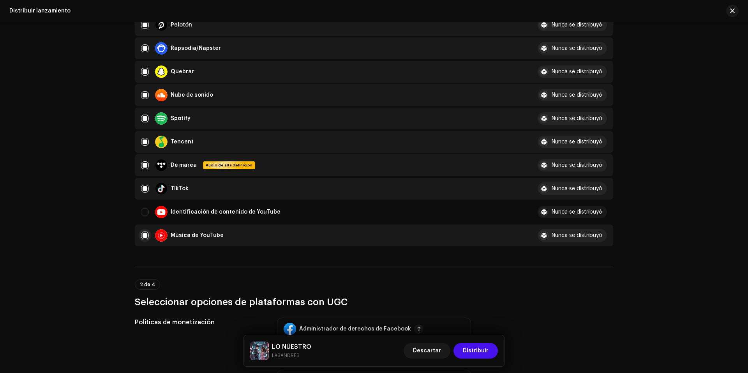
click at [141, 232] on input "Row Selected" at bounding box center [145, 235] width 8 height 8
checkbox input "false"
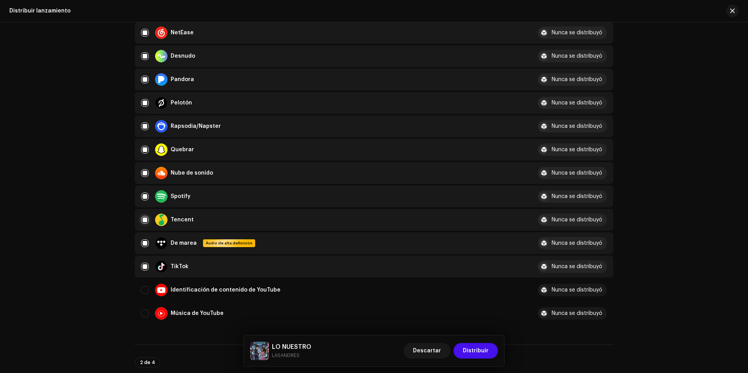
click at [142, 217] on input "Row Selected" at bounding box center [145, 220] width 8 height 8
checkbox input "false"
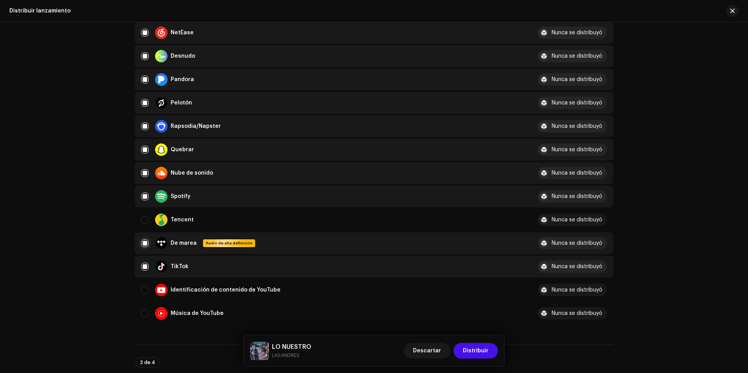
click at [145, 241] on input "Row Selected" at bounding box center [145, 243] width 8 height 8
checkbox input "false"
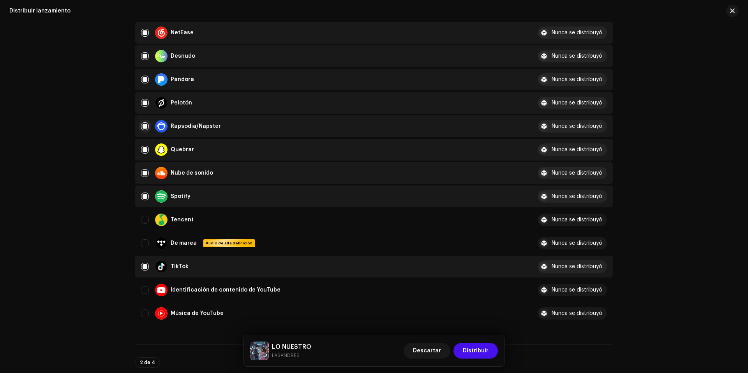
click at [141, 127] on input "Row Selected" at bounding box center [145, 126] width 8 height 8
checkbox input "false"
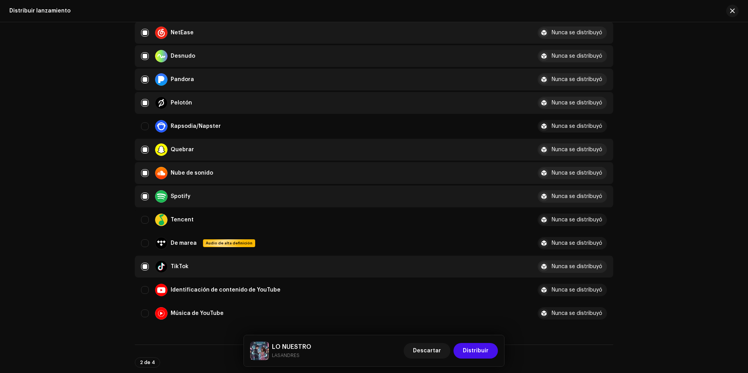
click at [144, 108] on div "Pelotón" at bounding box center [333, 103] width 384 height 12
click at [144, 105] on input "Row Selected" at bounding box center [145, 103] width 8 height 8
checkbox input "false"
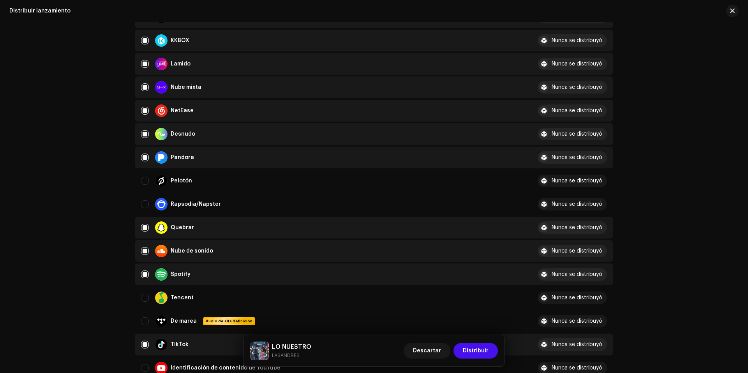
scroll to position [351, 0]
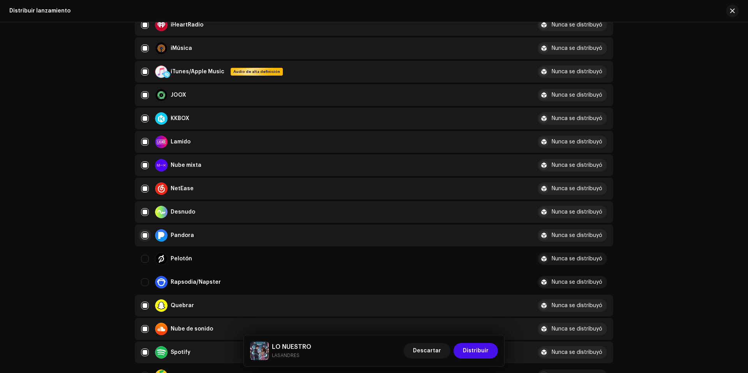
click at [144, 234] on input "Row Selected" at bounding box center [145, 235] width 8 height 8
checkbox input "false"
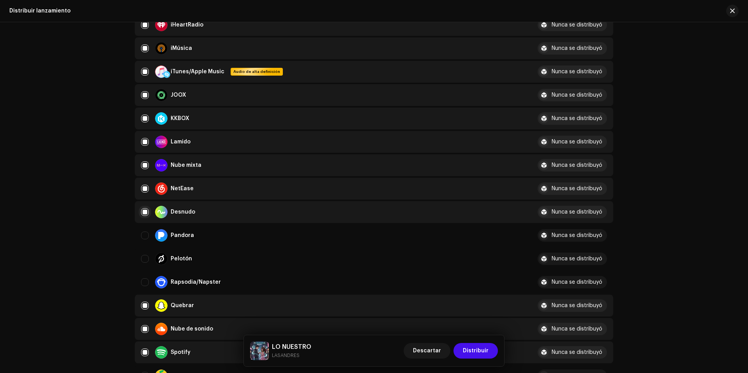
click at [146, 211] on input "Row Selected" at bounding box center [145, 212] width 8 height 8
checkbox input "false"
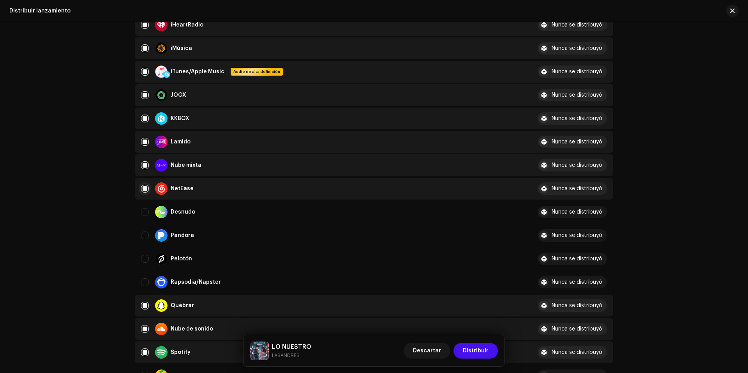
click at [145, 186] on input "Row Selected" at bounding box center [145, 189] width 8 height 8
checkbox input "false"
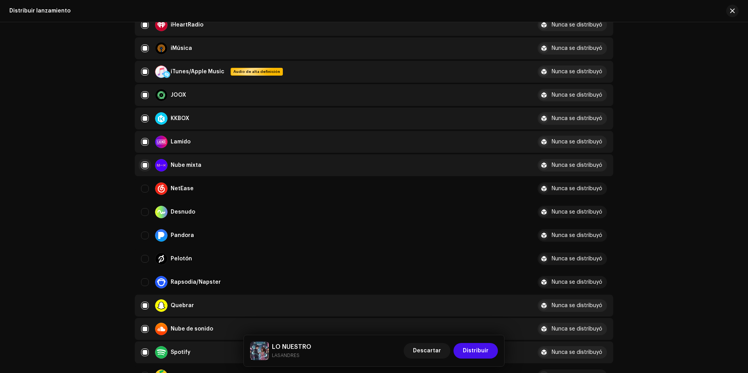
click at [143, 166] on input "Row Selected" at bounding box center [145, 165] width 8 height 8
checkbox input "false"
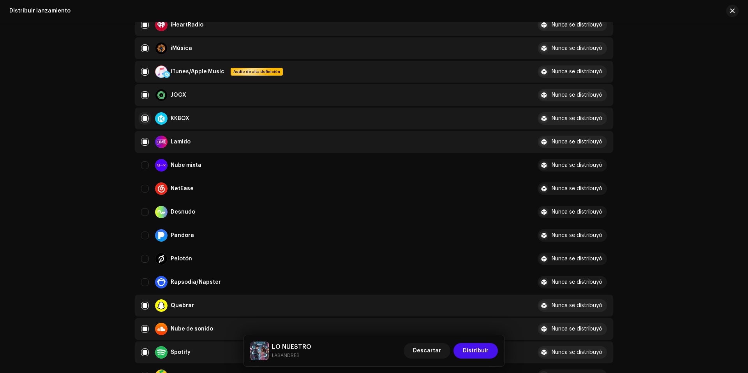
click at [141, 118] on input "Row Selected" at bounding box center [145, 118] width 8 height 8
checkbox input "false"
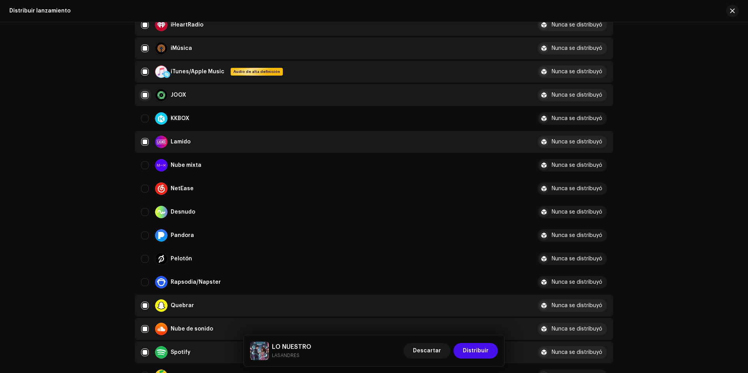
click at [147, 96] on input "Row Selected" at bounding box center [145, 95] width 8 height 8
checkbox input "false"
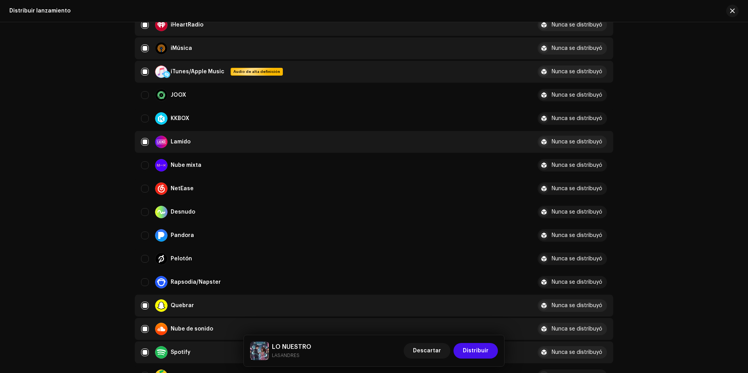
scroll to position [234, 0]
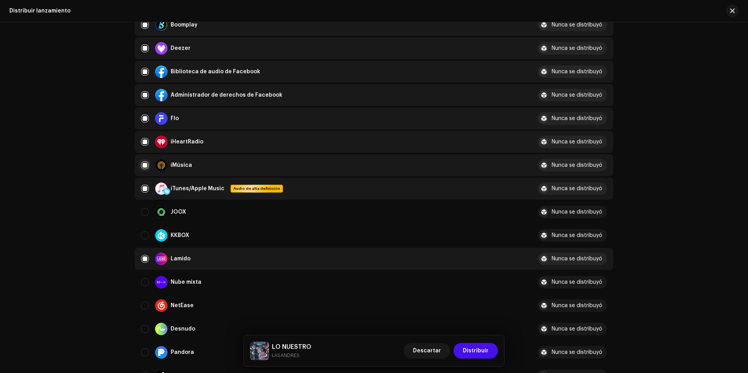
click at [145, 167] on input "Row Selected" at bounding box center [145, 165] width 8 height 8
checkbox input "false"
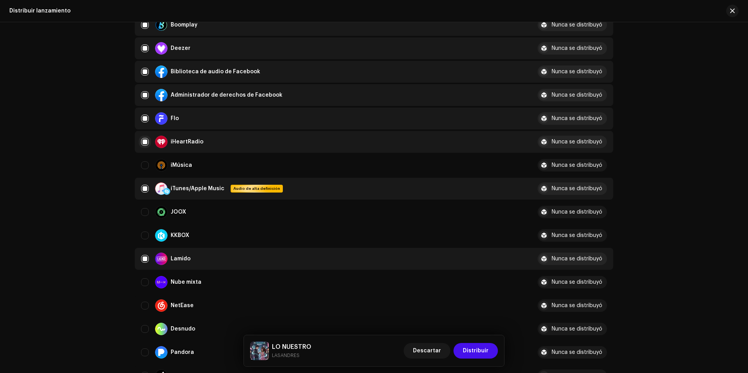
click at [145, 141] on input "Row Selected" at bounding box center [145, 142] width 8 height 8
checkbox input "false"
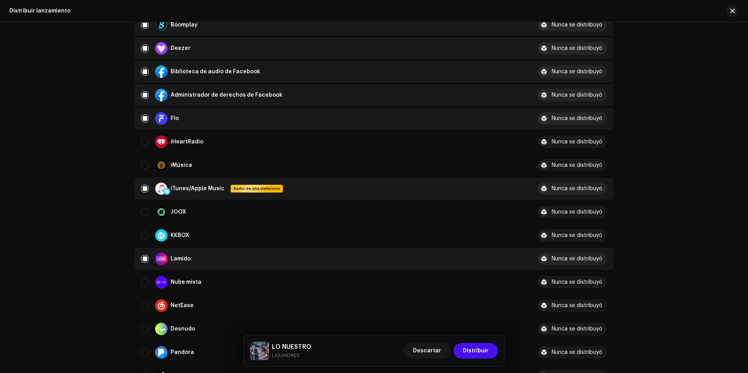
click at [145, 111] on td "Flo" at bounding box center [333, 118] width 396 height 22
click at [144, 117] on input "Row Selected" at bounding box center [145, 118] width 8 height 8
checkbox input "false"
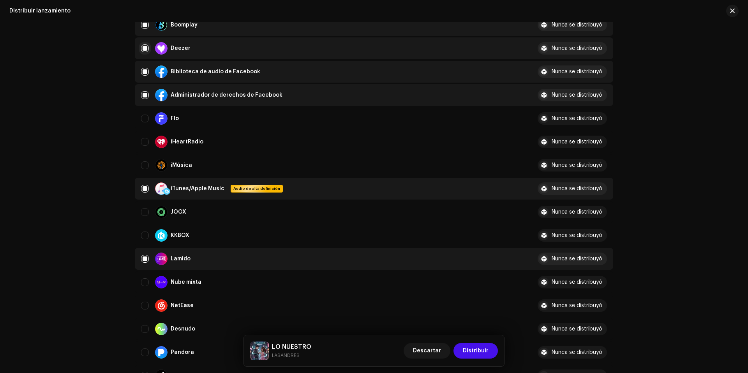
scroll to position [117, 0]
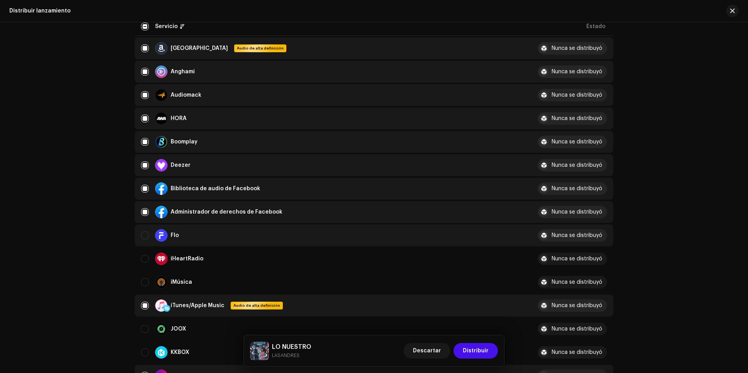
click at [148, 233] on div "Flo" at bounding box center [333, 235] width 384 height 12
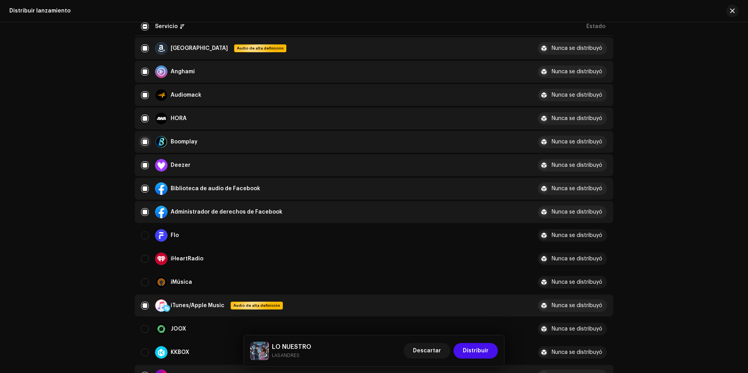
click at [141, 140] on input "Row Selected" at bounding box center [145, 142] width 8 height 8
checkbox input "false"
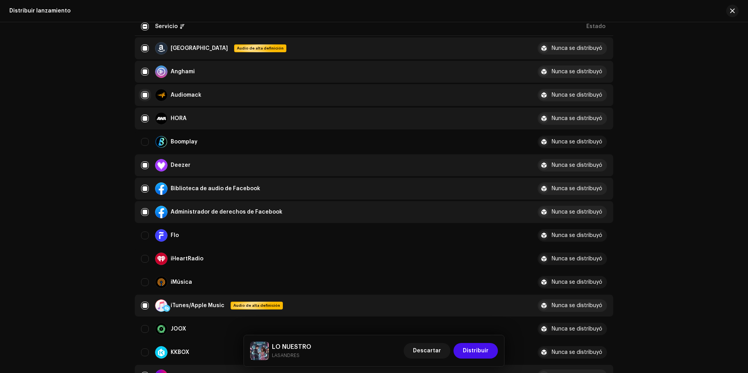
click at [143, 95] on input "Row Selected" at bounding box center [145, 95] width 8 height 8
checkbox input "false"
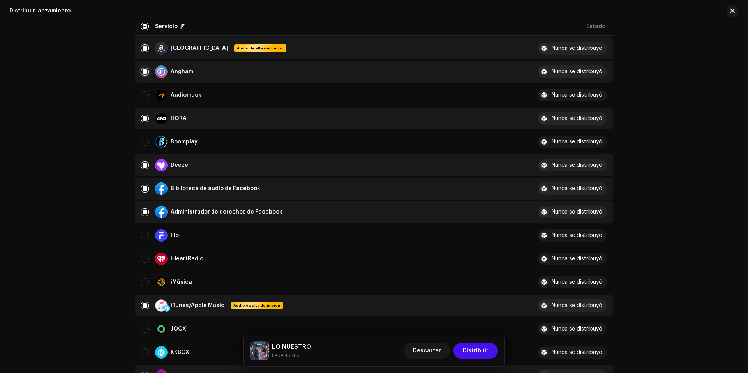
click at [144, 73] on input "Row Selected" at bounding box center [145, 72] width 8 height 8
checkbox input "false"
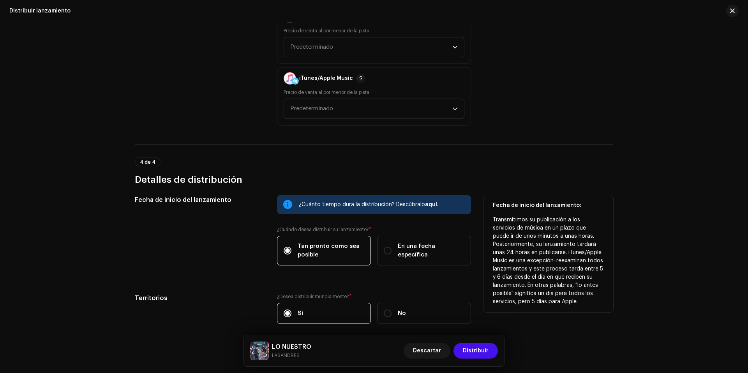
scroll to position [1126, 0]
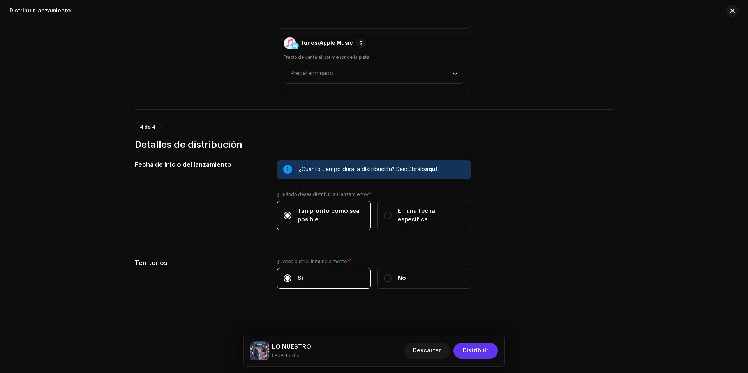
click at [478, 348] on font "Distribuir" at bounding box center [476, 350] width 26 height 5
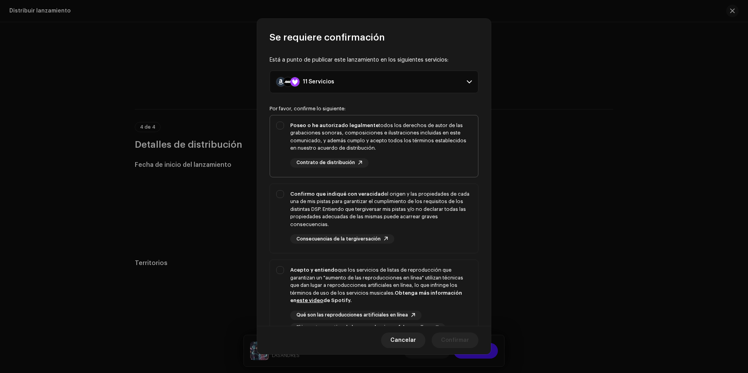
click at [284, 126] on div "Poseo o he autorizado legalmente todos los derechos de autor de las grabaciones…" at bounding box center [374, 144] width 208 height 58
checkbox input "true"
click at [281, 194] on div "Confirmo que indiqué con veracidad el origen y las propiedades de cada una de m…" at bounding box center [374, 217] width 208 height 66
checkbox input "true"
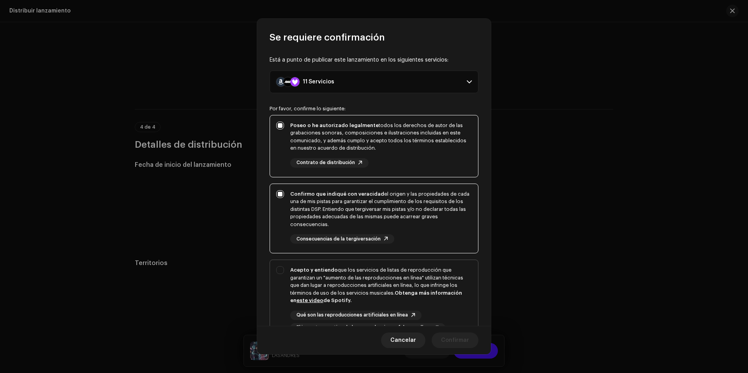
click at [282, 270] on div "Acepto y entiendo que los servicios de listas de reproducción que garantizan un…" at bounding box center [374, 299] width 208 height 79
checkbox input "true"
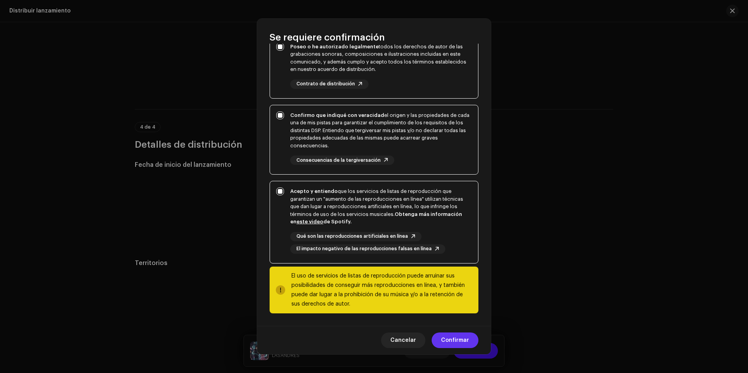
click at [460, 340] on font "Confirmar" at bounding box center [455, 339] width 28 height 5
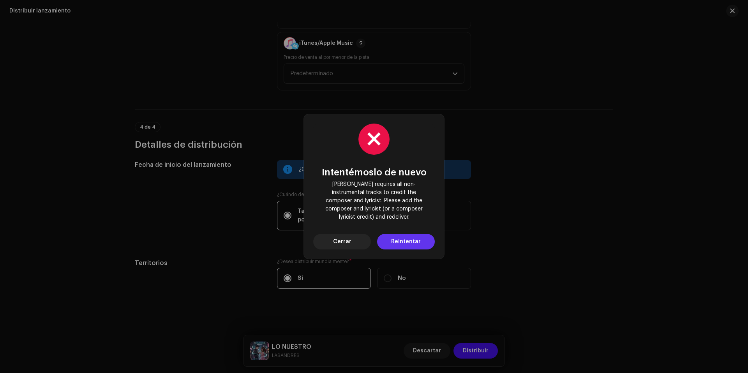
click at [413, 236] on span "Reintentar" at bounding box center [406, 242] width 30 height 16
click at [355, 234] on button "Cerrar" at bounding box center [342, 242] width 58 height 16
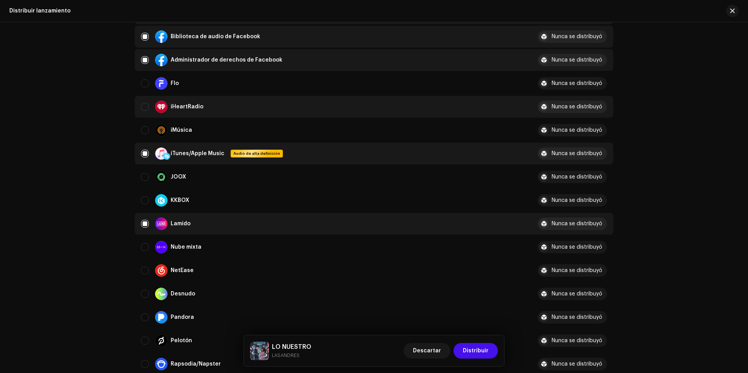
scroll to position [152, 0]
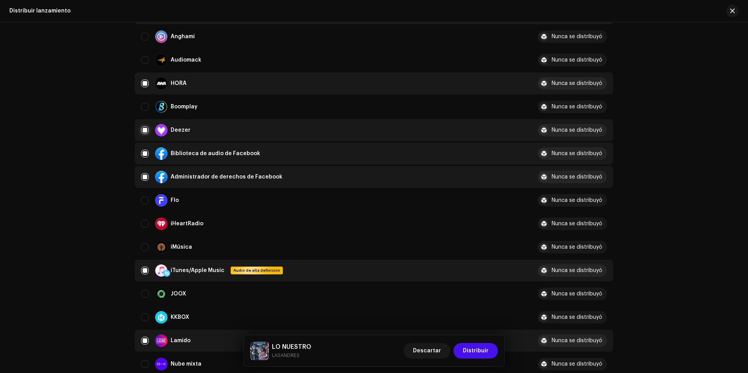
click at [141, 130] on input "Fila seleccionada" at bounding box center [145, 130] width 8 height 8
checkbox input "false"
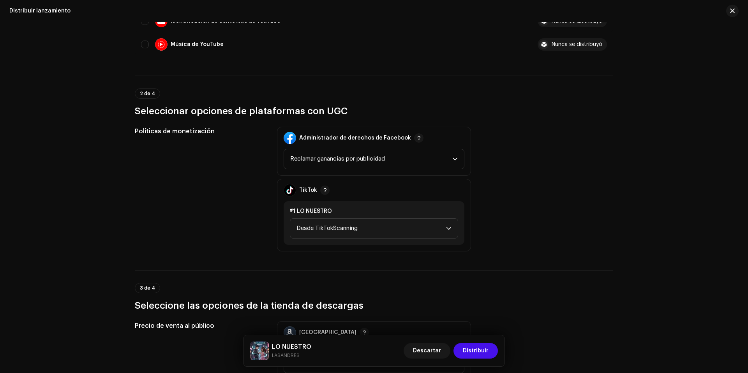
scroll to position [1126, 0]
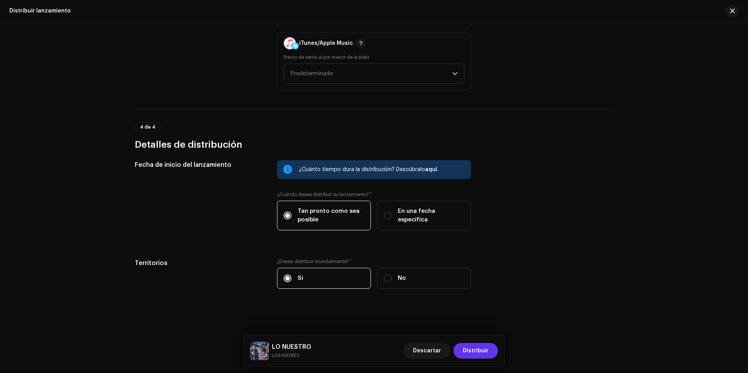
click at [481, 352] on font "Distribuir" at bounding box center [476, 350] width 26 height 5
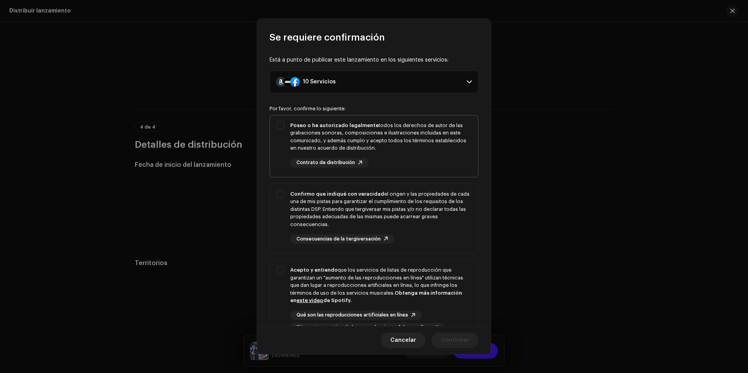
click at [281, 119] on div "Poseo o he autorizado legalmente todos los derechos de autor de las grabaciones…" at bounding box center [374, 144] width 208 height 58
checkbox input "true"
click at [281, 191] on div "Confirmo que indiqué con veracidad el origen y las propiedades de cada una de m…" at bounding box center [374, 217] width 208 height 66
checkbox input "true"
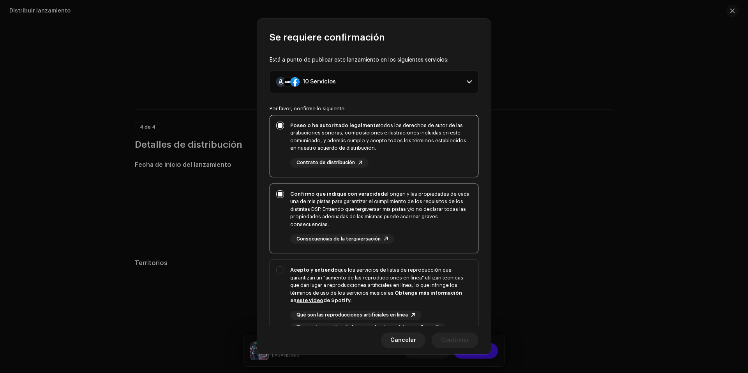
drag, startPoint x: 281, startPoint y: 269, endPoint x: 291, endPoint y: 261, distance: 12.7
click at [281, 269] on div "Acepto y entiendo que los servicios de listas de reproducción que garantizan un…" at bounding box center [374, 299] width 208 height 79
checkbox input "true"
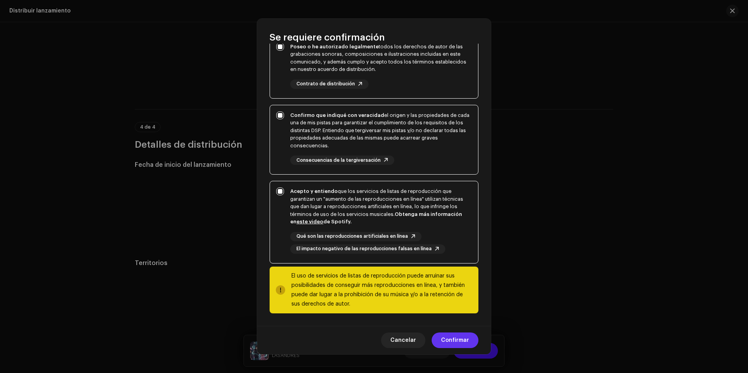
click at [456, 334] on span "Confirmar" at bounding box center [455, 340] width 28 height 16
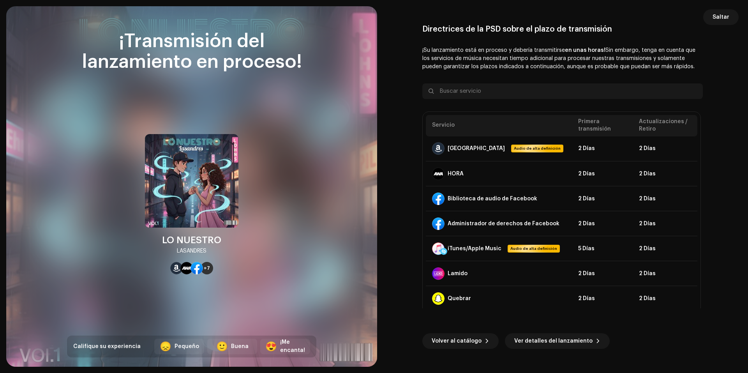
scroll to position [81, 0]
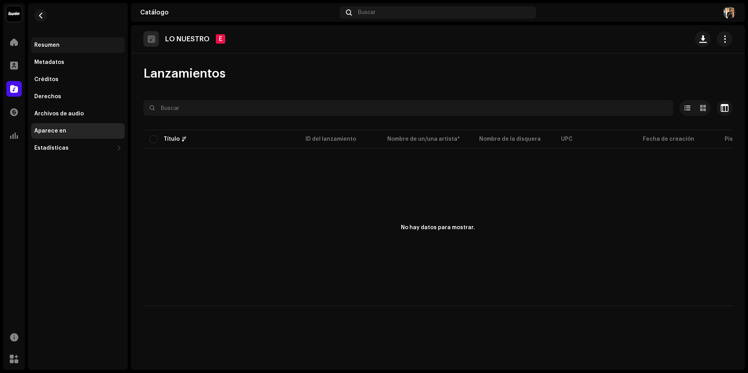
click at [71, 46] on div "Resumen" at bounding box center [77, 45] width 87 height 6
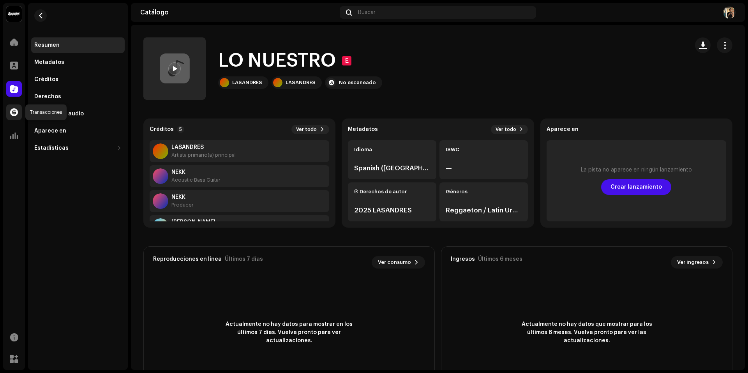
click at [19, 111] on div at bounding box center [14, 112] width 16 height 16
click at [61, 63] on div "Metadatos" at bounding box center [49, 62] width 30 height 6
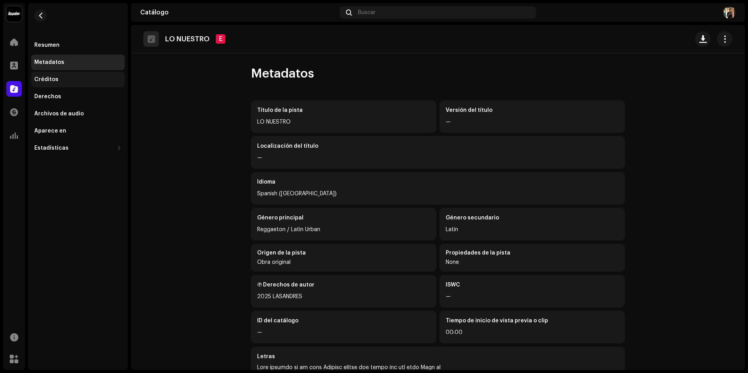
click at [72, 81] on div "Créditos" at bounding box center [77, 79] width 87 height 6
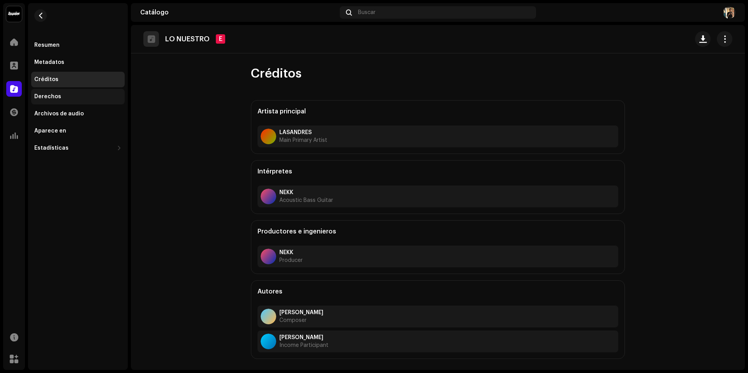
click at [72, 97] on div "Derechos" at bounding box center [77, 96] width 87 height 6
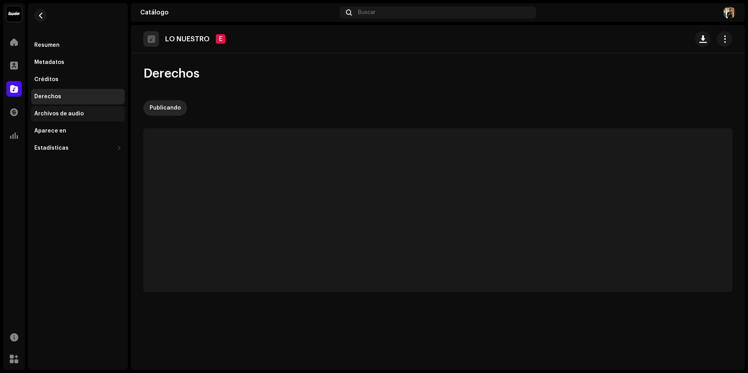
click at [72, 106] on div "Archivos de audio" at bounding box center [77, 114] width 93 height 16
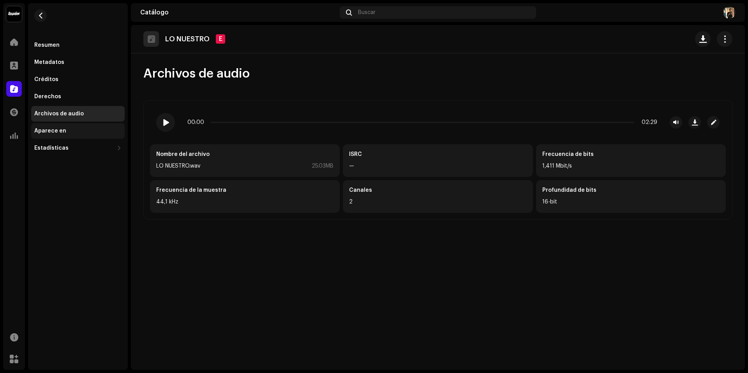
click at [78, 123] on div "Aparece en" at bounding box center [77, 131] width 93 height 16
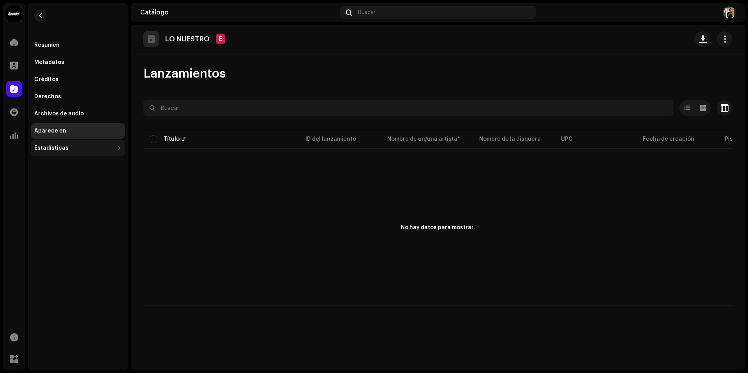
click at [84, 142] on div "Estadísticas" at bounding box center [77, 148] width 93 height 16
click at [18, 69] on div at bounding box center [14, 66] width 16 height 16
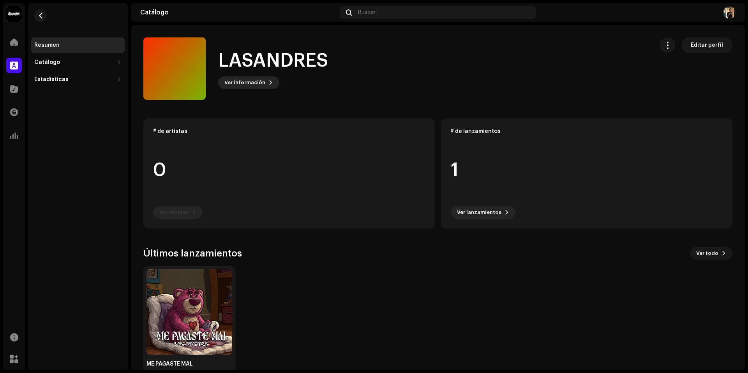
click at [244, 83] on span "Ver información" at bounding box center [244, 83] width 41 height 16
click at [662, 78] on div "LASANDRES 1030432 Descripción —" at bounding box center [374, 186] width 748 height 373
click at [698, 49] on span "Editar perfil" at bounding box center [707, 45] width 32 height 16
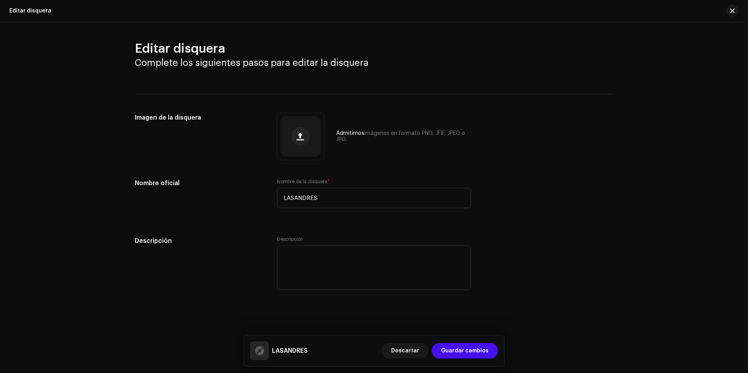
click at [743, 2] on div "Editar disquera" at bounding box center [374, 11] width 748 height 22
click at [735, 7] on button "button" at bounding box center [732, 11] width 12 height 12
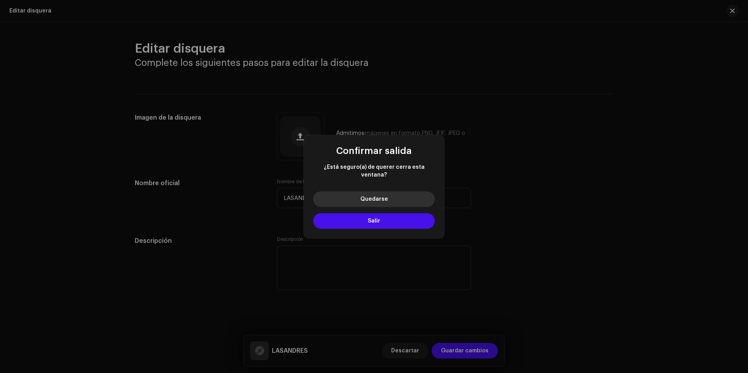
click at [388, 197] on button "Quedarse" at bounding box center [374, 199] width 122 height 16
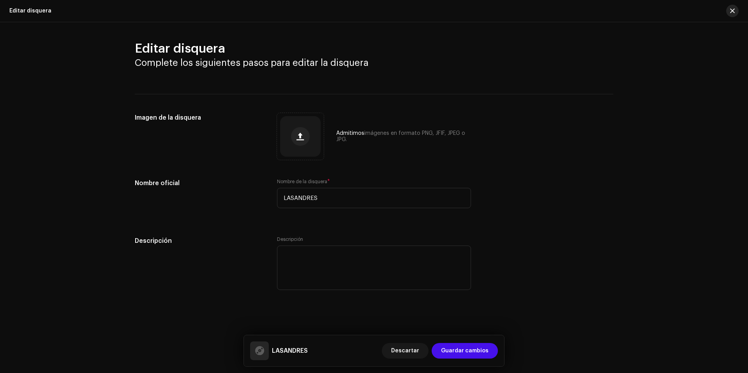
click at [730, 15] on button "button" at bounding box center [732, 11] width 12 height 12
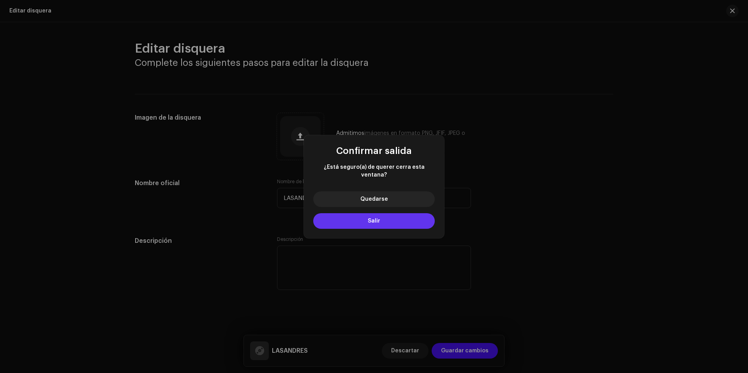
click at [387, 213] on button "Salir" at bounding box center [374, 221] width 122 height 16
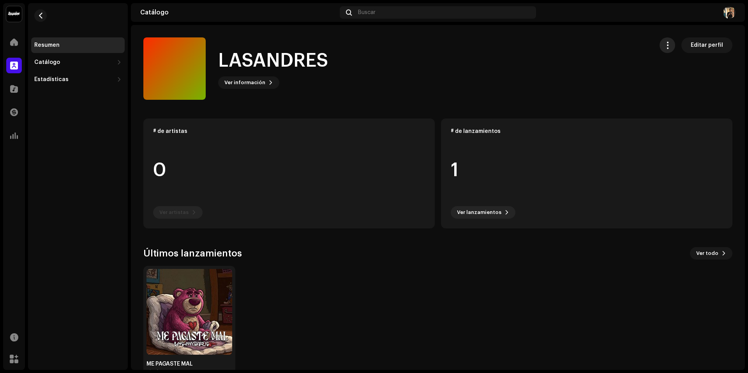
click at [664, 47] on span "button" at bounding box center [667, 45] width 7 height 6
click at [525, 78] on div "LASANDRES Ver información Editar perfil" at bounding box center [395, 68] width 504 height 62
click at [256, 82] on span "Ver información" at bounding box center [244, 83] width 41 height 16
click at [362, 322] on div "LASANDRES 1030432 Descripción —" at bounding box center [374, 186] width 748 height 373
click at [48, 81] on div "Estadísticas" at bounding box center [51, 79] width 34 height 6
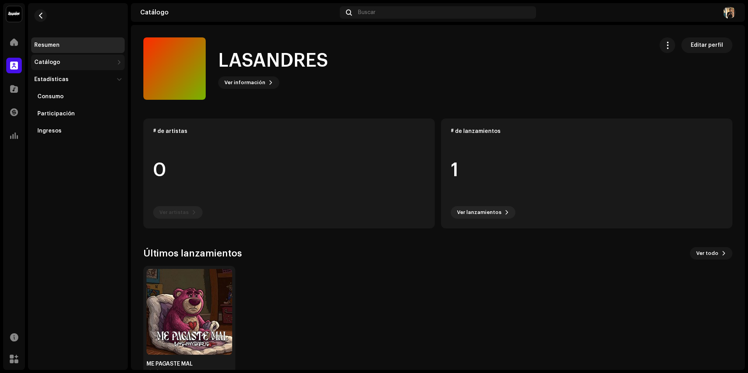
click at [60, 62] on div "Catálogo" at bounding box center [73, 62] width 79 height 6
